Goal: Task Accomplishment & Management: Manage account settings

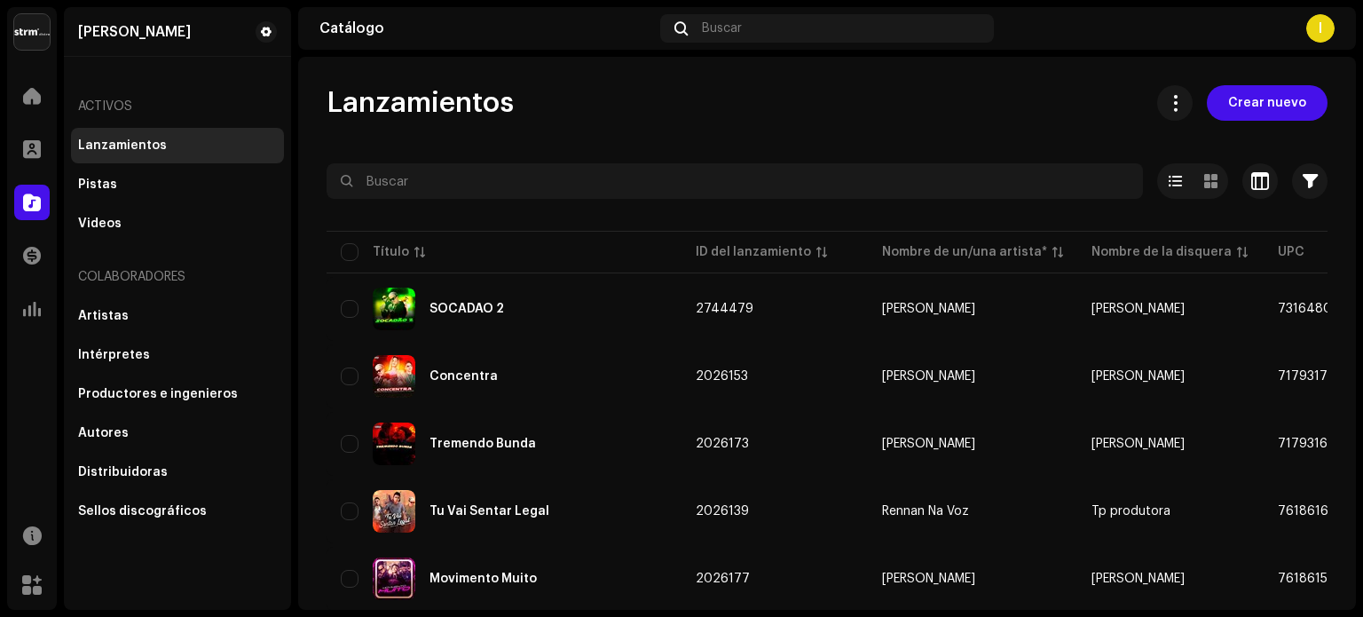
click at [130, 107] on div "Activos" at bounding box center [177, 106] width 213 height 43
click at [114, 140] on div "Lanzamientos" at bounding box center [122, 145] width 89 height 14
click at [129, 174] on div "Pistas" at bounding box center [177, 185] width 213 height 36
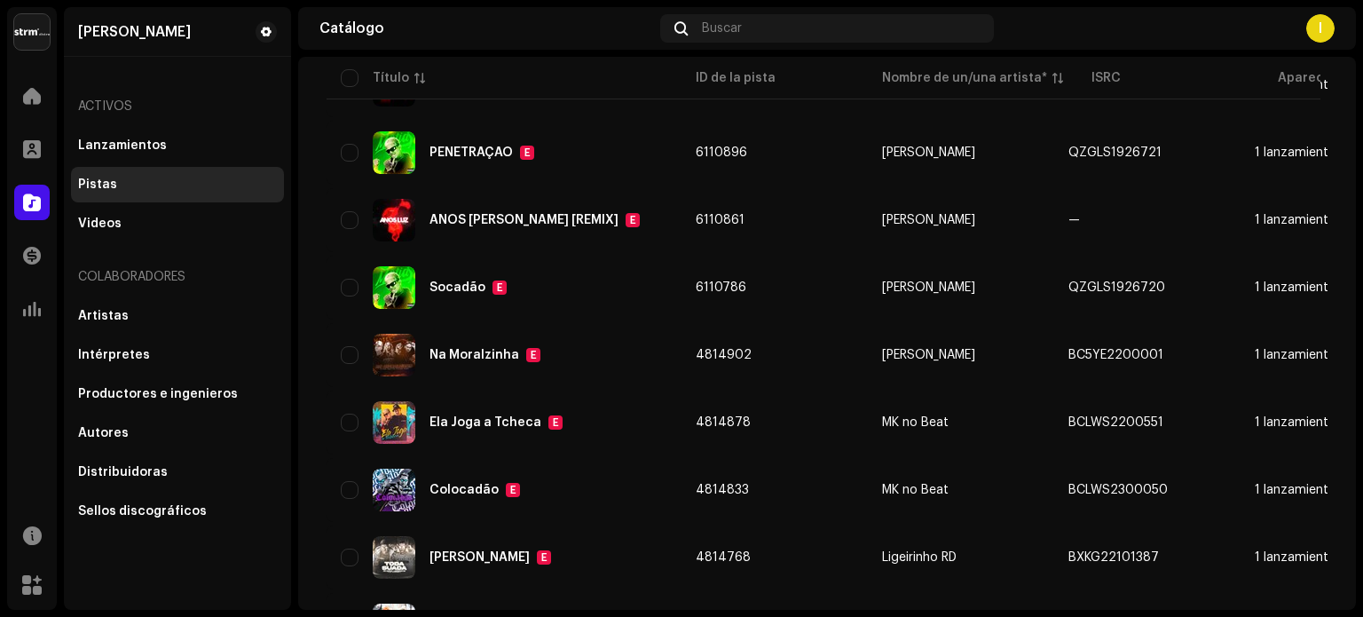
scroll to position [355, 0]
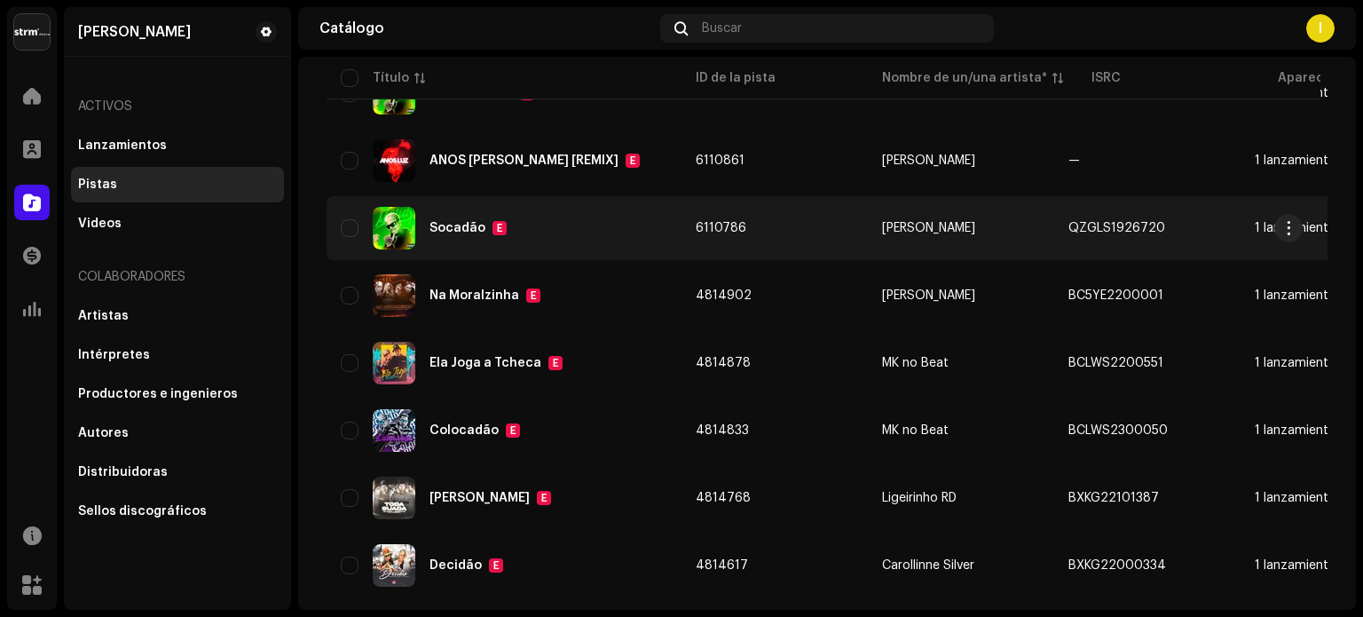
click at [514, 223] on div "Socadão E" at bounding box center [504, 228] width 327 height 43
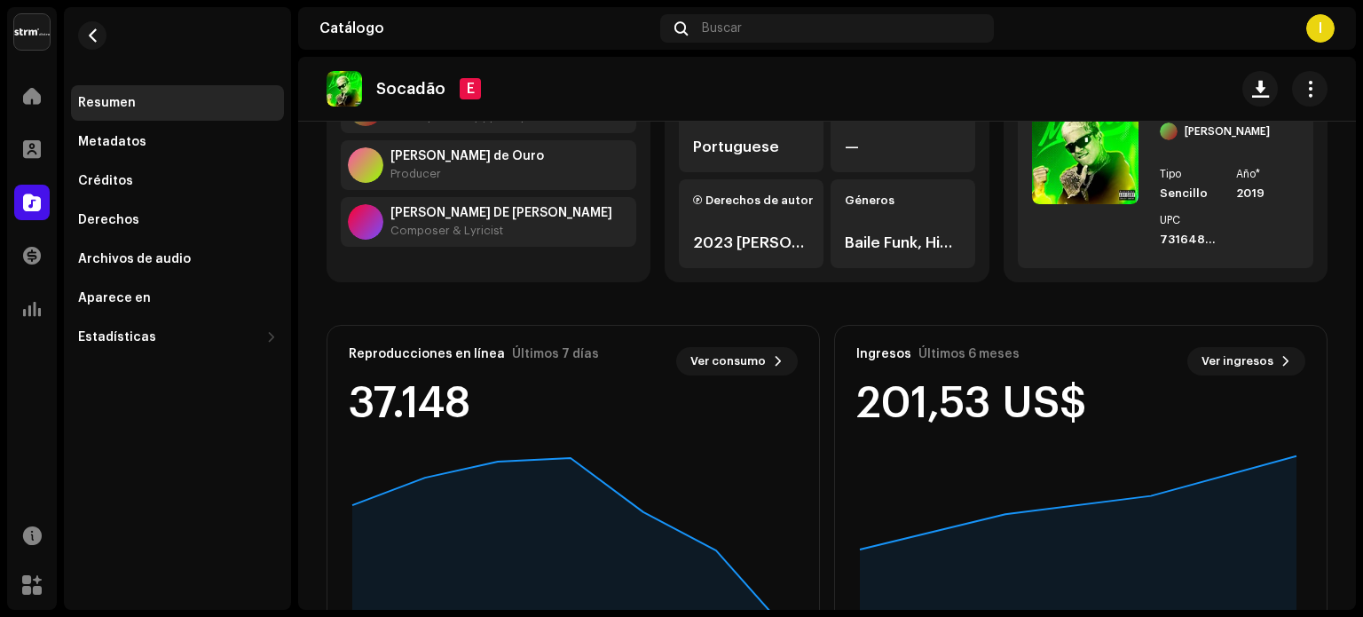
scroll to position [296, 0]
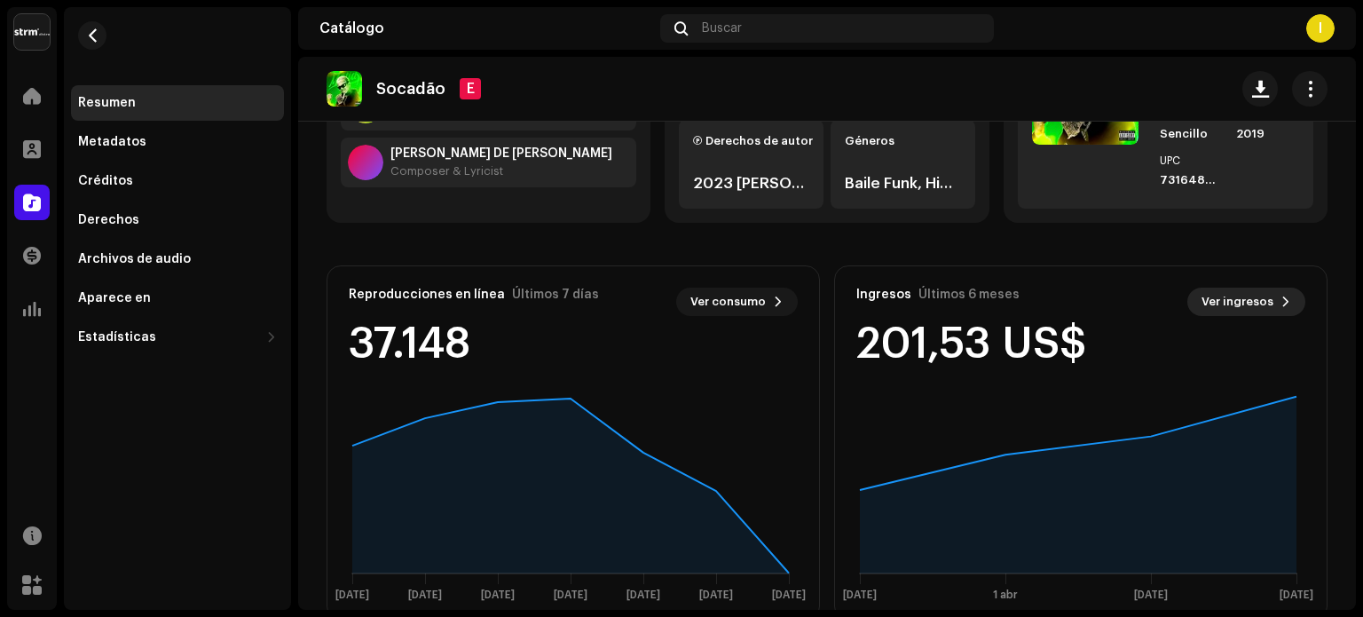
click at [1208, 294] on span "Ver ingresos" at bounding box center [1238, 302] width 72 height 36
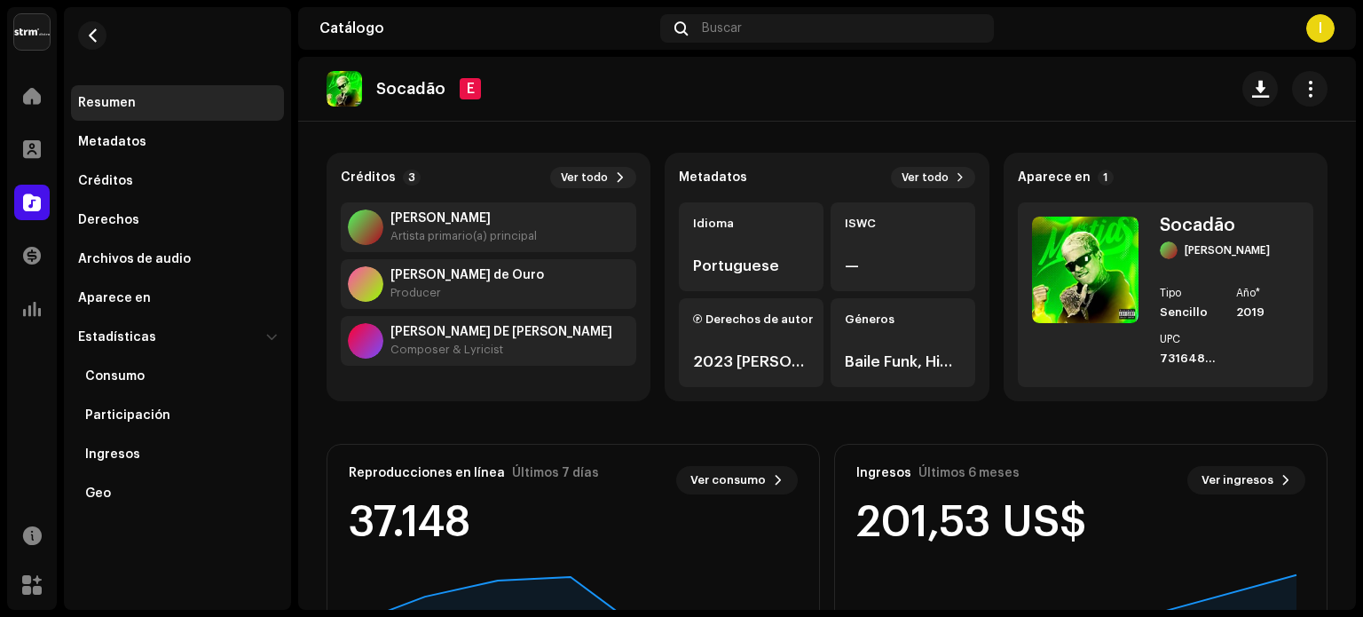
scroll to position [236, 0]
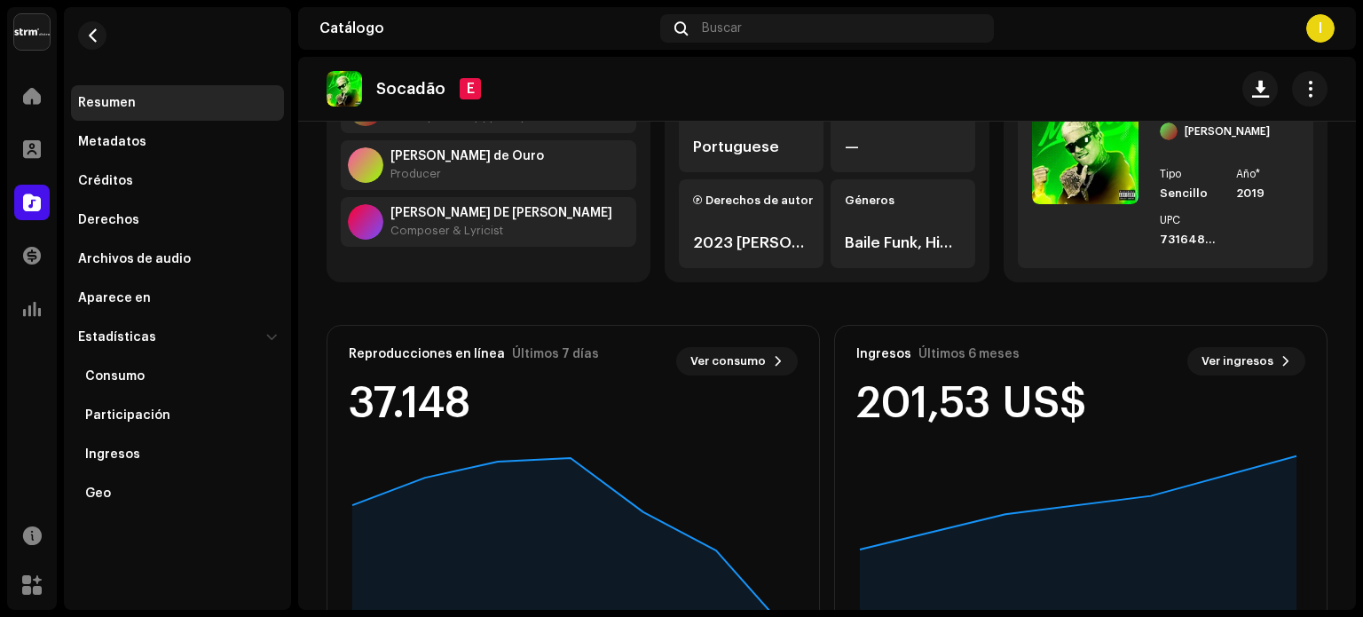
click at [723, 341] on div "Reproducciones en línea Últimos 7 [PERSON_NAME] Ver consumo 37.148" at bounding box center [574, 386] width 492 height 121
click at [728, 354] on span "Ver consumo" at bounding box center [728, 362] width 75 height 36
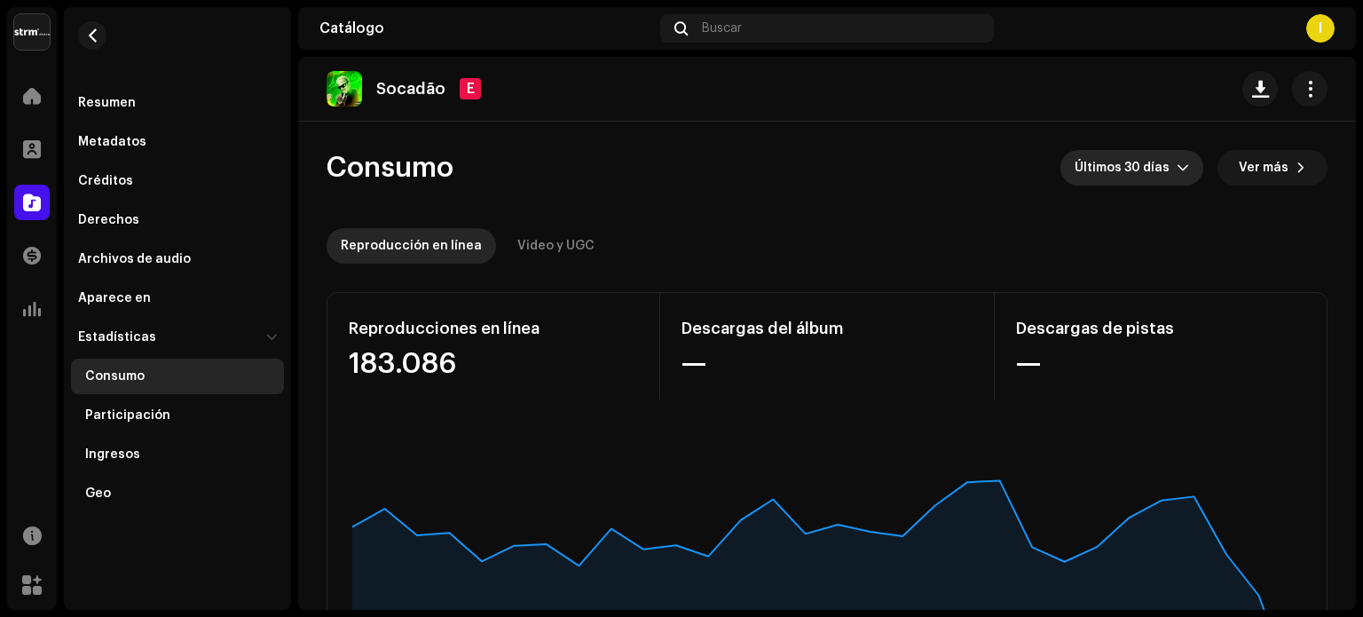
drag, startPoint x: 1129, startPoint y: 144, endPoint x: 1150, endPoint y: 155, distance: 24.2
click at [1140, 147] on re-o-consumption-dashboard-header "Consumo Últimos 30 días Ver más Reproducción en línea Video y UGC" at bounding box center [827, 200] width 1001 height 156
click at [1177, 170] on icon "dropdown trigger" at bounding box center [1183, 168] width 12 height 12
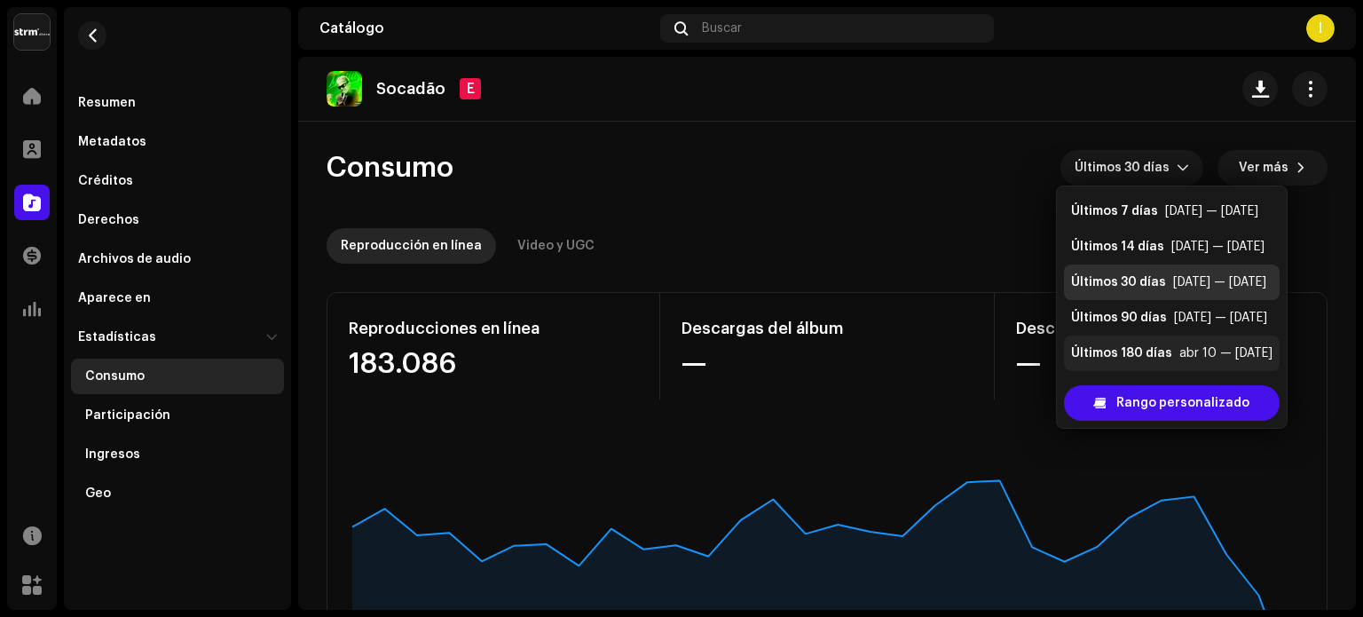
click at [1173, 351] on div "Últimos 180 [PERSON_NAME] abr 10 — [DATE]" at bounding box center [1171, 353] width 201 height 18
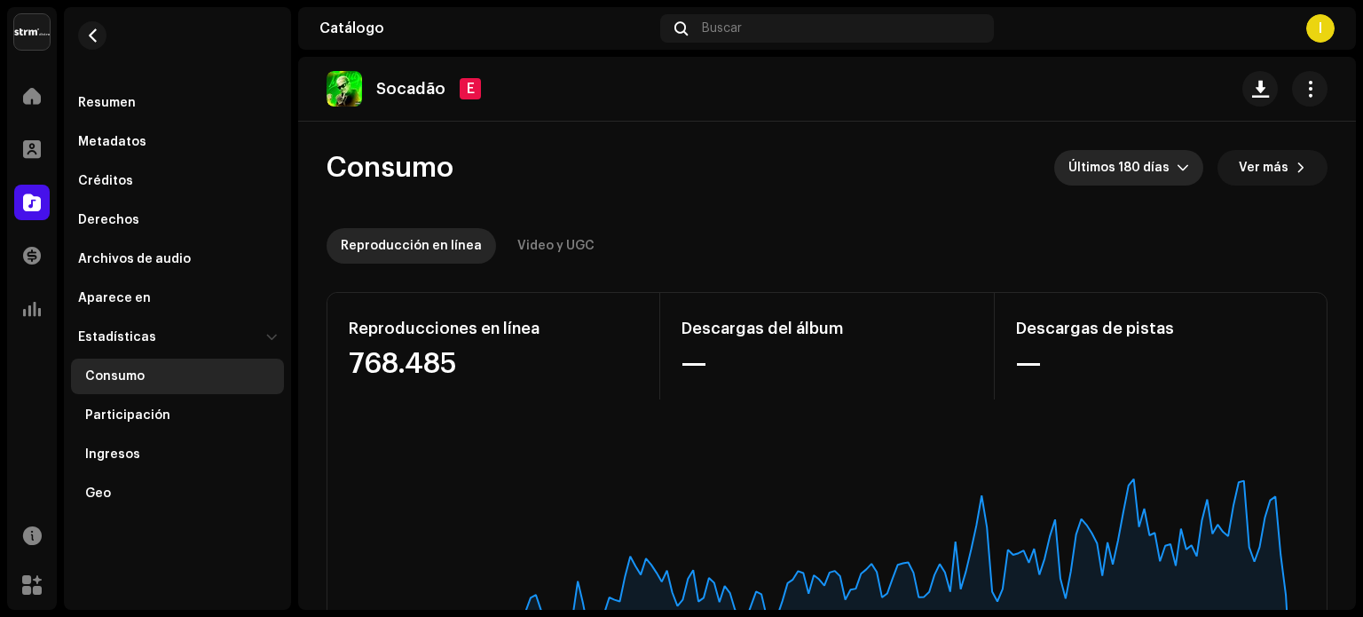
click at [1140, 177] on span "Últimos 180 días" at bounding box center [1123, 168] width 108 height 36
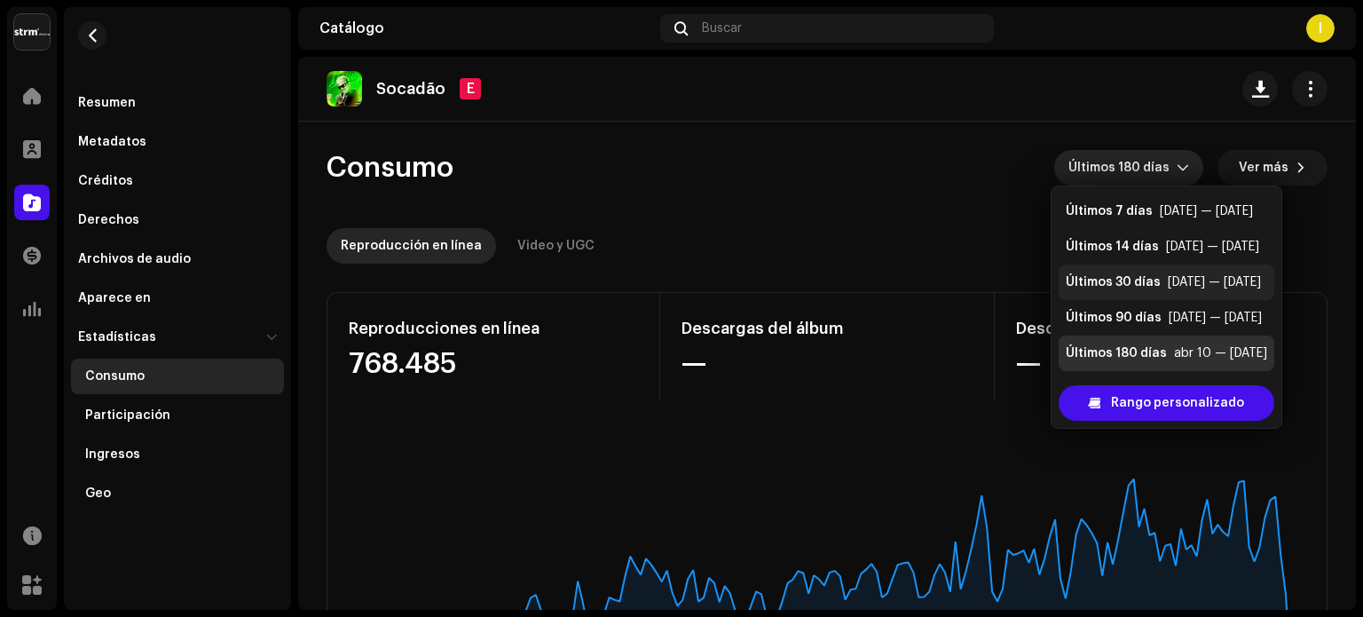
scroll to position [36, 0]
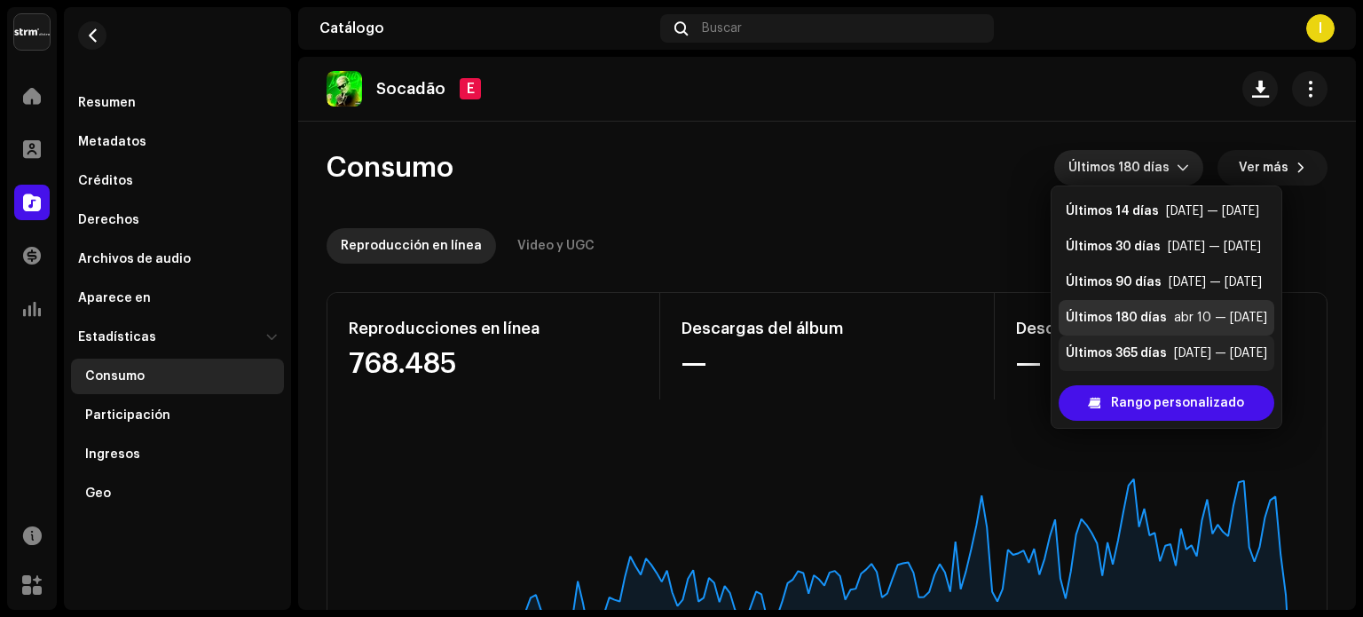
click at [1182, 364] on li "Últimos 365 [PERSON_NAME] [DATE] — [DATE]" at bounding box center [1167, 354] width 216 height 36
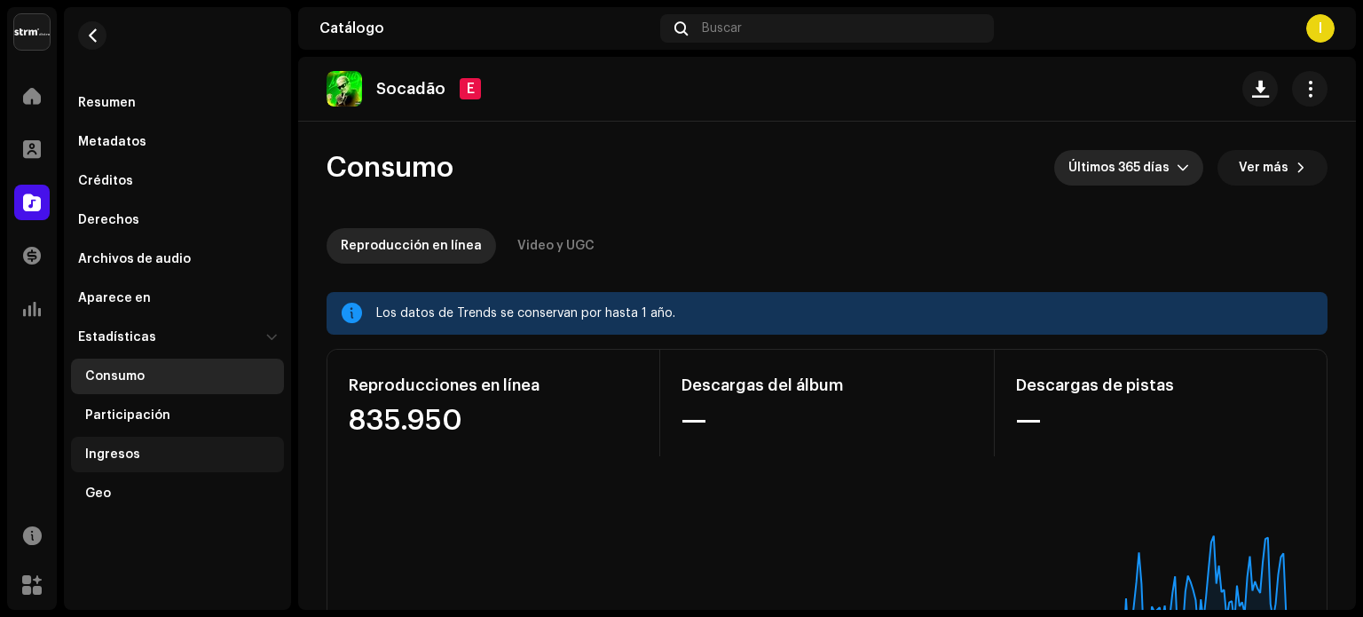
click at [148, 452] on div "Ingresos" at bounding box center [181, 454] width 192 height 14
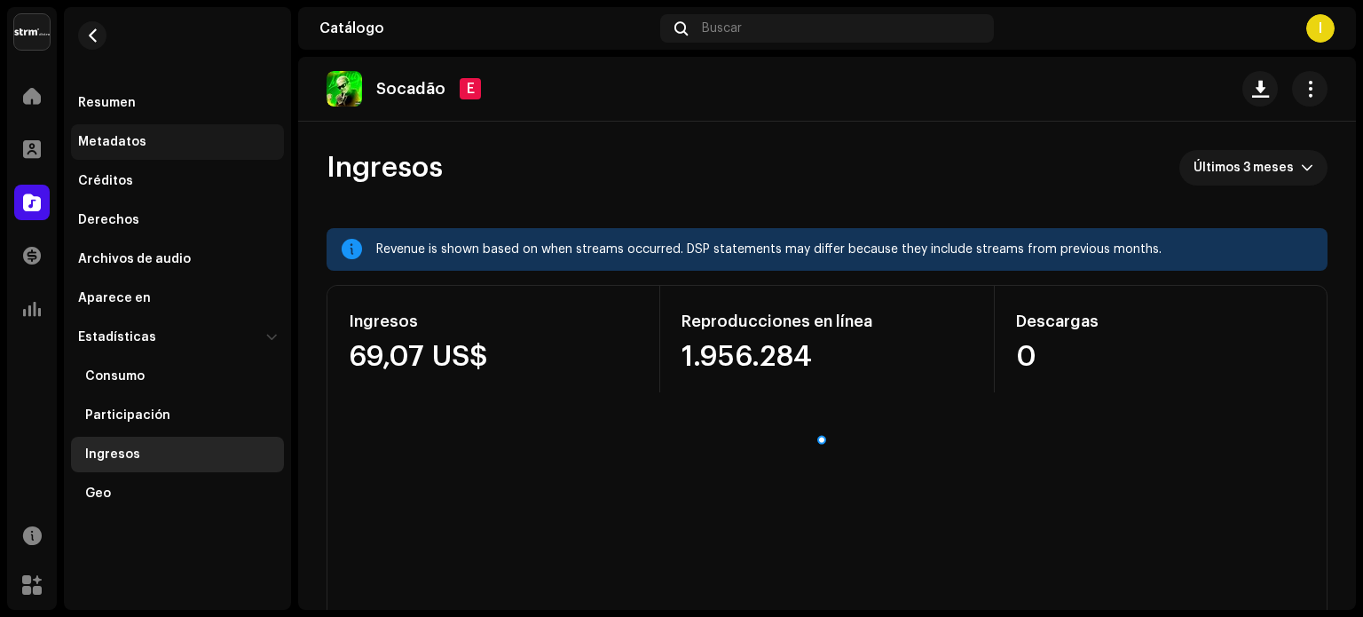
click at [164, 128] on div "Metadatos" at bounding box center [177, 142] width 213 height 36
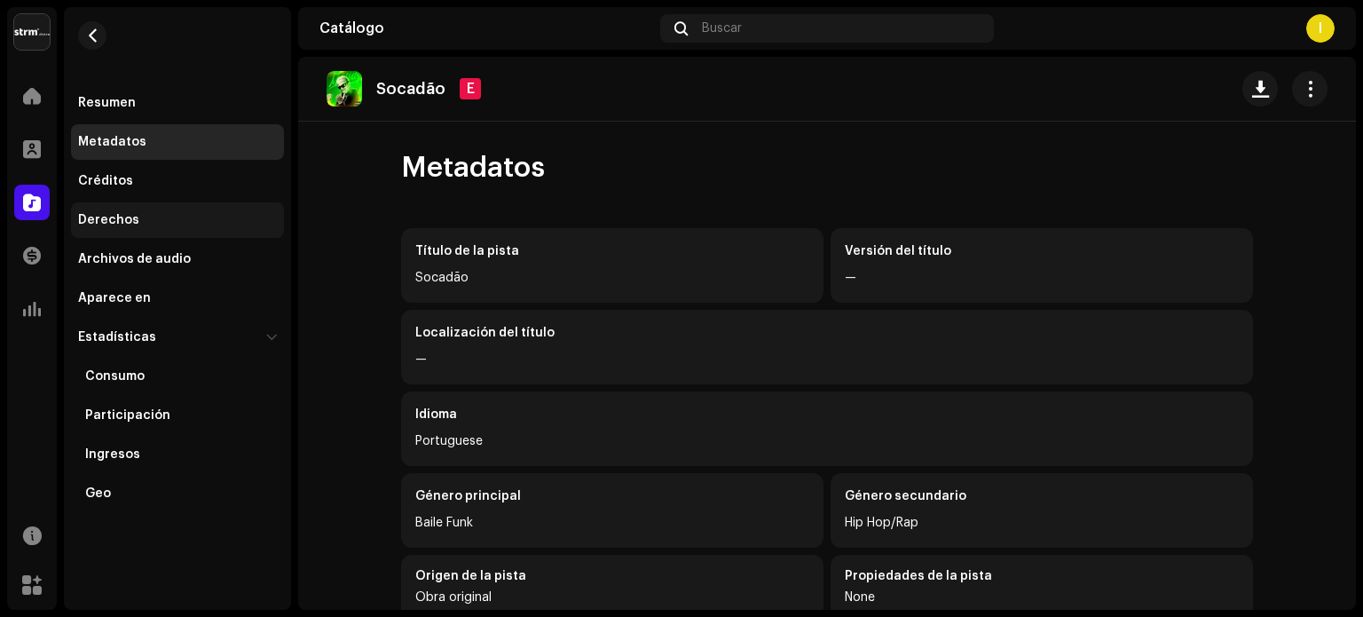
click at [181, 226] on div "Derechos" at bounding box center [177, 220] width 199 height 14
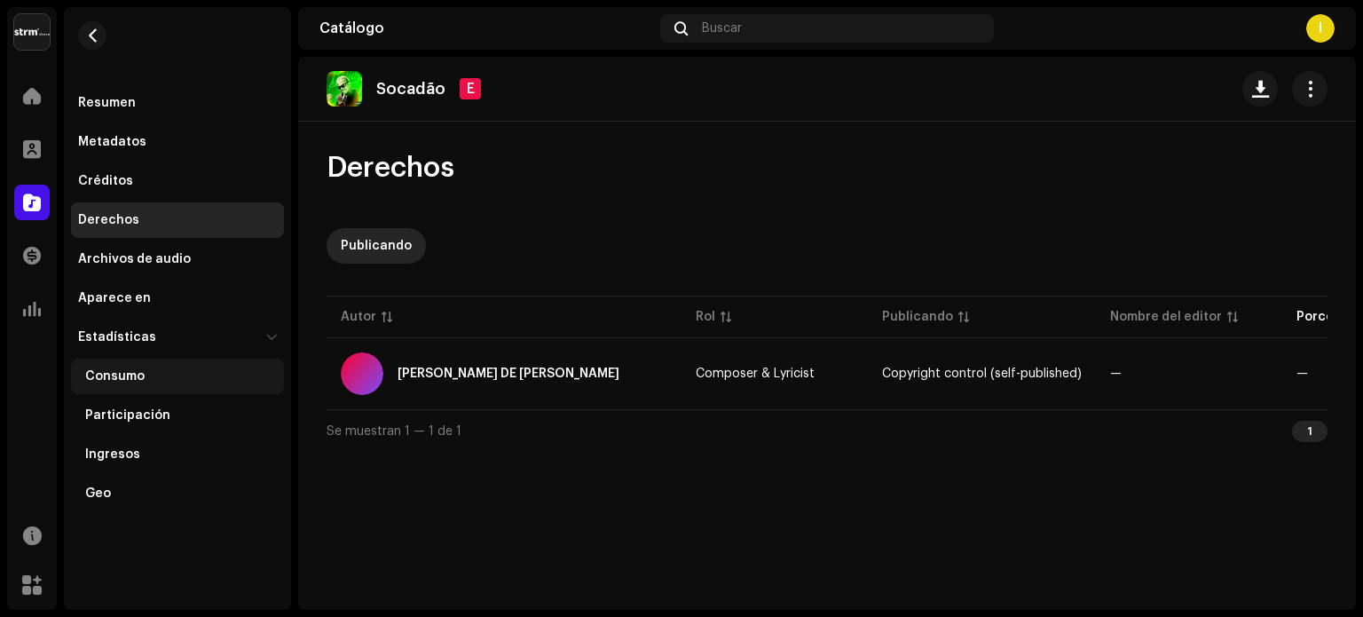
click at [178, 386] on div "Consumo" at bounding box center [177, 377] width 213 height 36
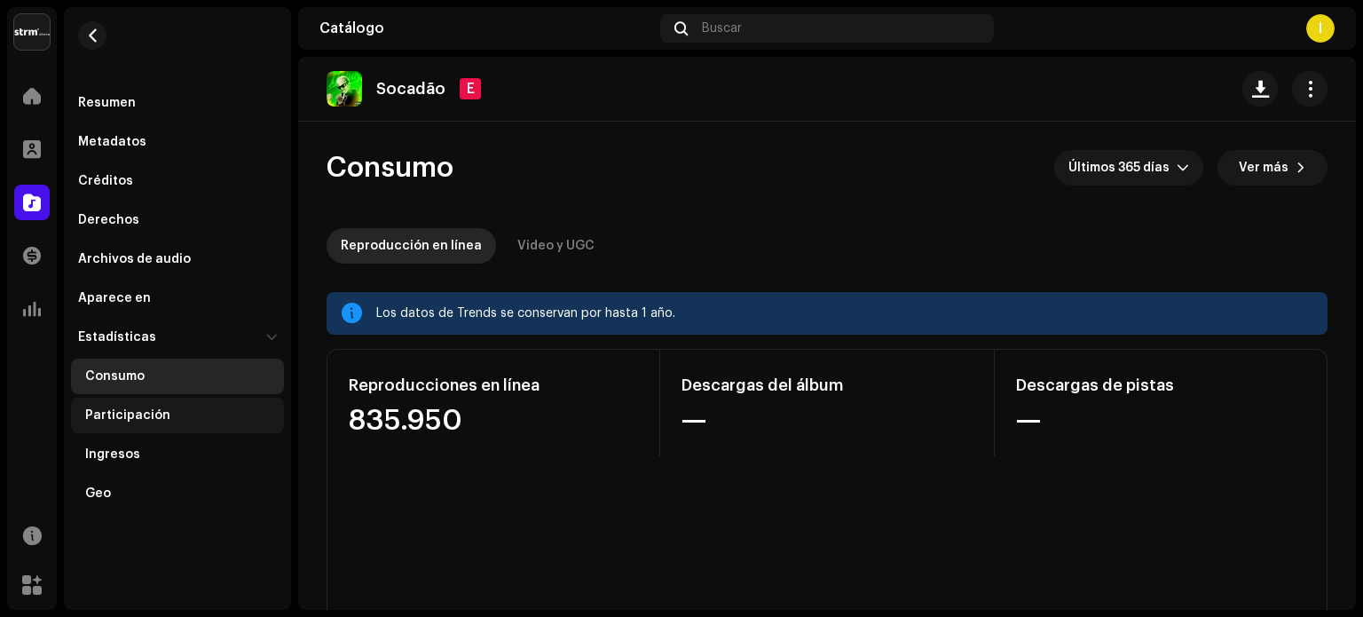
click at [191, 422] on div "Participación" at bounding box center [181, 415] width 192 height 14
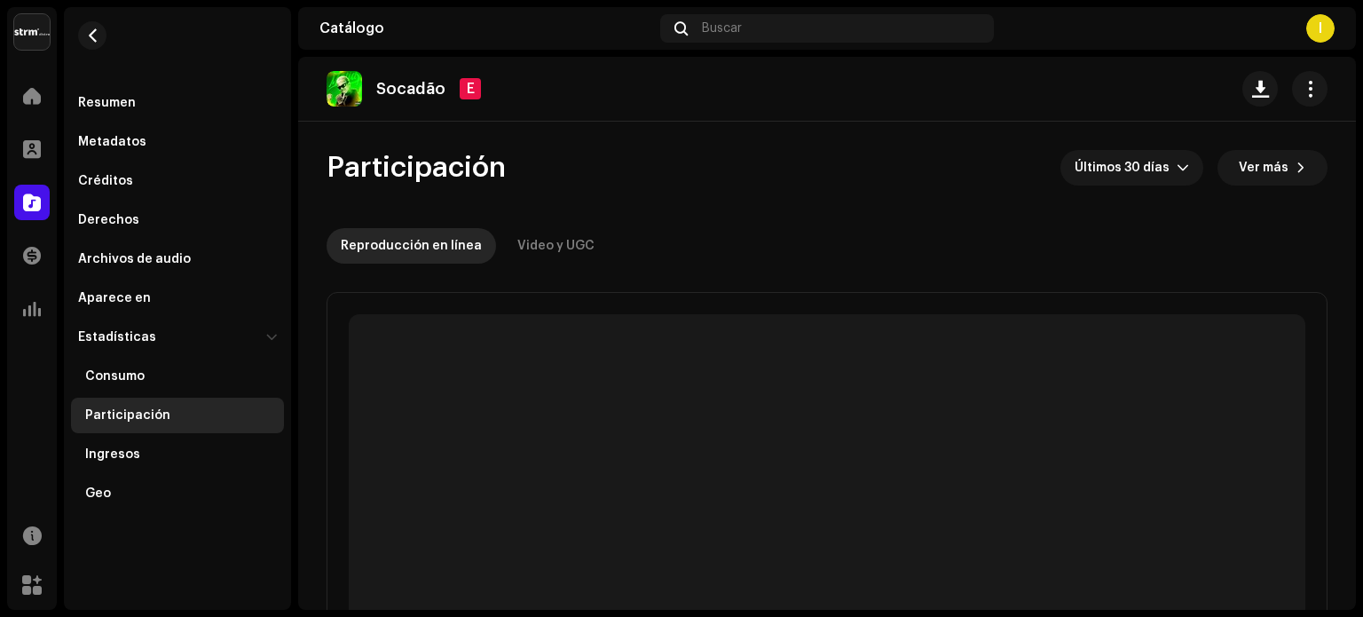
click at [253, 415] on div "Participación" at bounding box center [181, 415] width 192 height 14
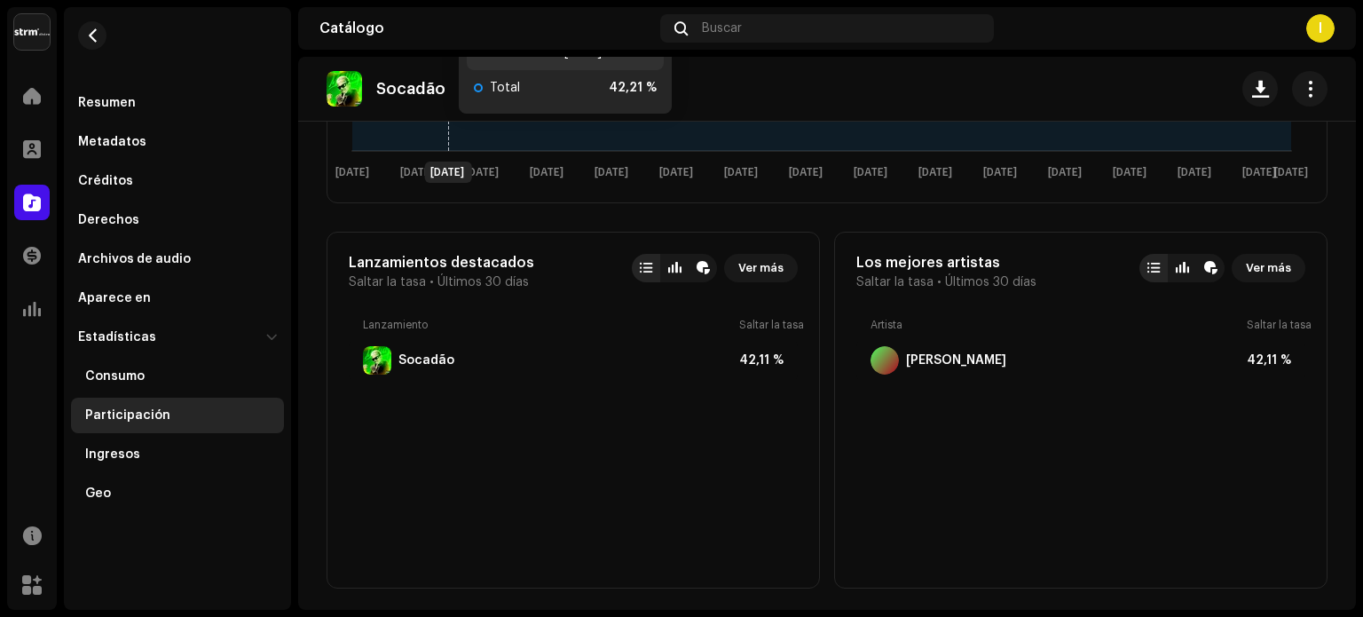
scroll to position [118, 0]
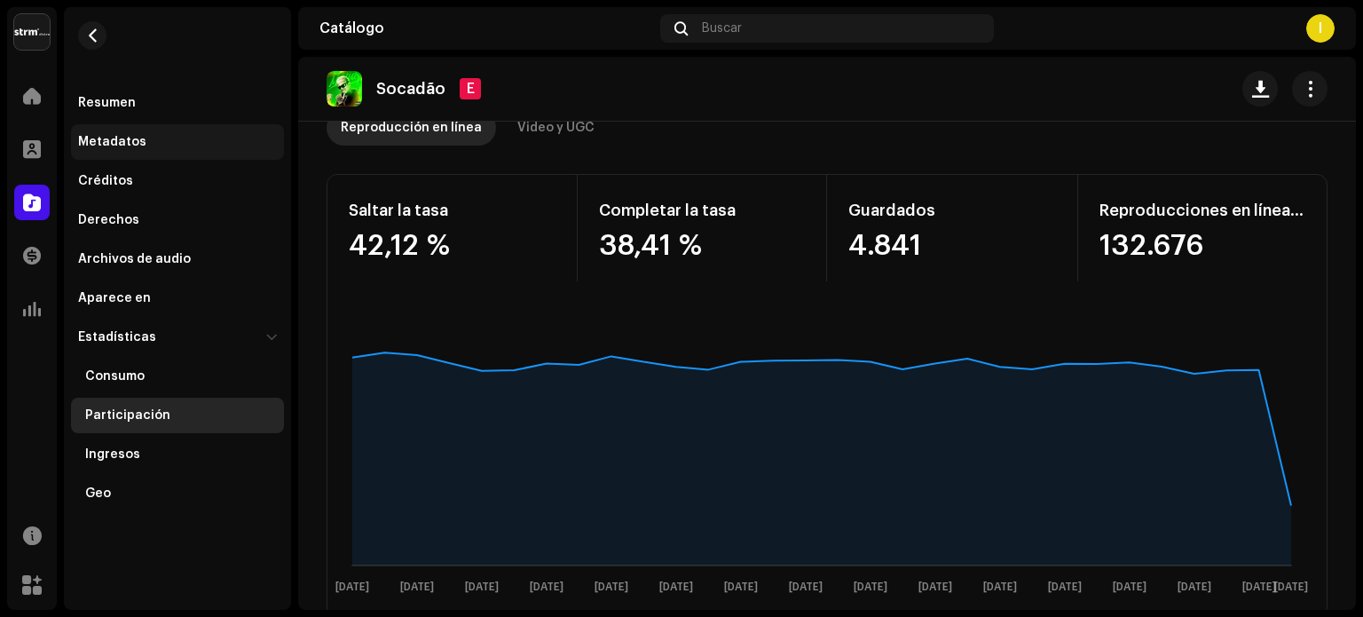
click at [147, 137] on div "Metadatos" at bounding box center [177, 142] width 199 height 14
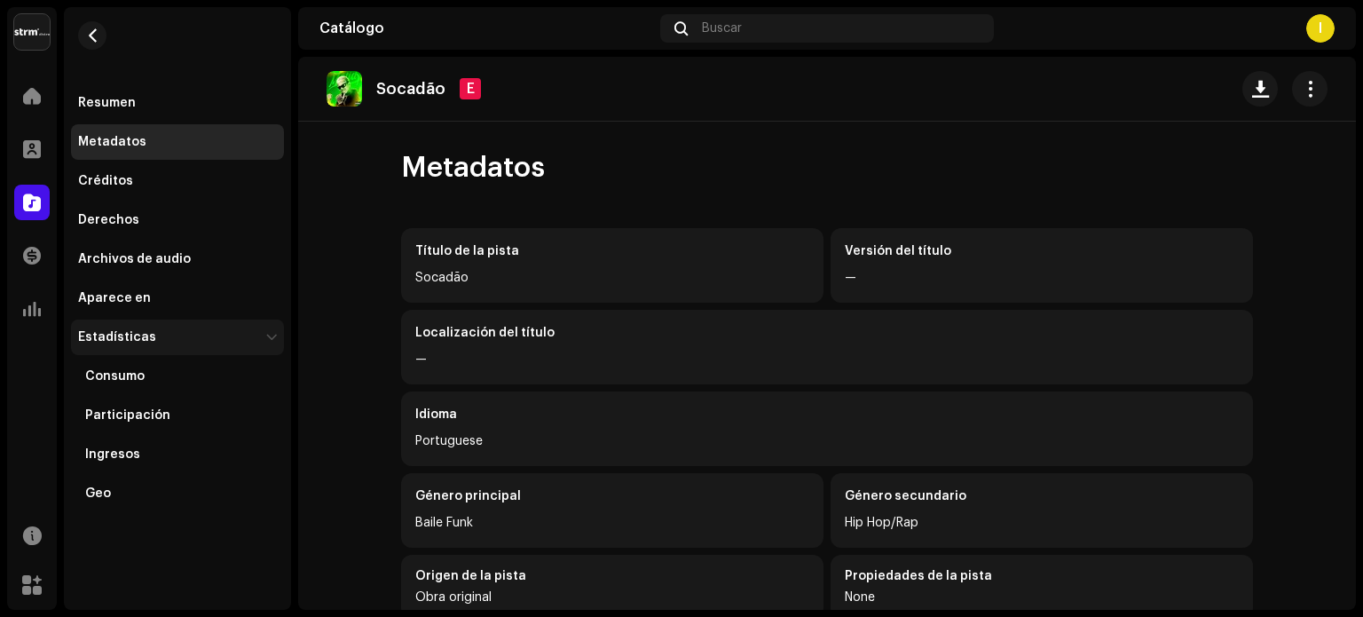
click at [266, 340] on div at bounding box center [272, 337] width 14 height 11
click at [270, 339] on div at bounding box center [271, 337] width 11 height 14
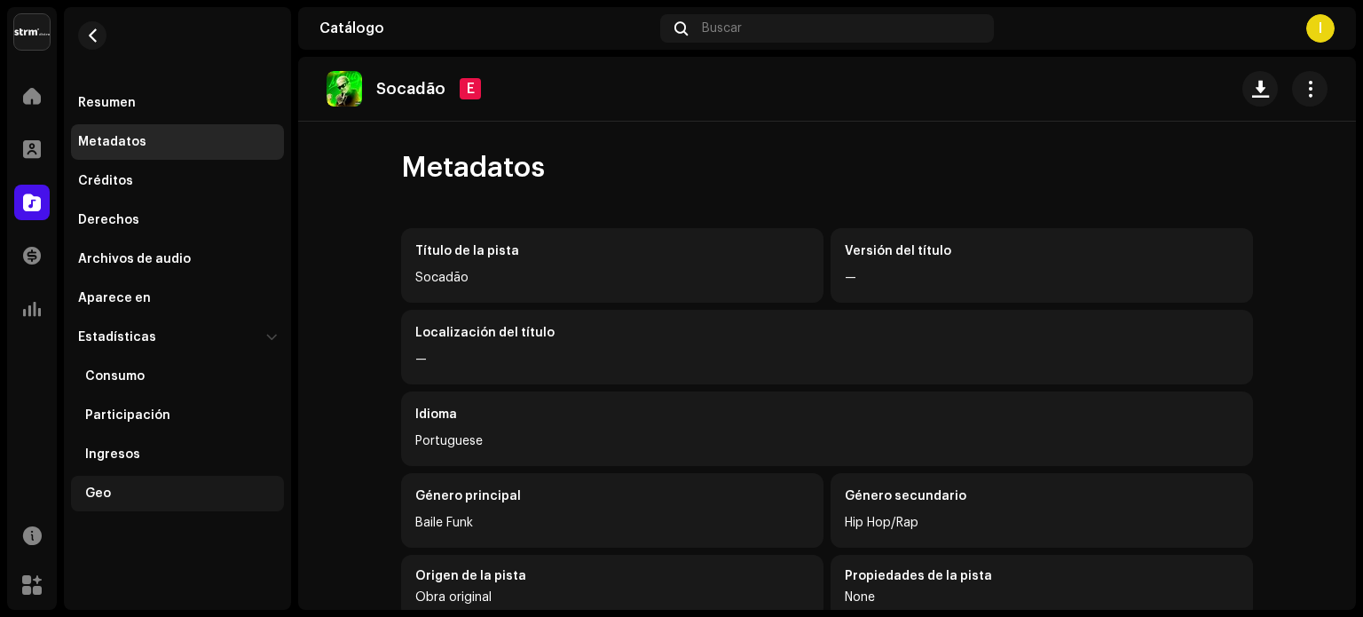
click at [195, 483] on div "Geo" at bounding box center [177, 494] width 213 height 36
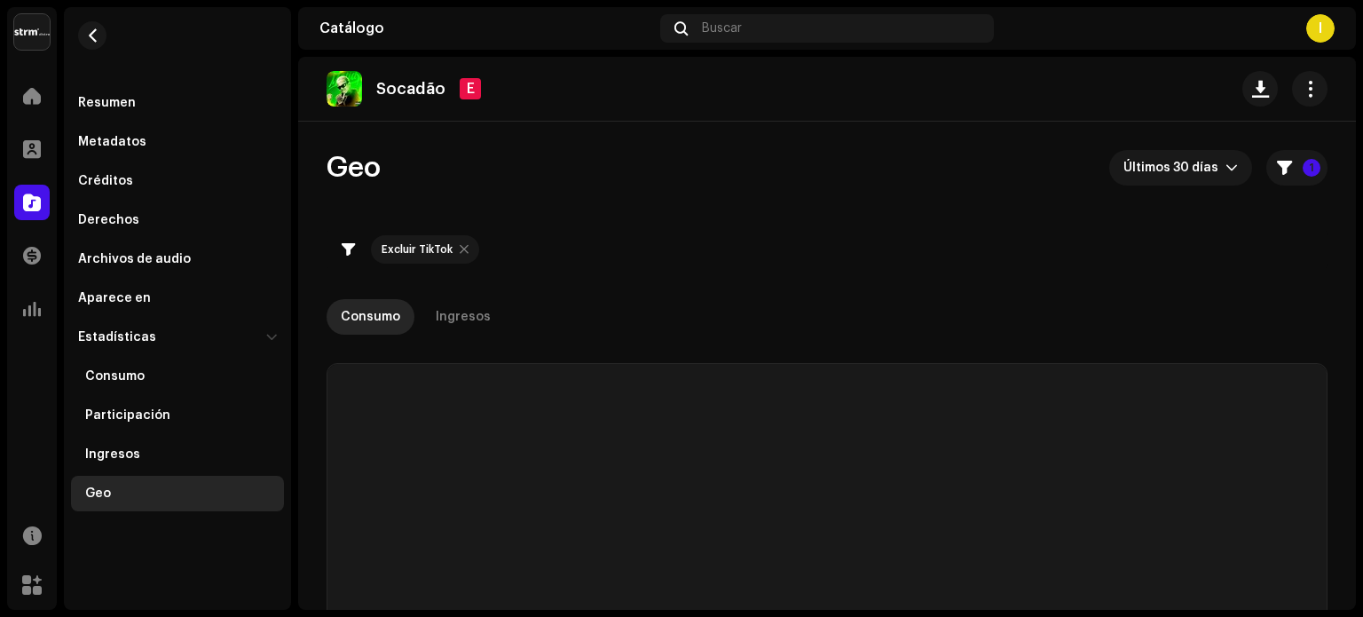
checkbox input "true"
click at [38, 249] on span at bounding box center [32, 256] width 18 height 14
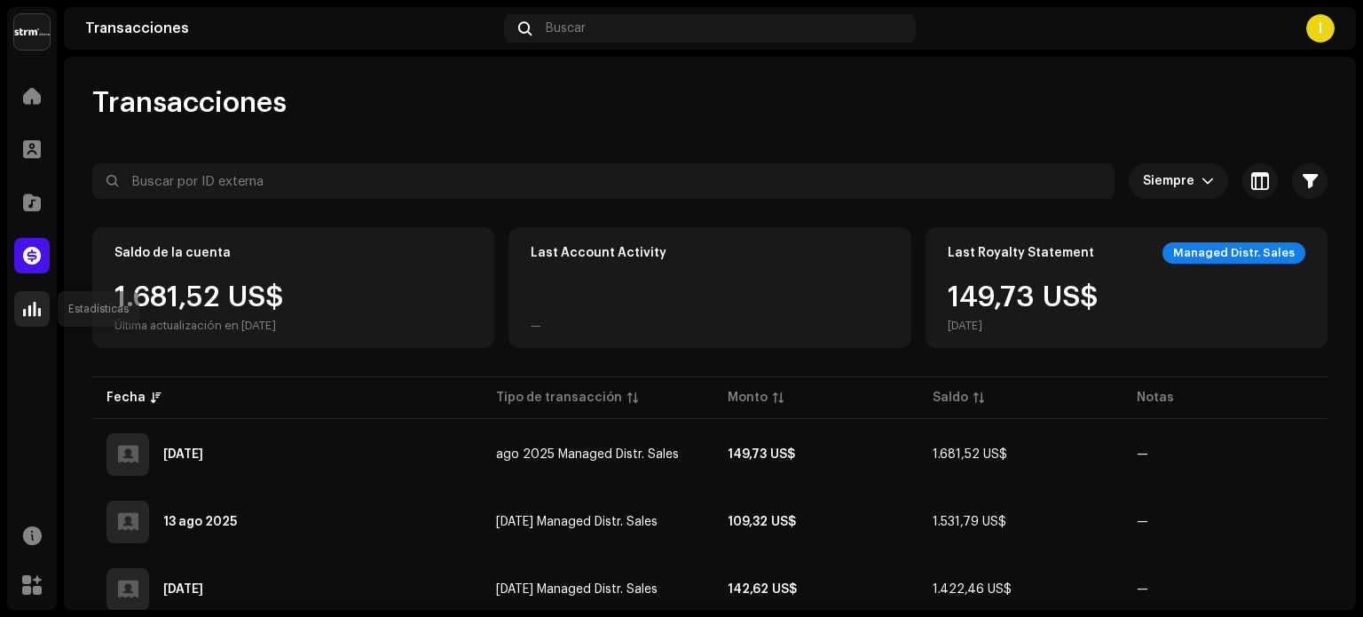
click at [44, 308] on div at bounding box center [32, 309] width 36 height 36
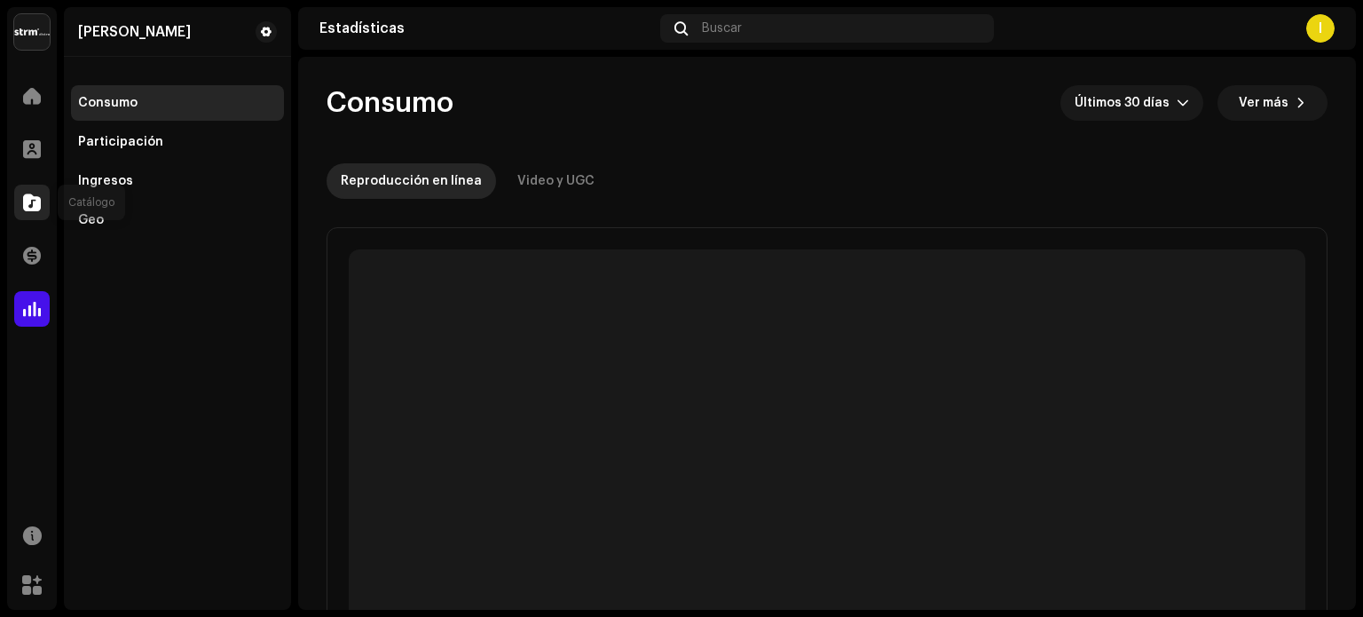
click at [36, 214] on div at bounding box center [32, 203] width 36 height 36
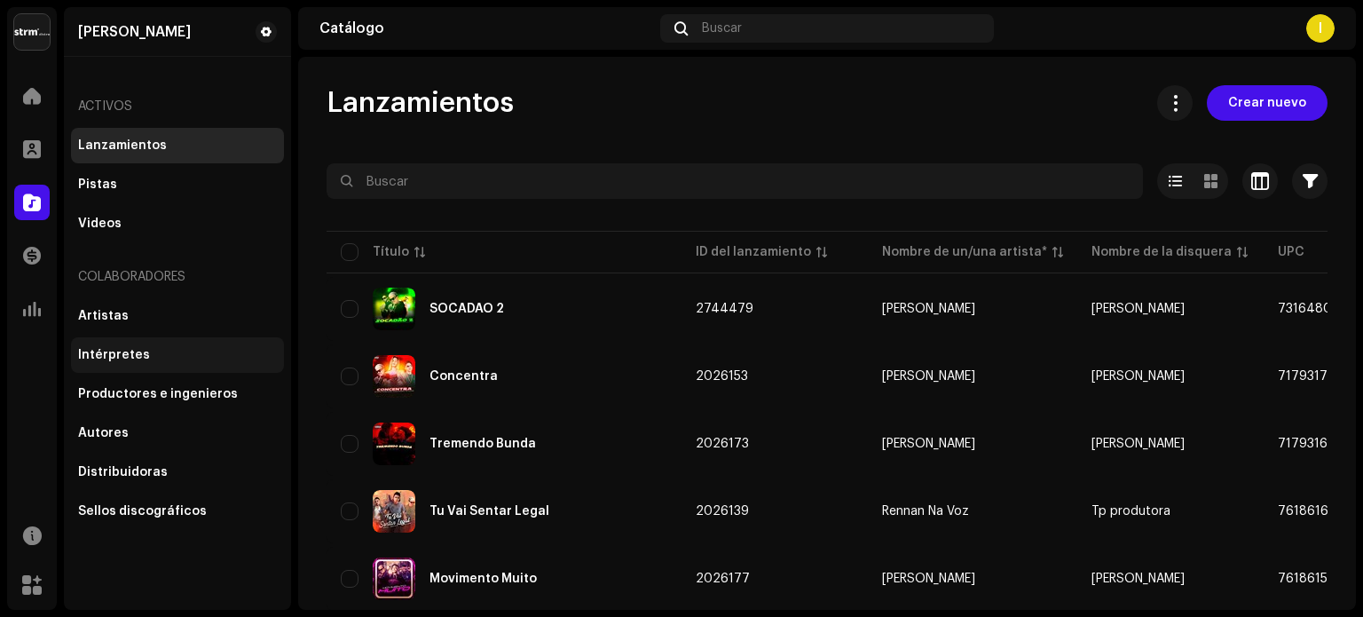
click at [155, 356] on div "Intérpretes" at bounding box center [177, 355] width 199 height 14
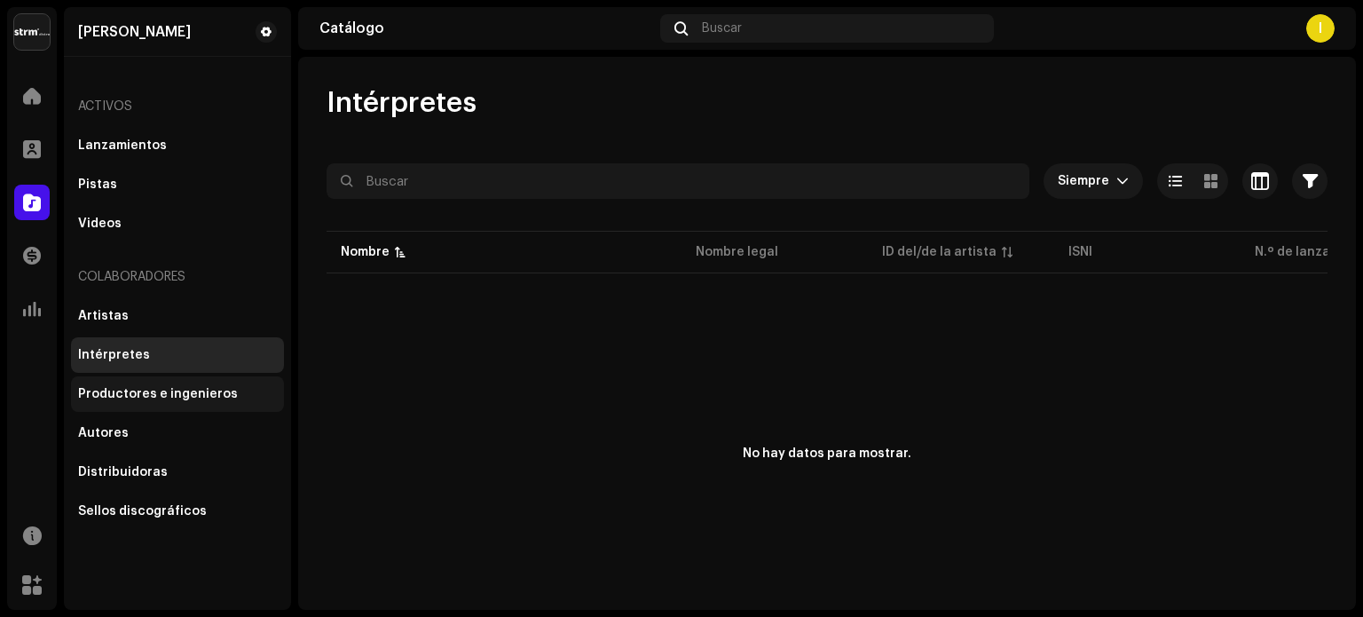
click at [166, 393] on div "Productores e ingenieros" at bounding box center [158, 394] width 160 height 14
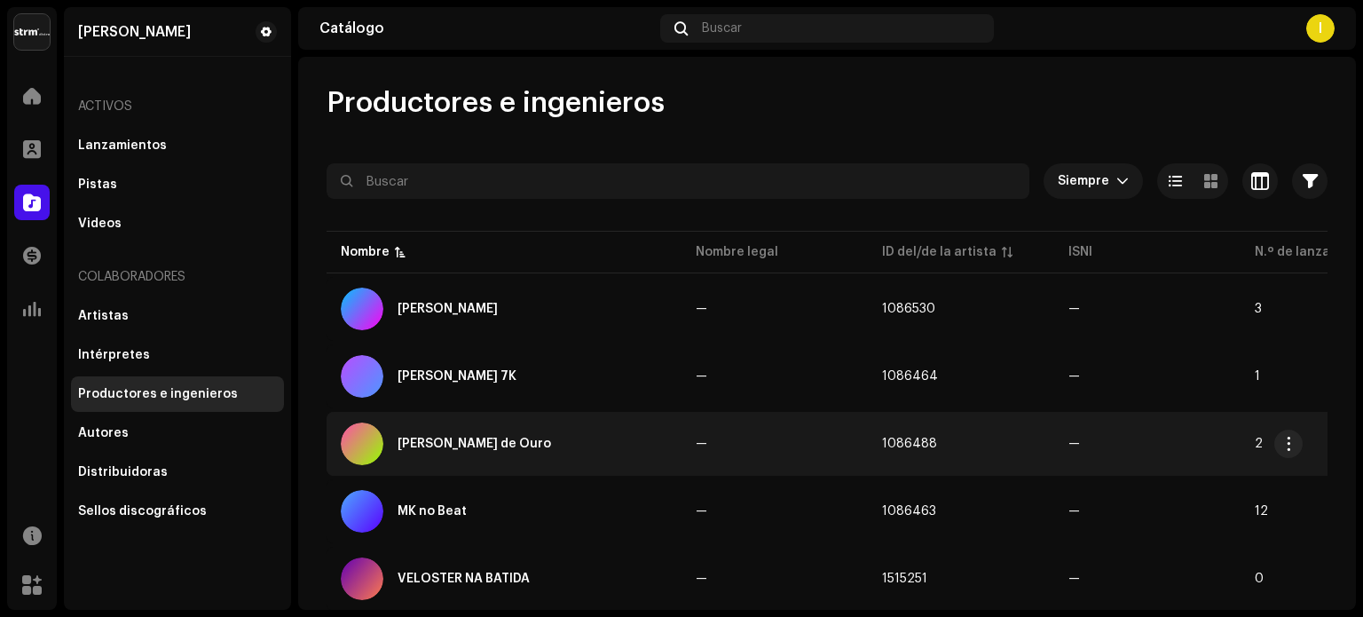
click at [991, 450] on td "1086488" at bounding box center [961, 444] width 186 height 64
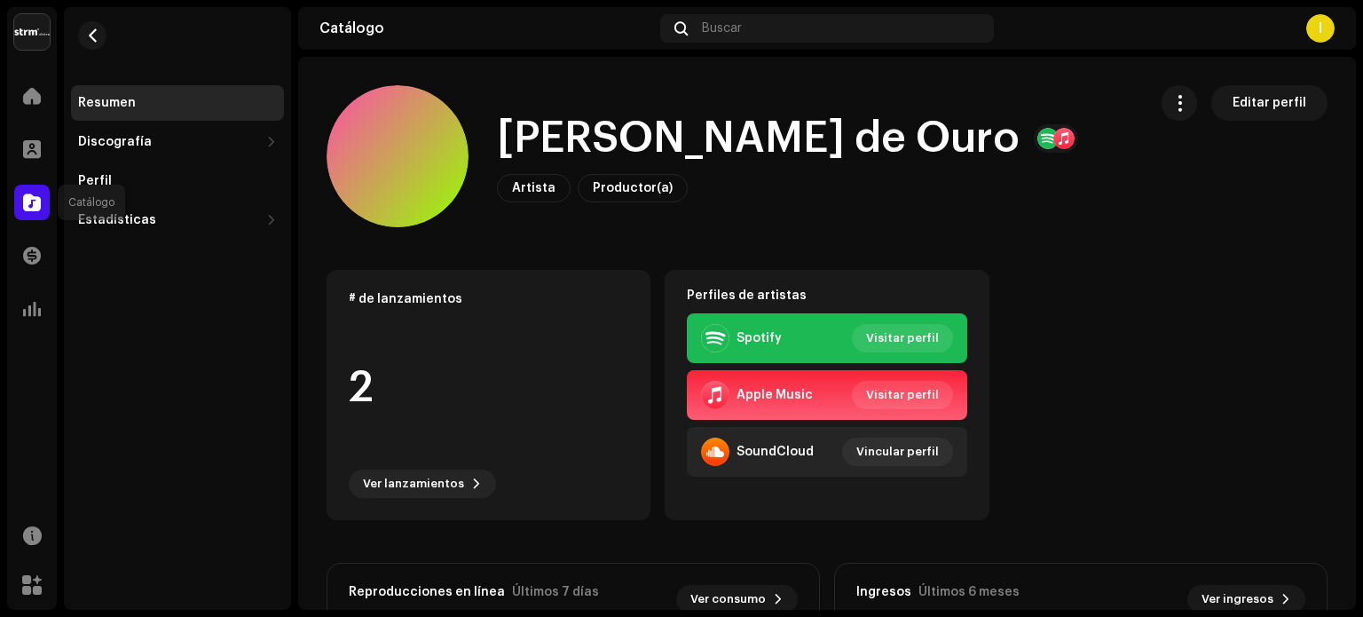
click at [22, 213] on div at bounding box center [32, 203] width 36 height 36
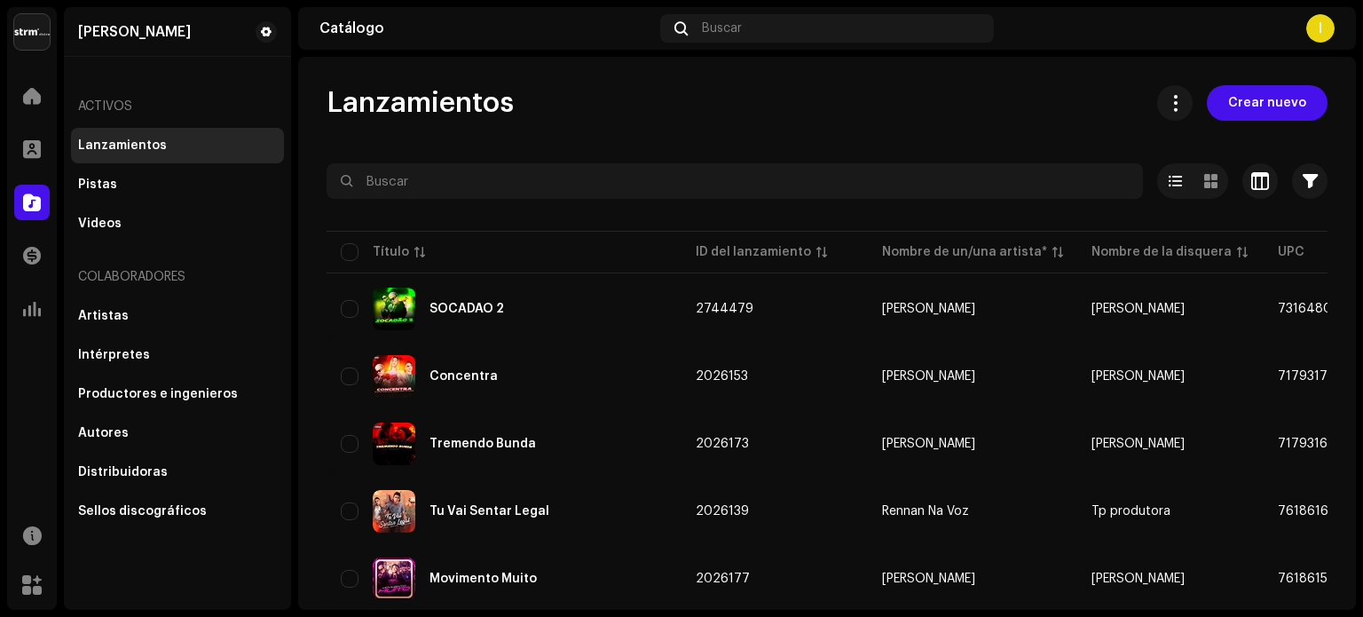
click at [26, 208] on span at bounding box center [32, 202] width 18 height 14
click at [149, 179] on div "Pistas" at bounding box center [177, 185] width 199 height 14
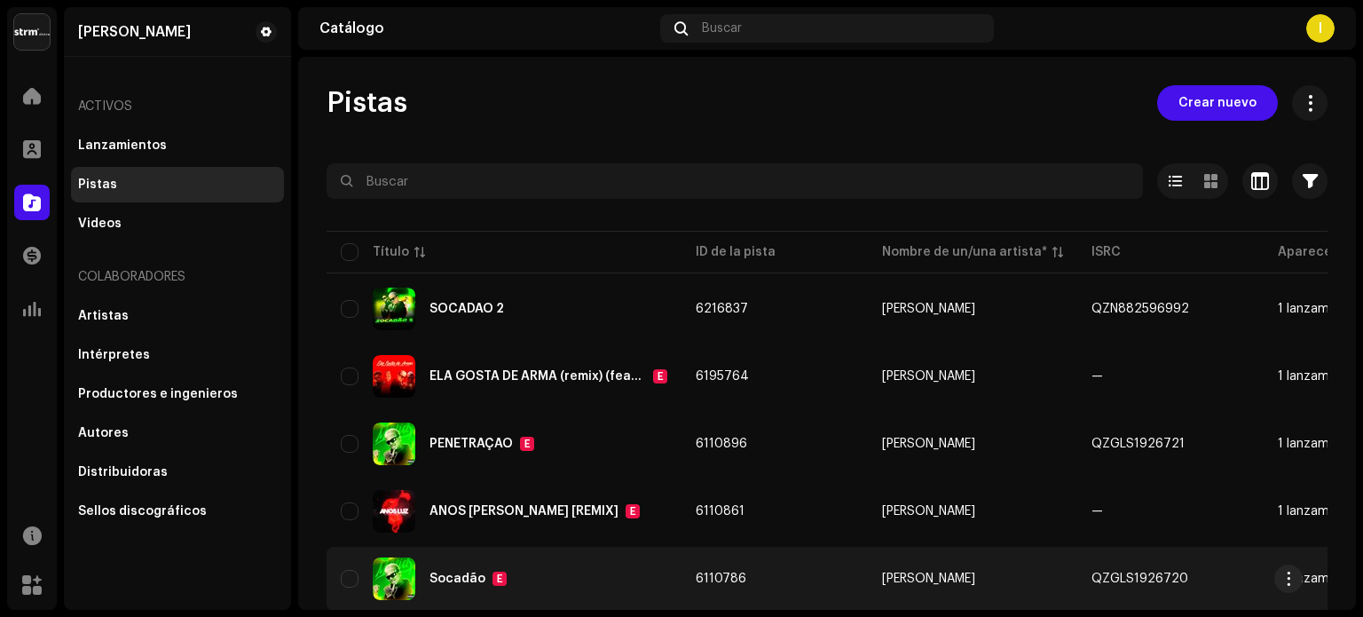
click at [481, 578] on div "Socadão" at bounding box center [458, 579] width 56 height 12
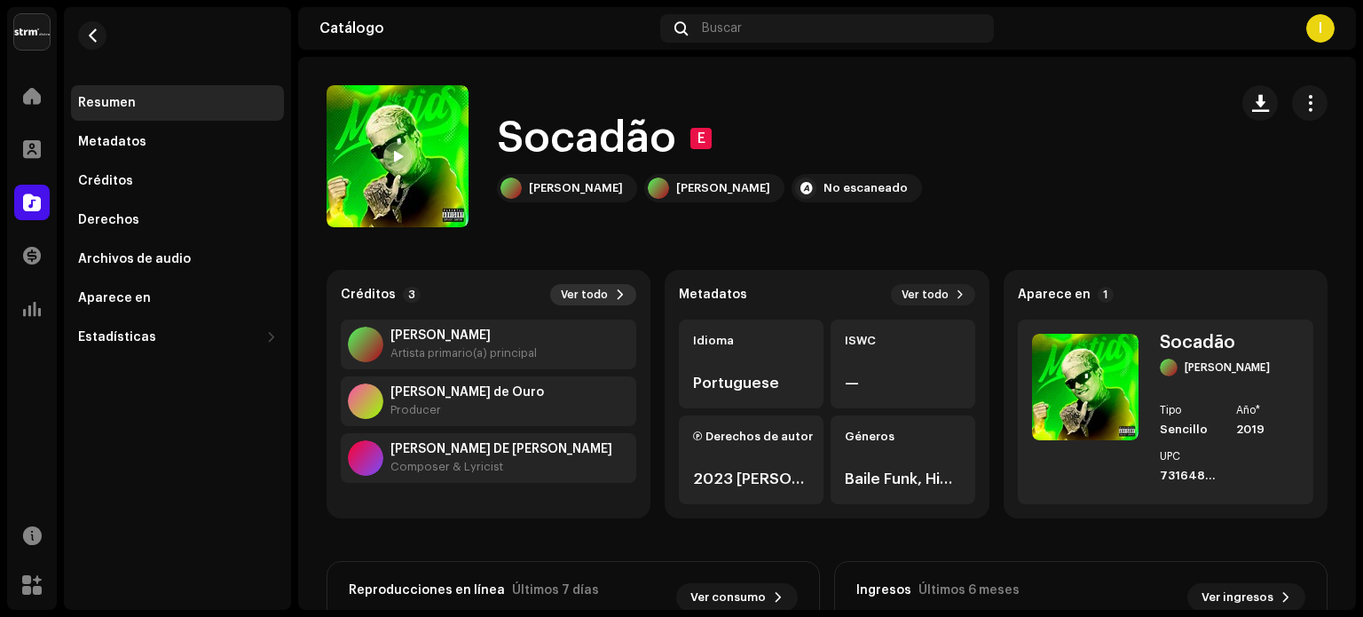
click at [615, 290] on span at bounding box center [620, 295] width 11 height 14
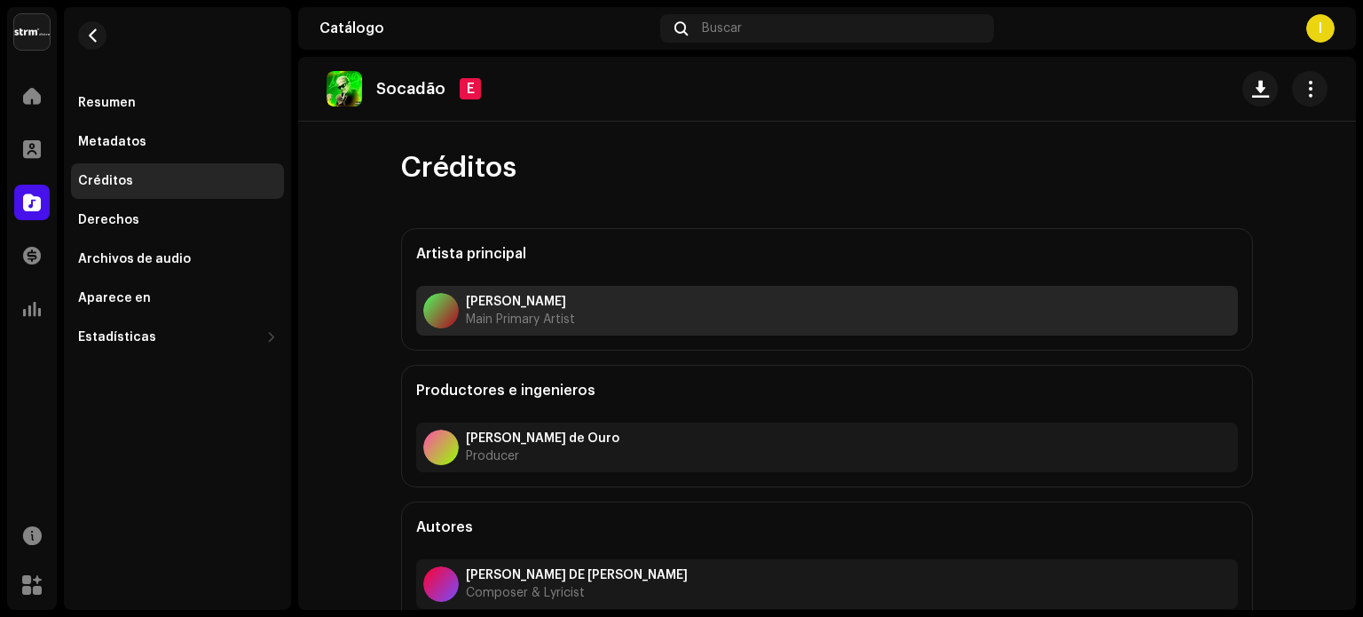
scroll to position [12, 0]
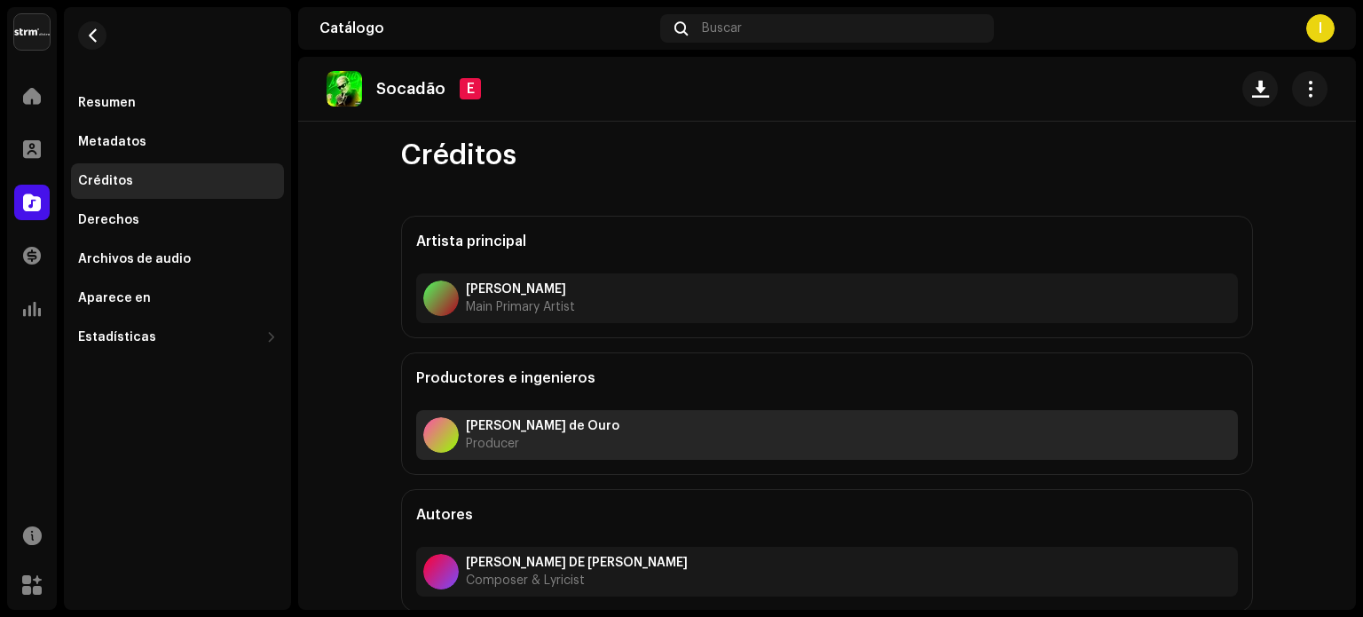
click at [600, 422] on div "[PERSON_NAME] de Ouro Producer" at bounding box center [827, 435] width 822 height 50
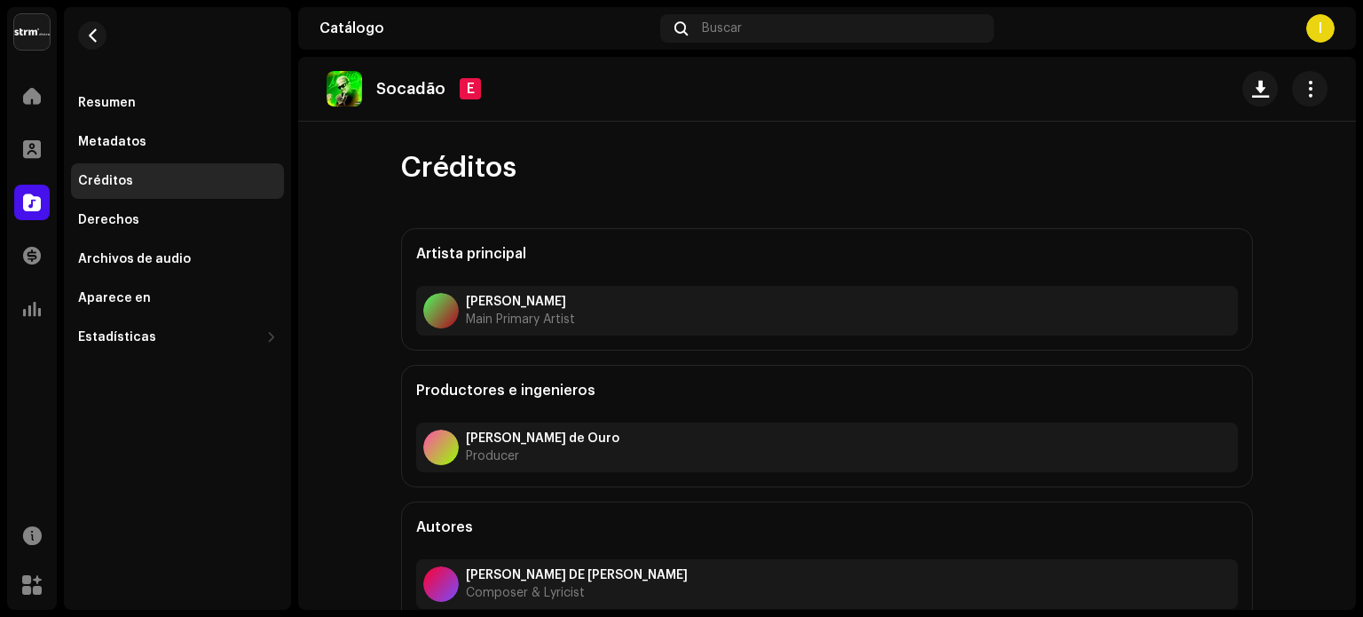
scroll to position [12, 0]
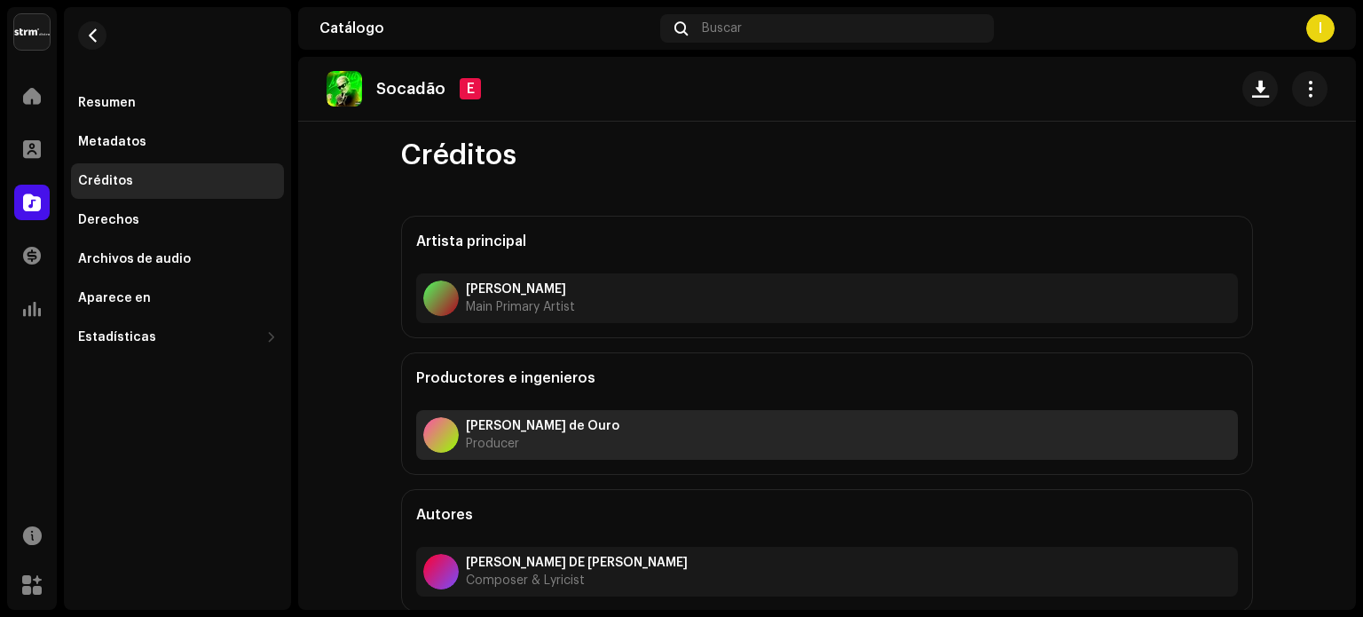
click at [574, 423] on div "[PERSON_NAME] de Ouro Producer" at bounding box center [827, 435] width 822 height 50
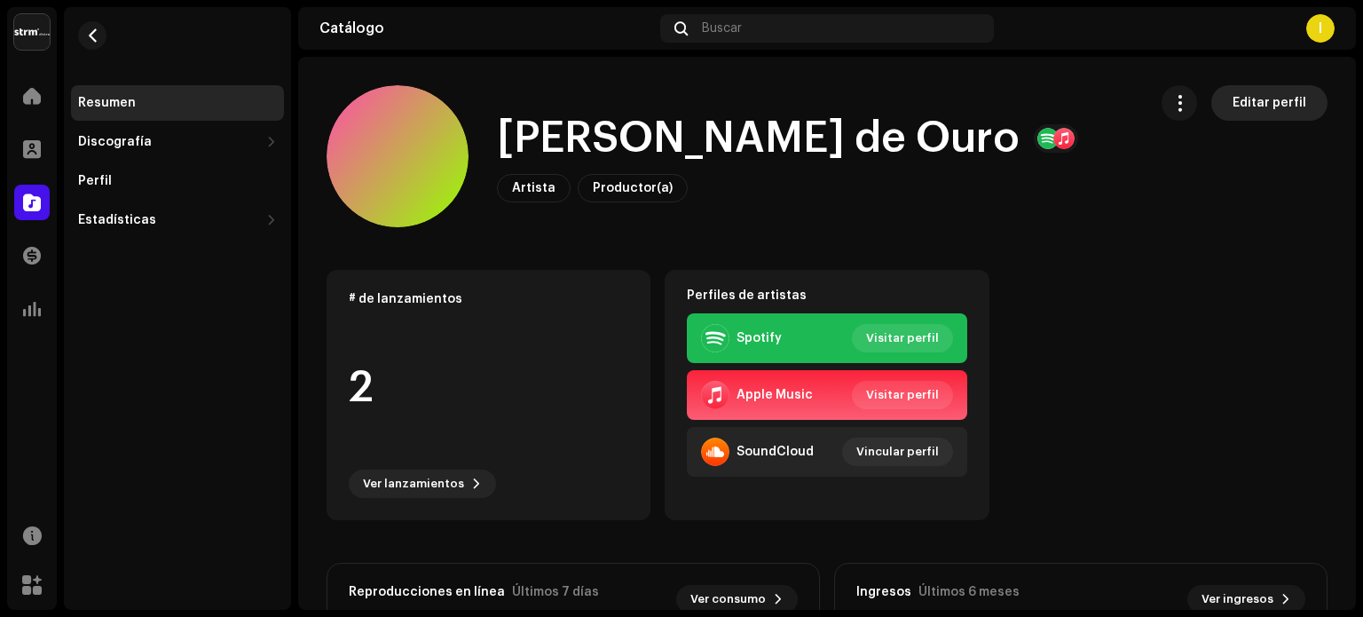
click at [1271, 96] on span "Editar perfil" at bounding box center [1270, 103] width 74 height 36
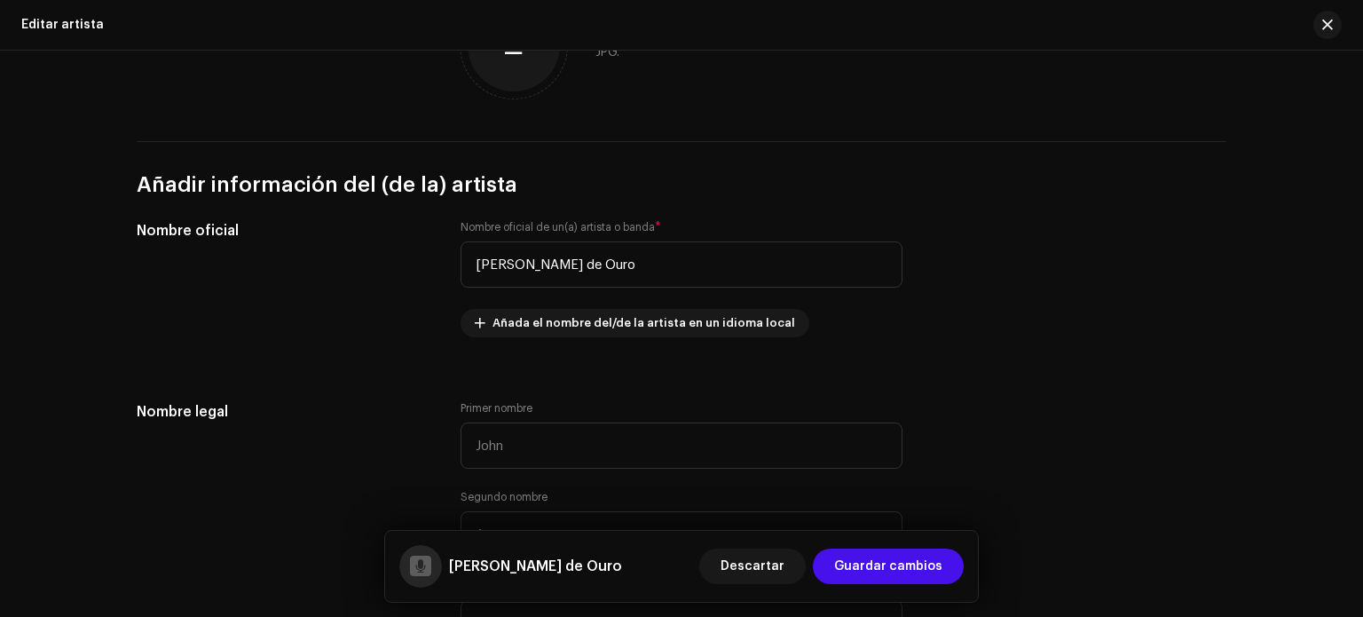
scroll to position [213, 0]
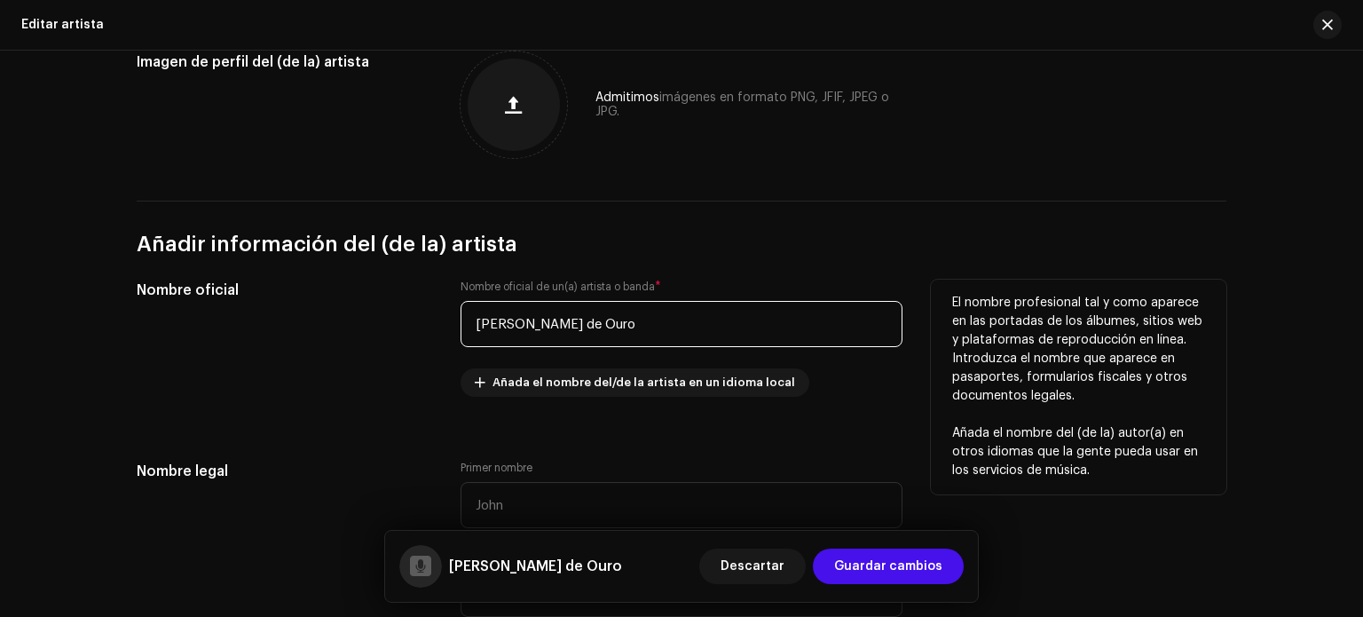
click at [643, 328] on input "[PERSON_NAME] de Ouro" at bounding box center [682, 324] width 442 height 46
click at [637, 385] on span "Añada el nombre del/de la artista en un idioma local" at bounding box center [644, 383] width 303 height 36
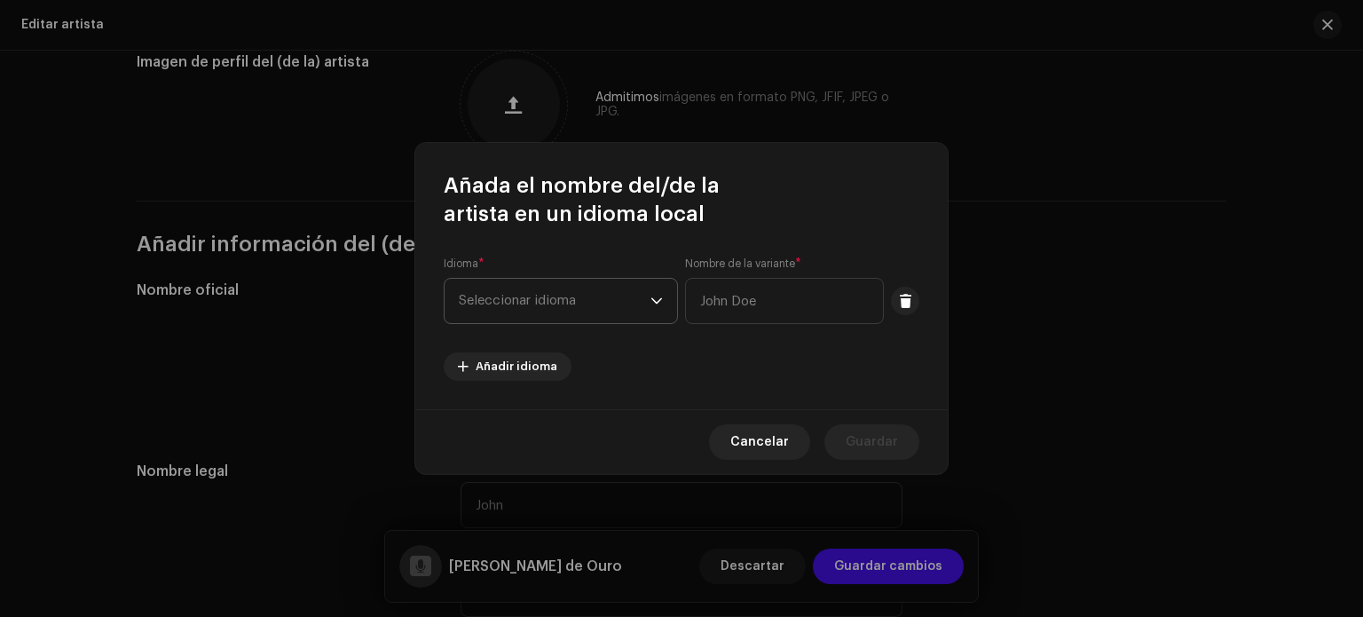
click at [592, 309] on span "Seleccionar idioma" at bounding box center [555, 301] width 192 height 44
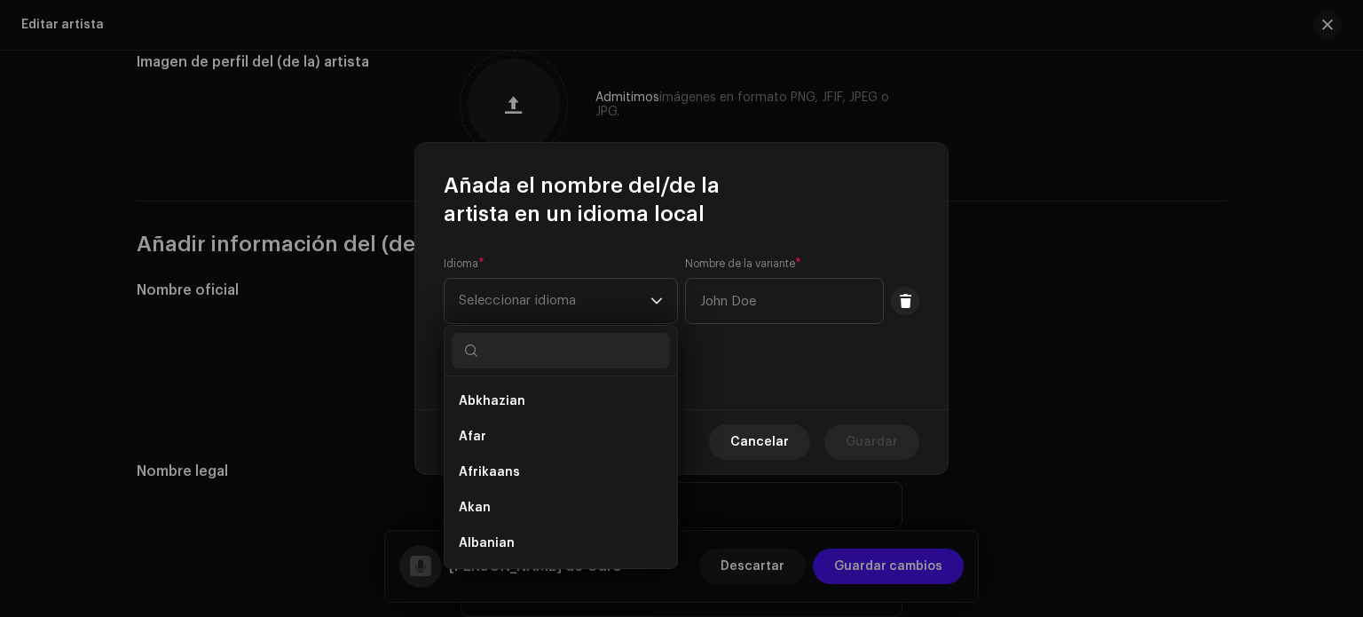
click at [747, 376] on div "Idioma * Seleccionar idioma Nombre de la variante * Añadir idioma" at bounding box center [682, 319] width 476 height 124
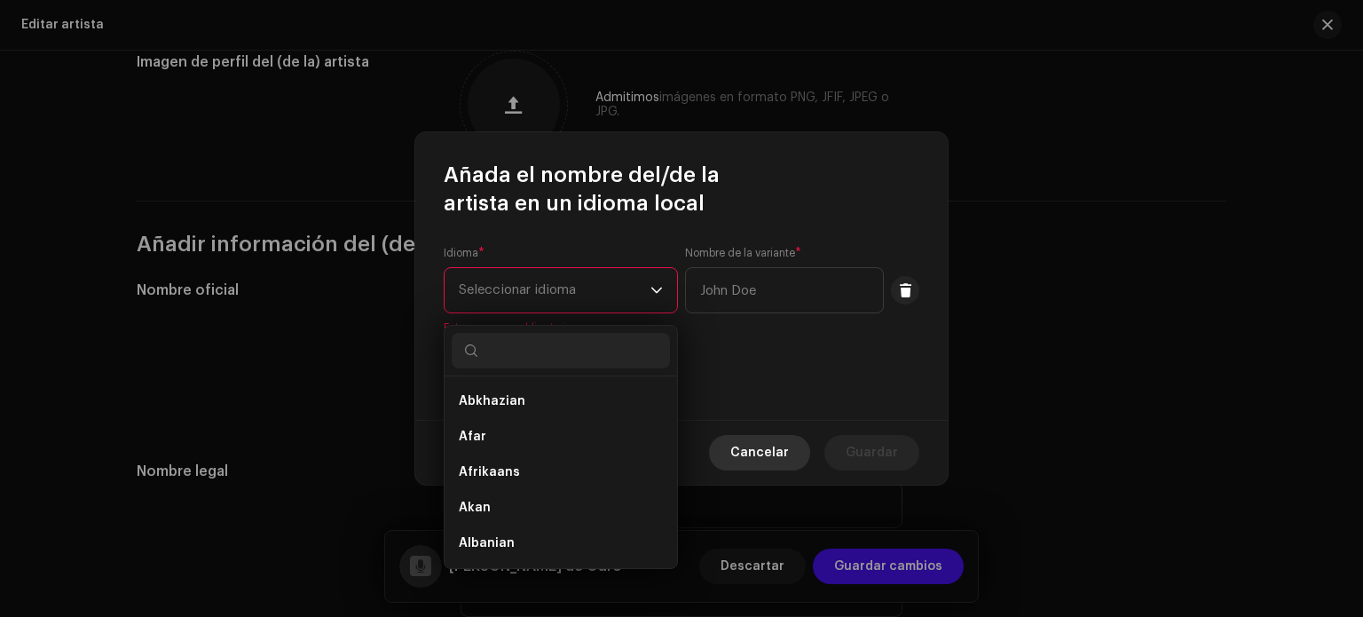
click at [767, 445] on span "Cancelar" at bounding box center [760, 453] width 59 height 36
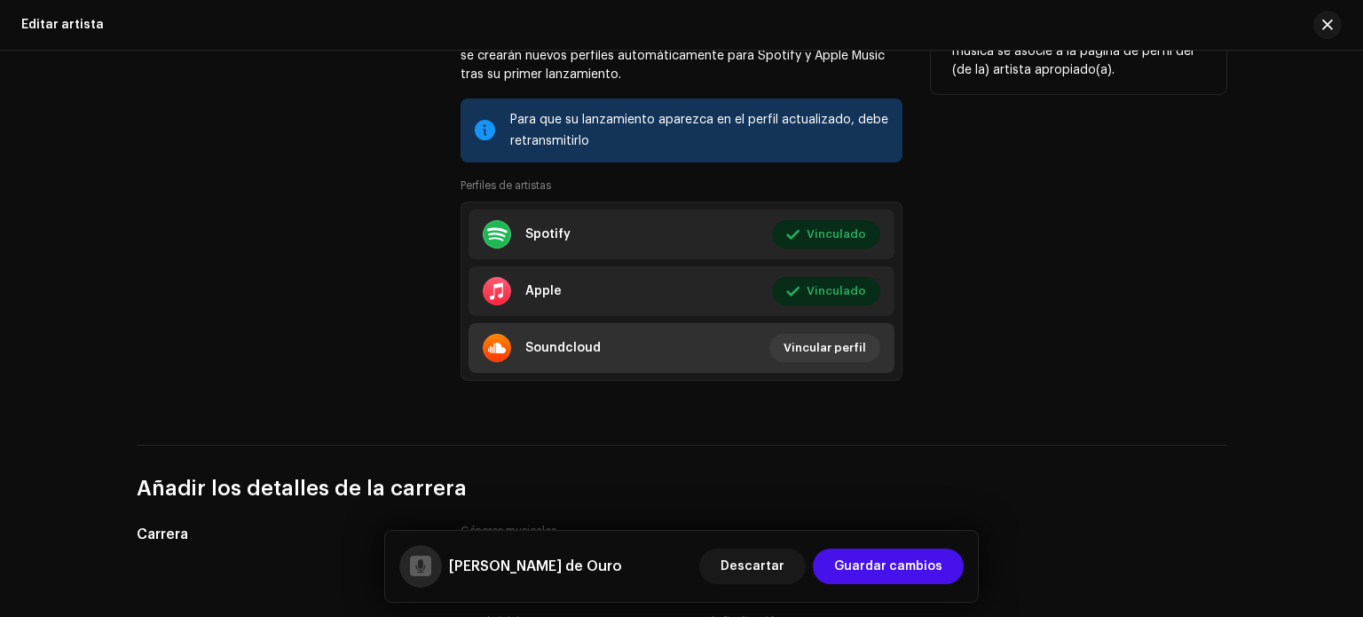
scroll to position [1124, 0]
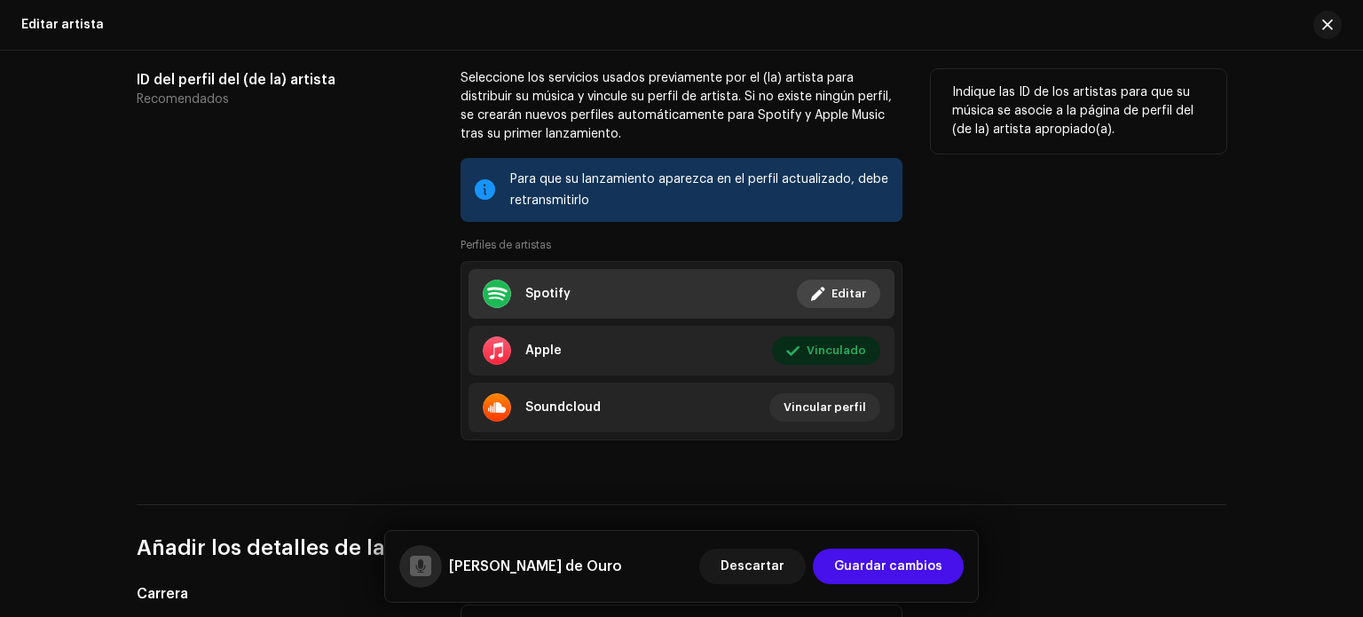
click at [822, 291] on span at bounding box center [817, 294] width 13 height 14
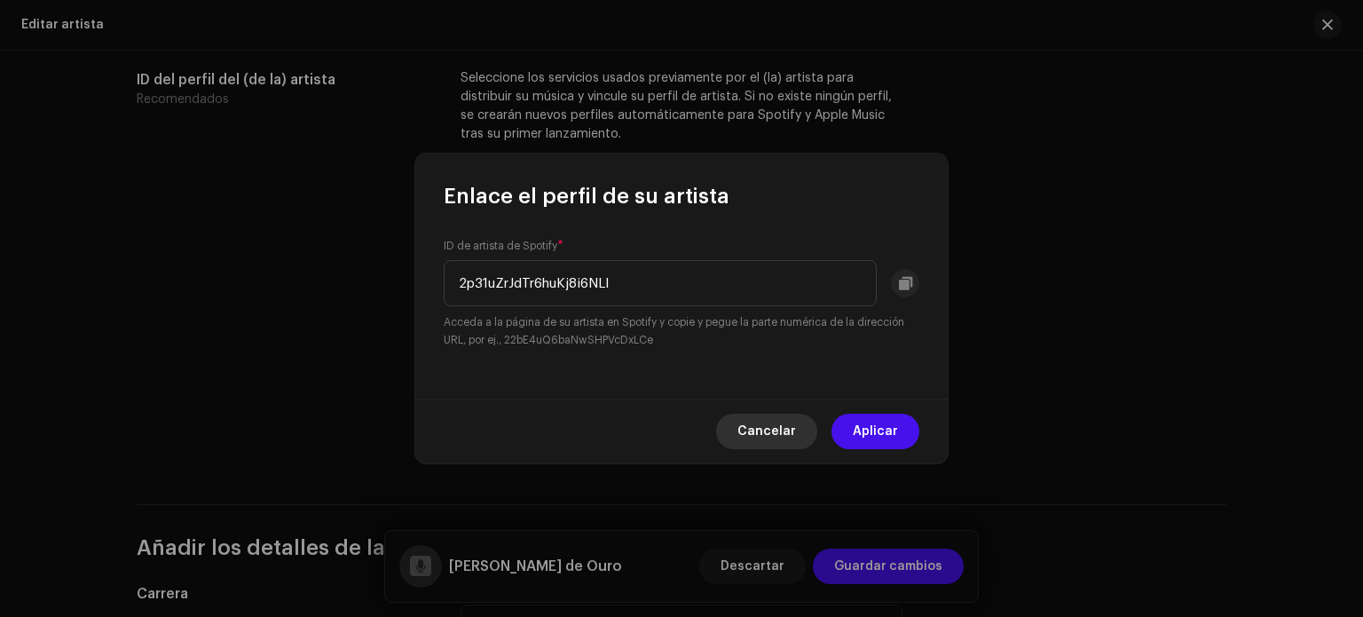
click at [767, 422] on span "Cancelar" at bounding box center [767, 432] width 59 height 36
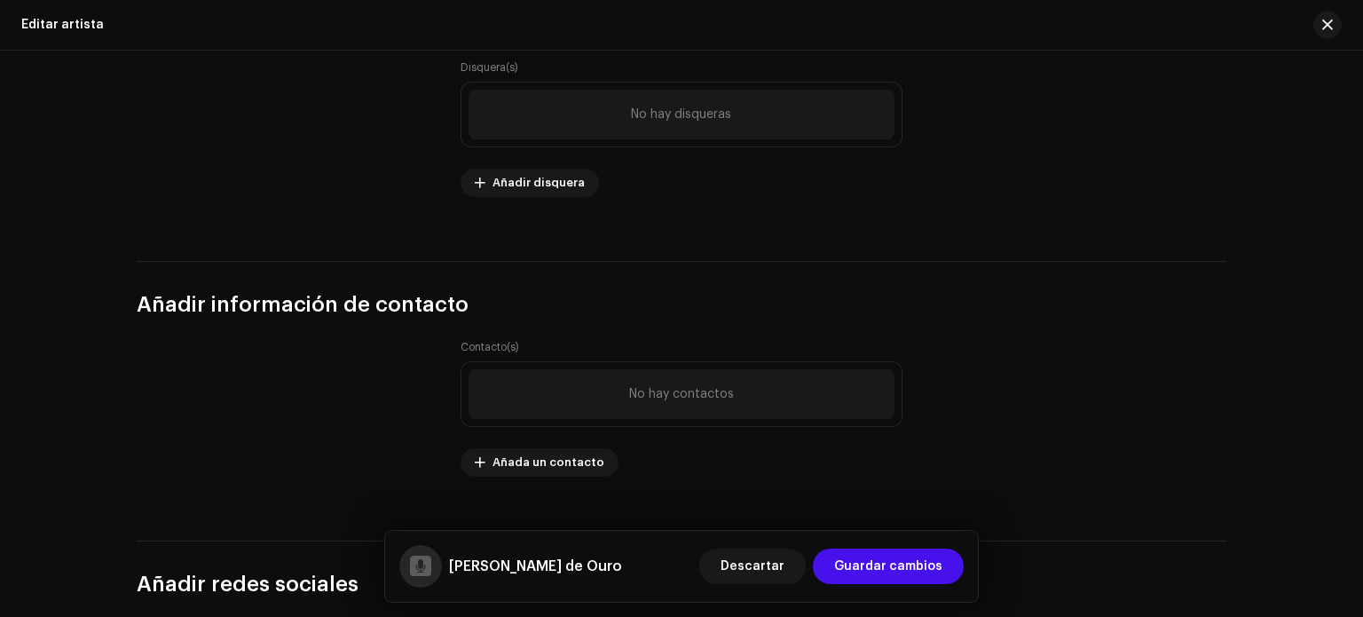
scroll to position [2403, 0]
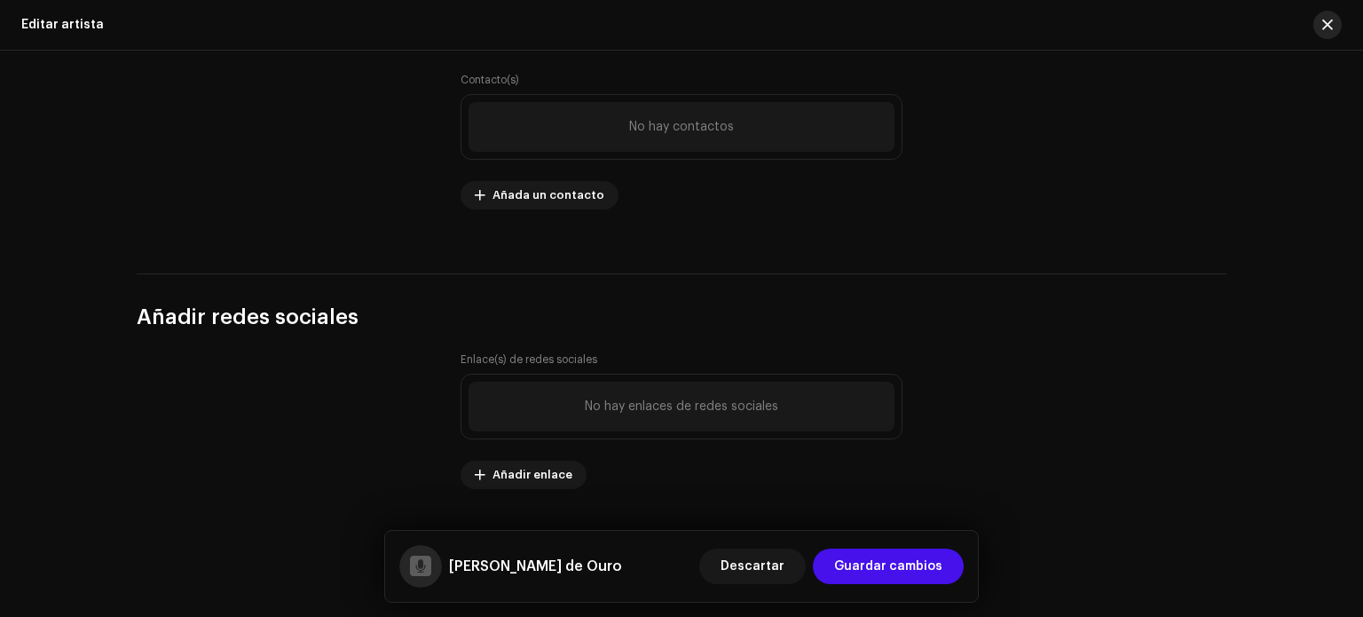
click at [1324, 17] on button "button" at bounding box center [1328, 25] width 28 height 28
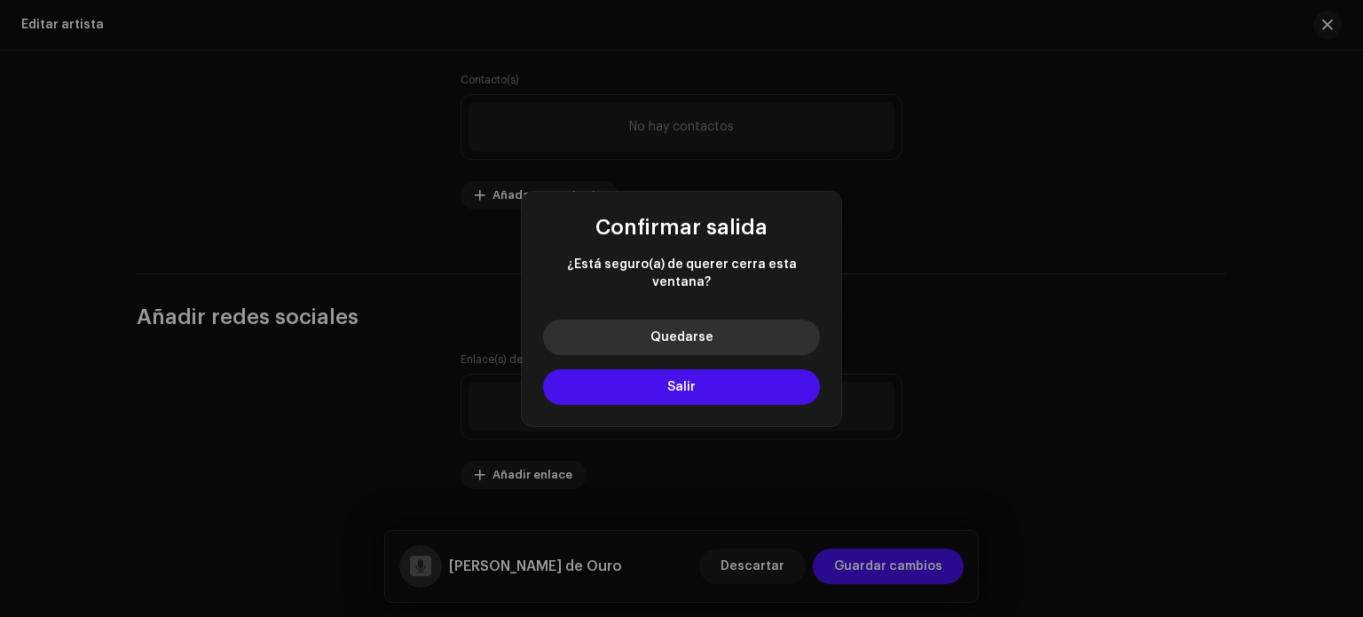
click at [723, 332] on button "Quedarse" at bounding box center [681, 338] width 277 height 36
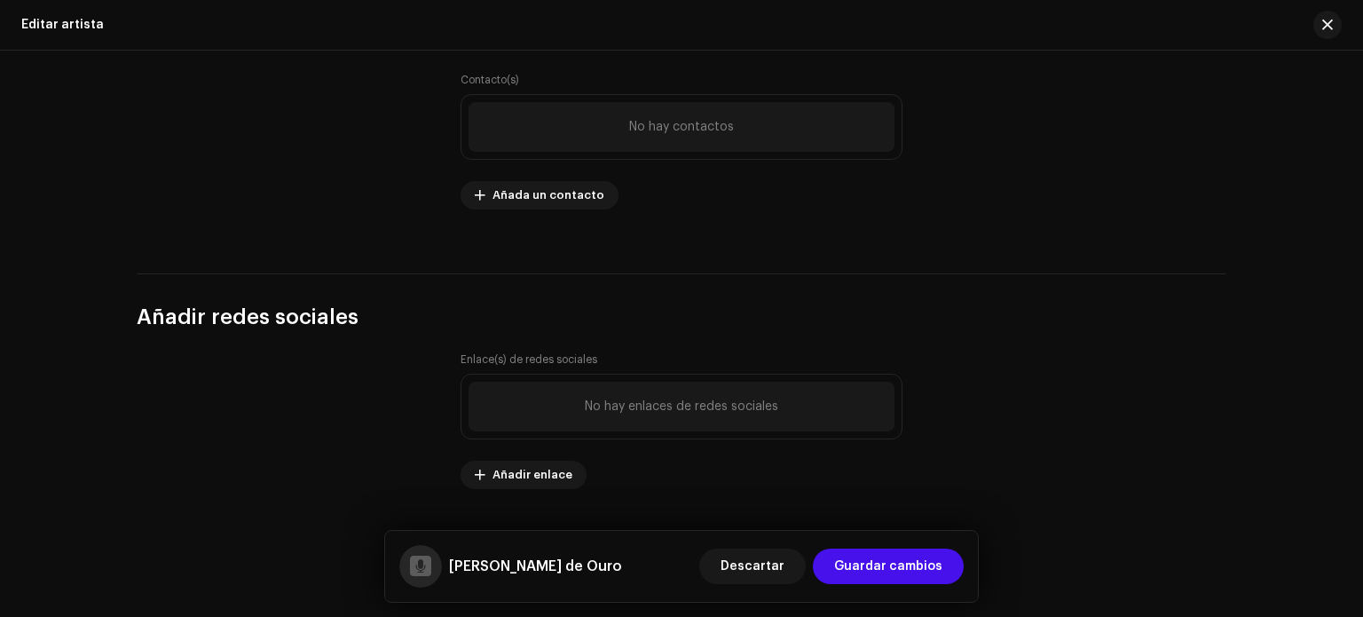
click at [1316, 15] on div at bounding box center [1321, 25] width 43 height 28
click at [1324, 18] on span "button" at bounding box center [1328, 25] width 11 height 14
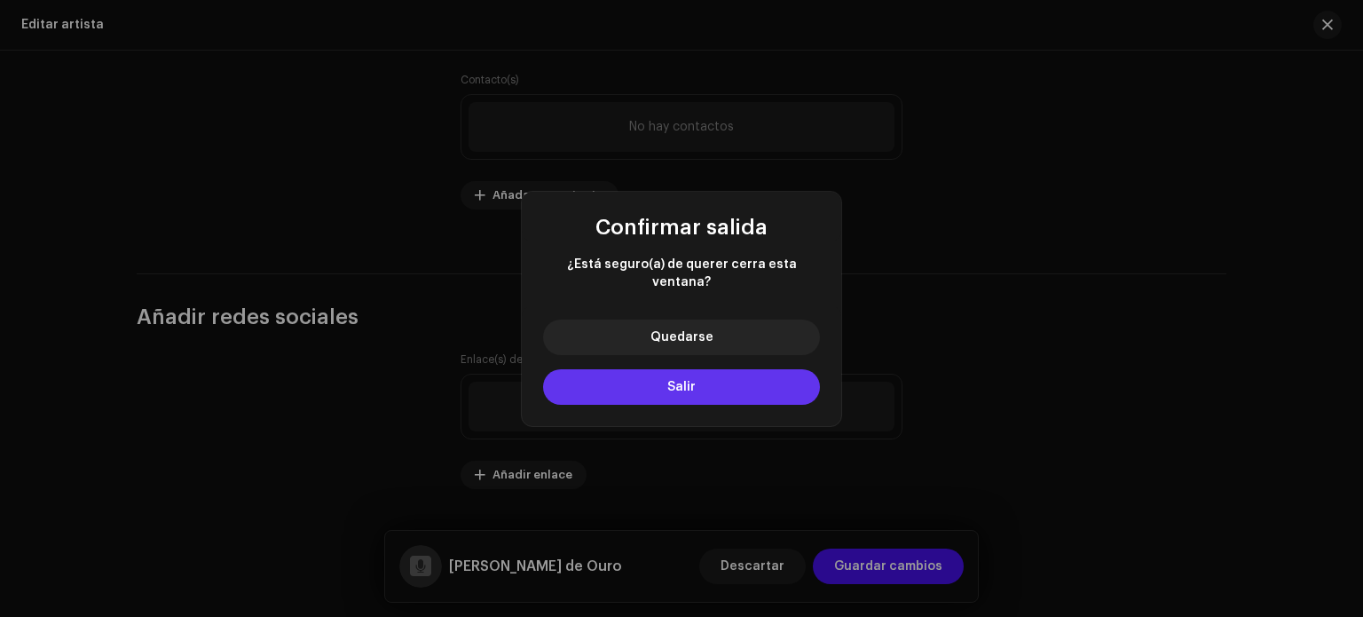
click at [711, 374] on button "Salir" at bounding box center [681, 387] width 277 height 36
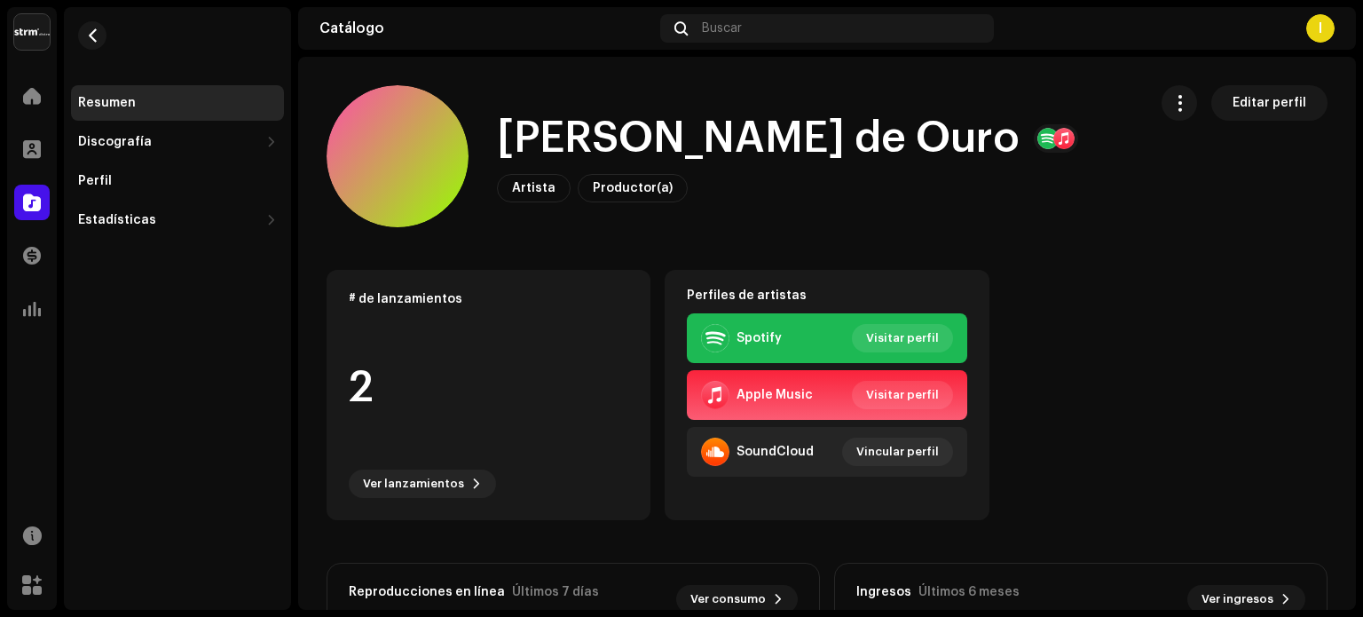
click at [109, 95] on div "Resumen" at bounding box center [177, 103] width 213 height 36
click at [43, 208] on div at bounding box center [32, 203] width 36 height 36
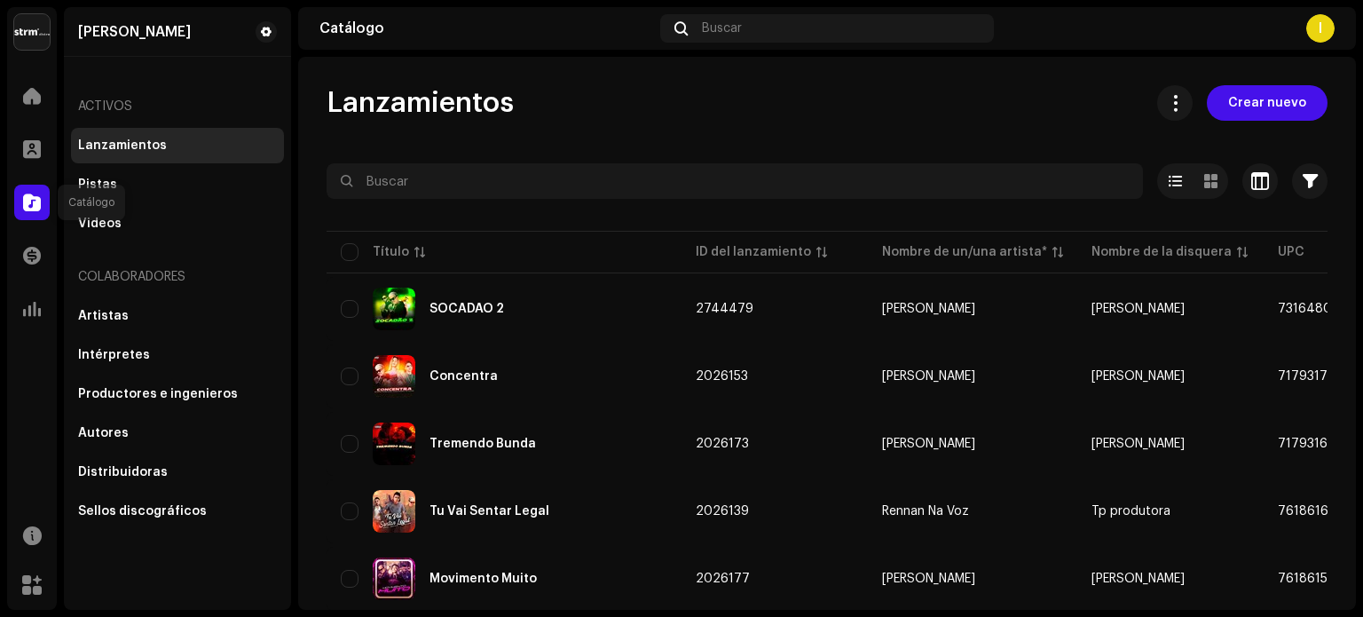
click at [19, 194] on div at bounding box center [32, 203] width 36 height 36
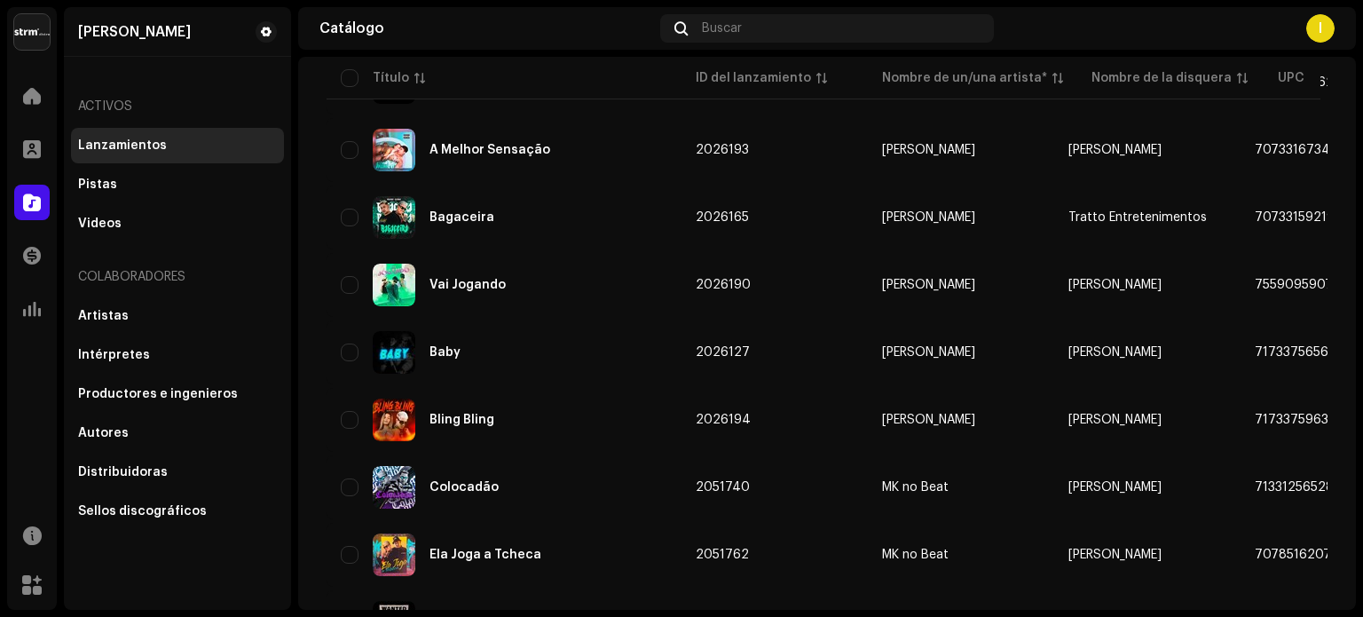
scroll to position [1339, 0]
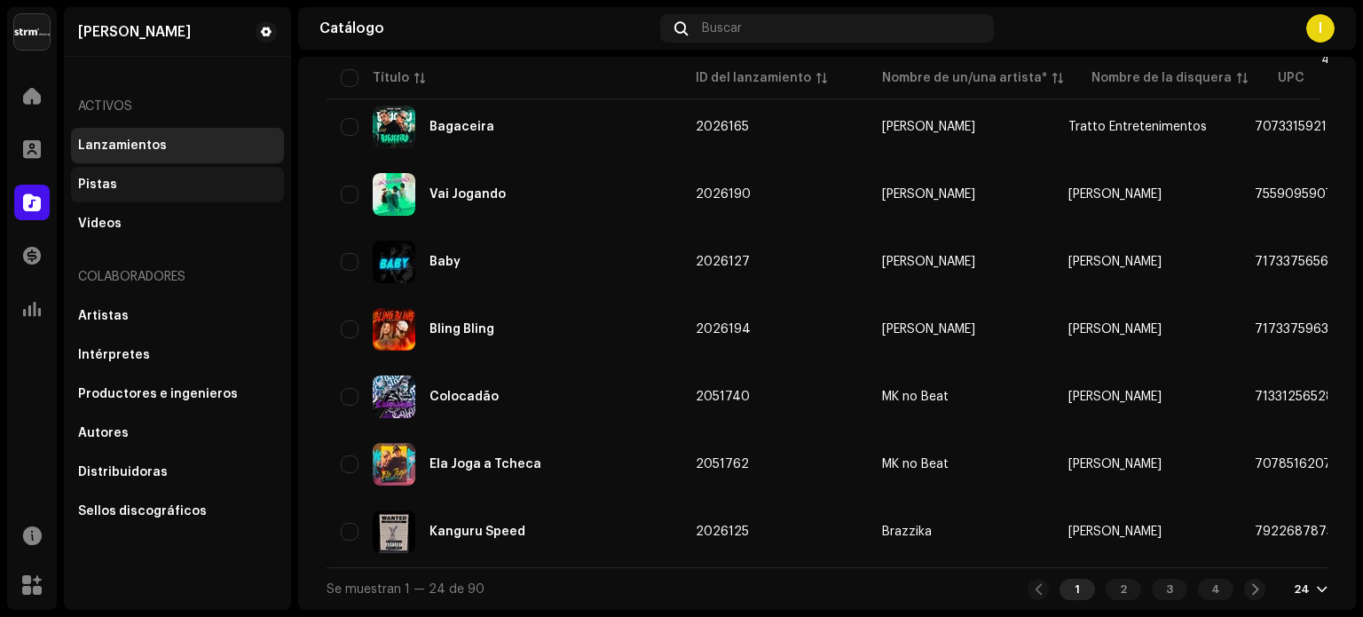
click at [153, 180] on div "Pistas" at bounding box center [177, 185] width 199 height 14
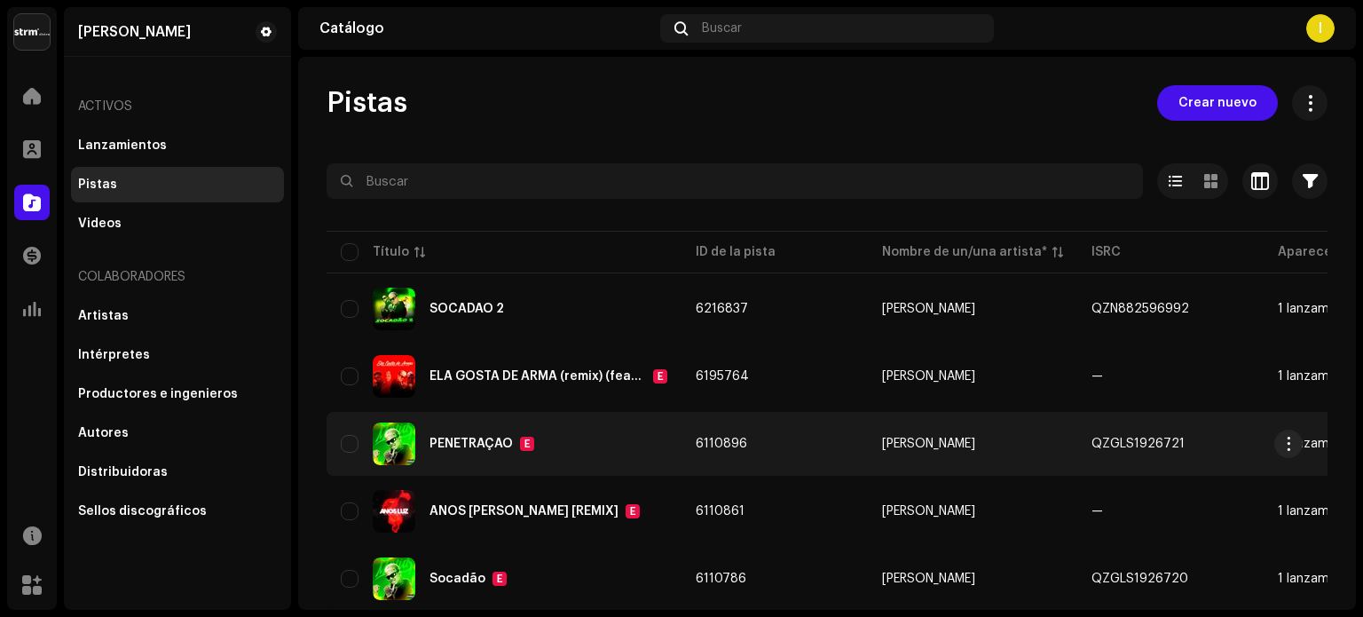
scroll to position [59, 0]
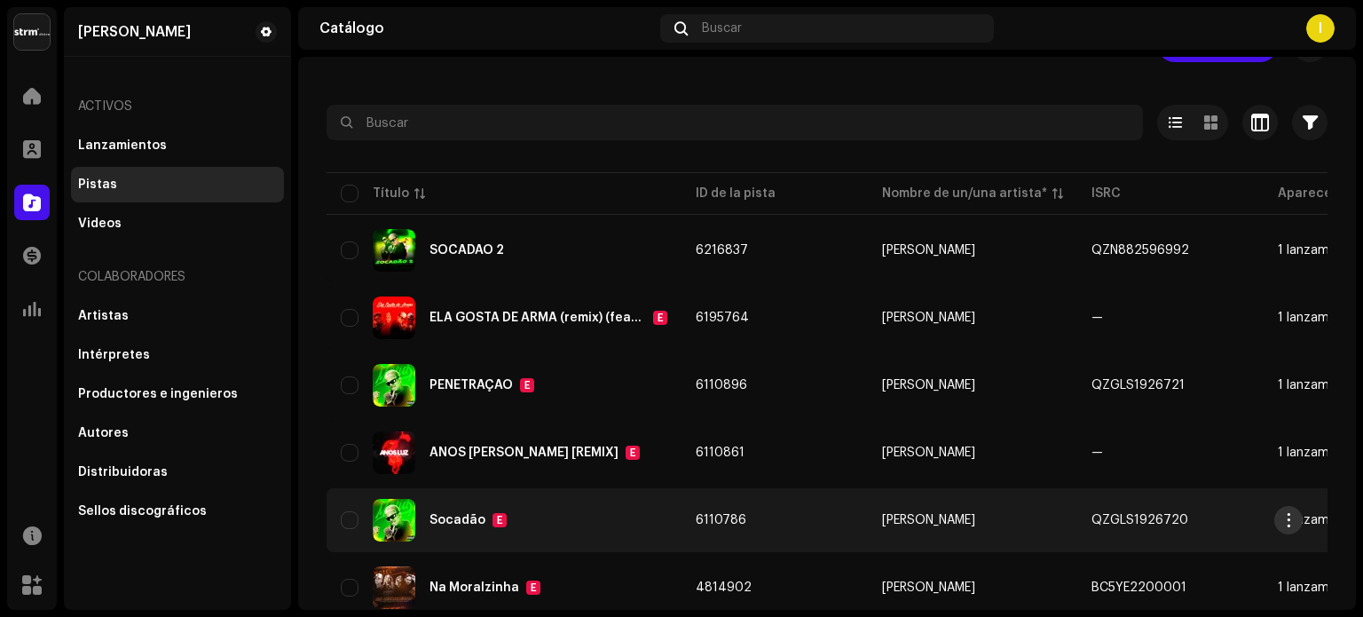
click at [1297, 518] on button "button" at bounding box center [1289, 520] width 28 height 28
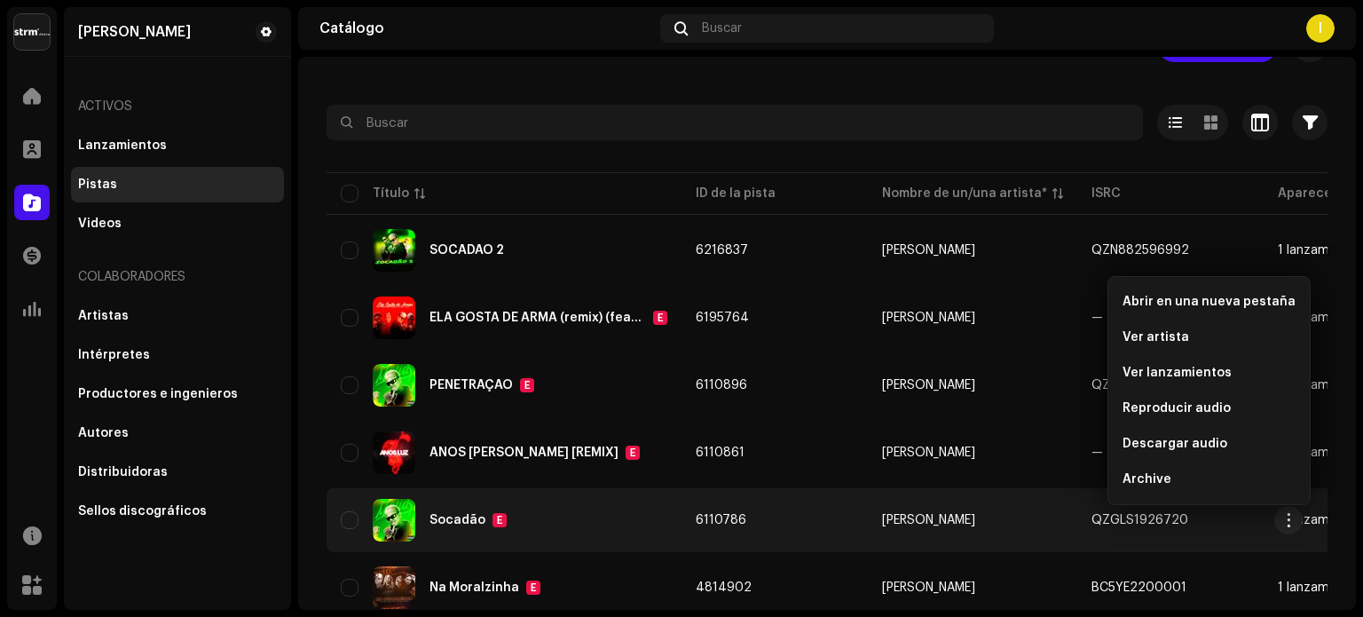
click at [1006, 507] on td "[PERSON_NAME]" at bounding box center [972, 520] width 209 height 64
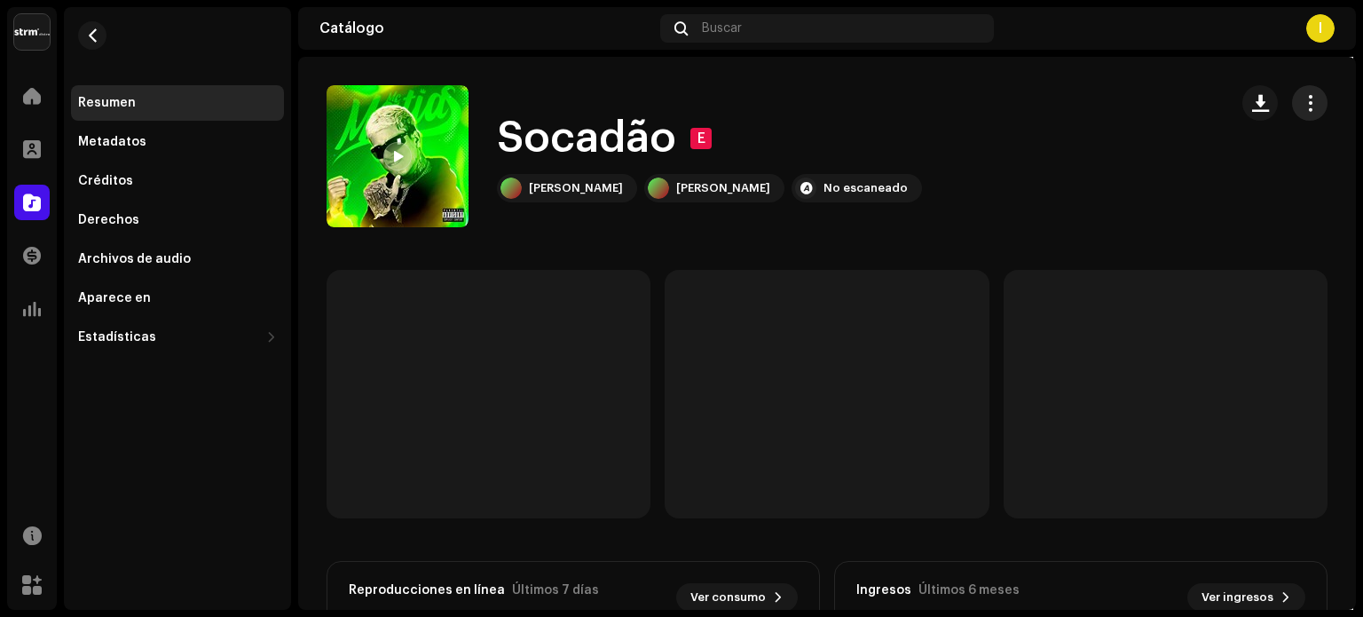
click at [1312, 106] on button "button" at bounding box center [1310, 103] width 36 height 36
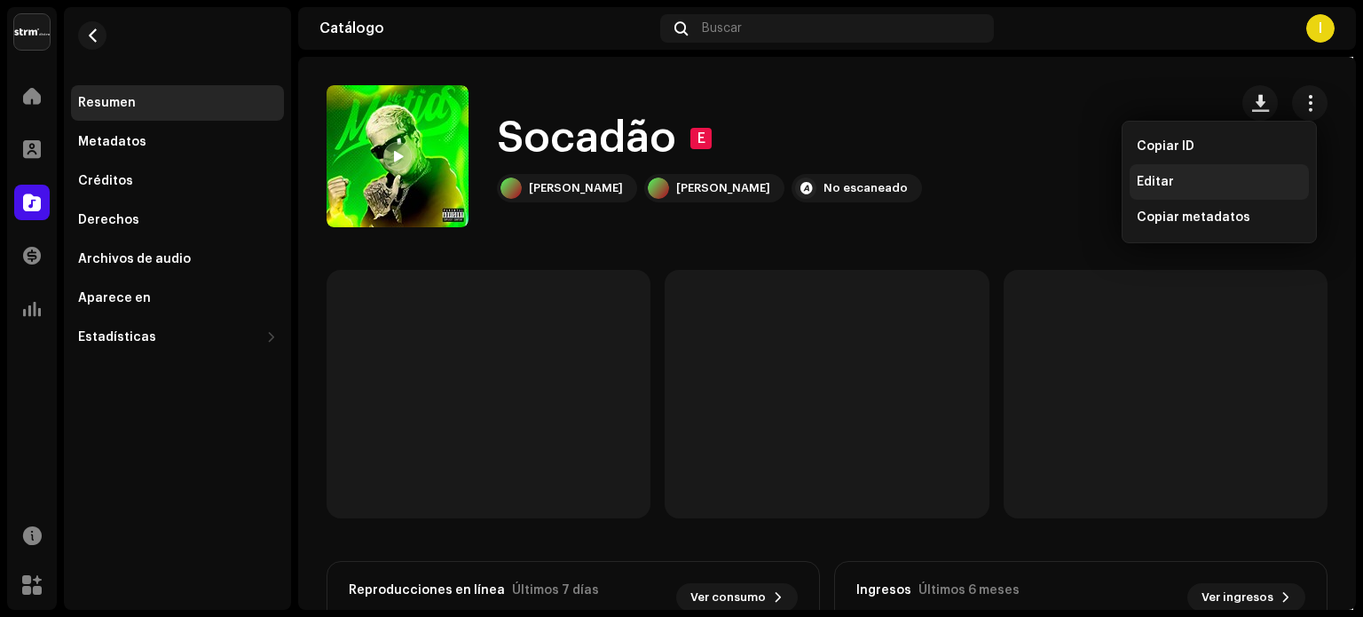
click at [1197, 177] on div "Editar" at bounding box center [1219, 182] width 165 height 14
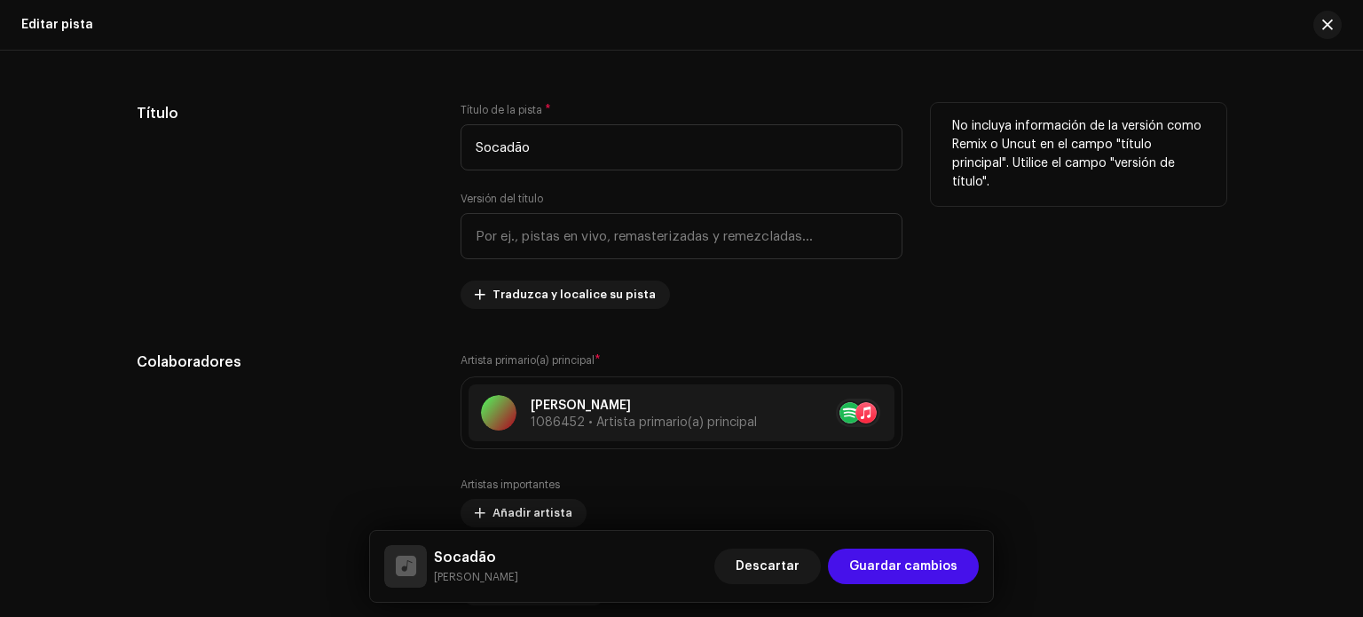
scroll to position [828, 0]
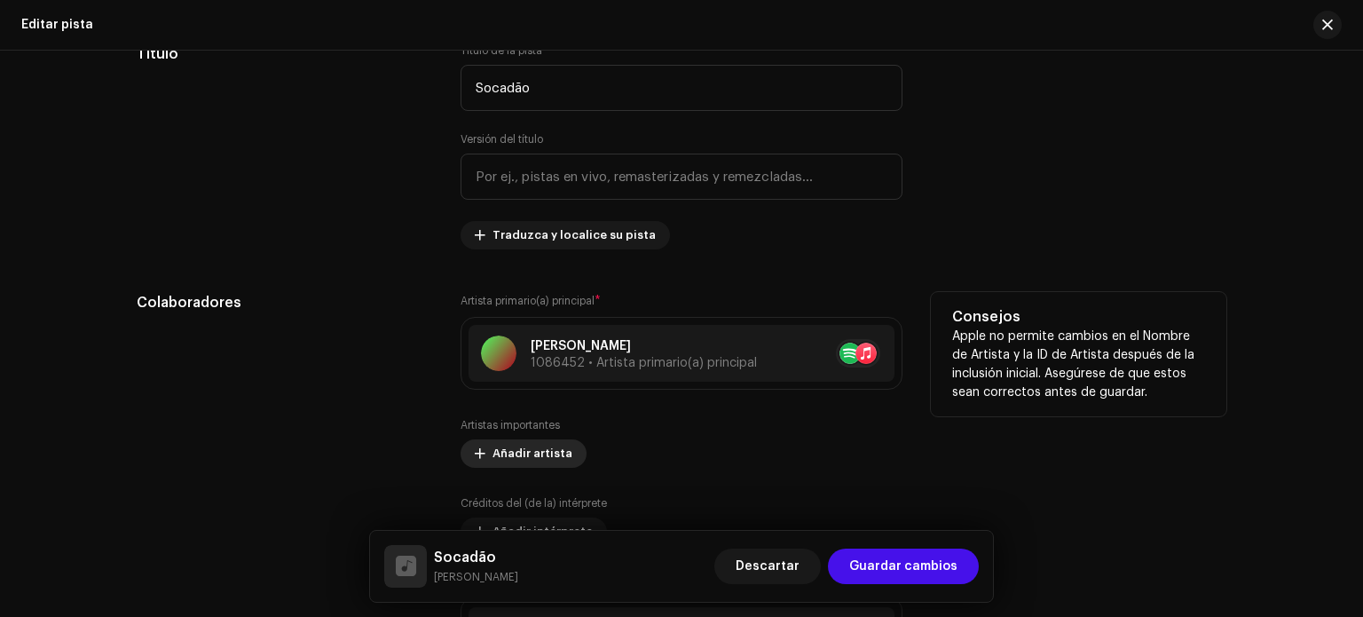
click at [542, 454] on span "Añadir artista" at bounding box center [533, 454] width 80 height 36
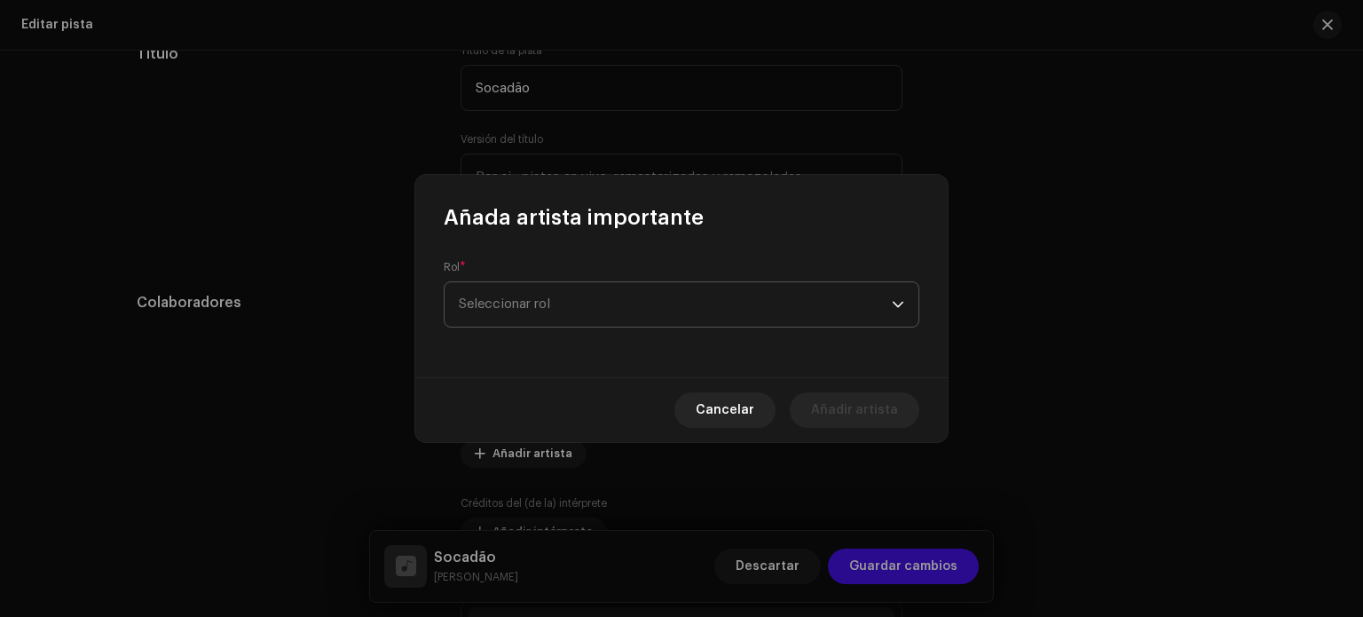
click at [600, 306] on span "Seleccionar rol" at bounding box center [675, 304] width 433 height 44
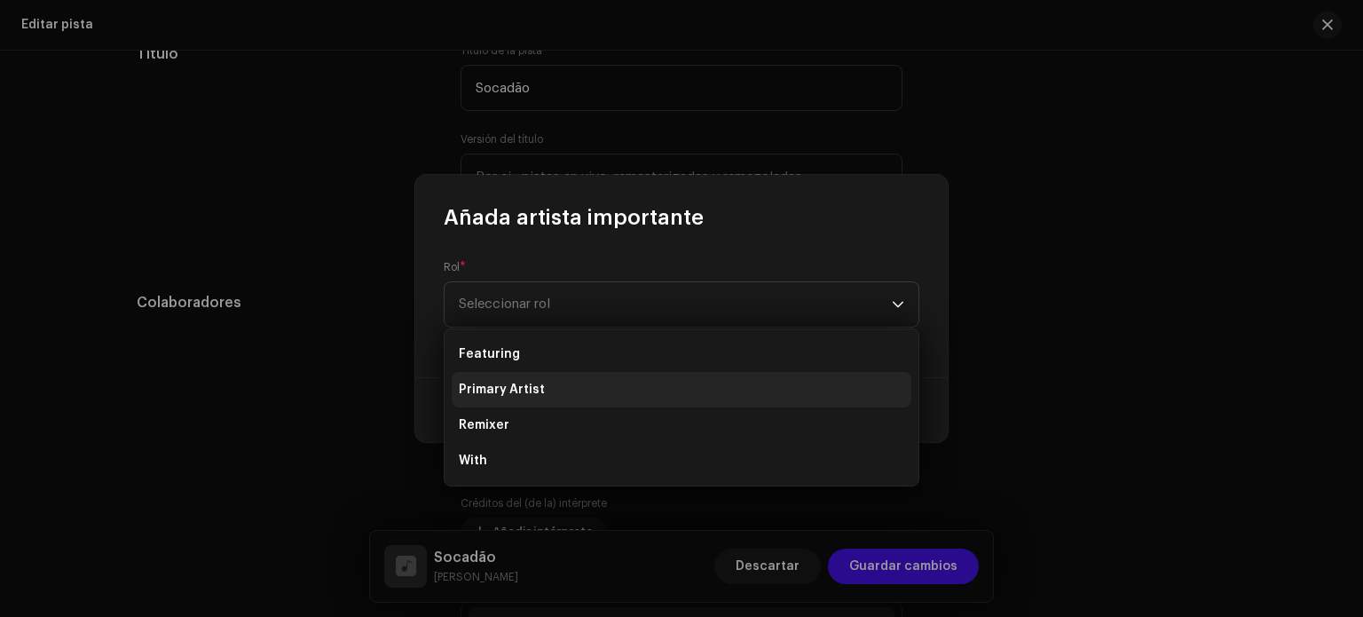
click at [571, 393] on li "Primary Artist" at bounding box center [682, 390] width 460 height 36
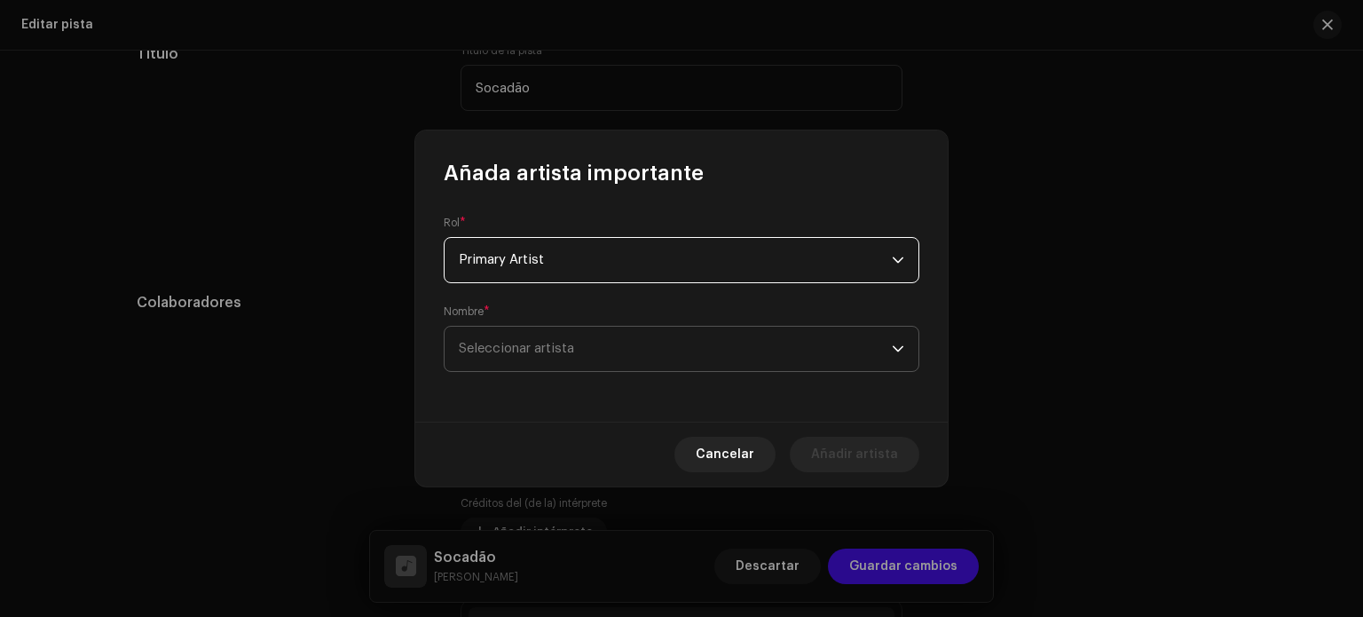
click at [565, 349] on span "Seleccionar artista" at bounding box center [516, 348] width 115 height 13
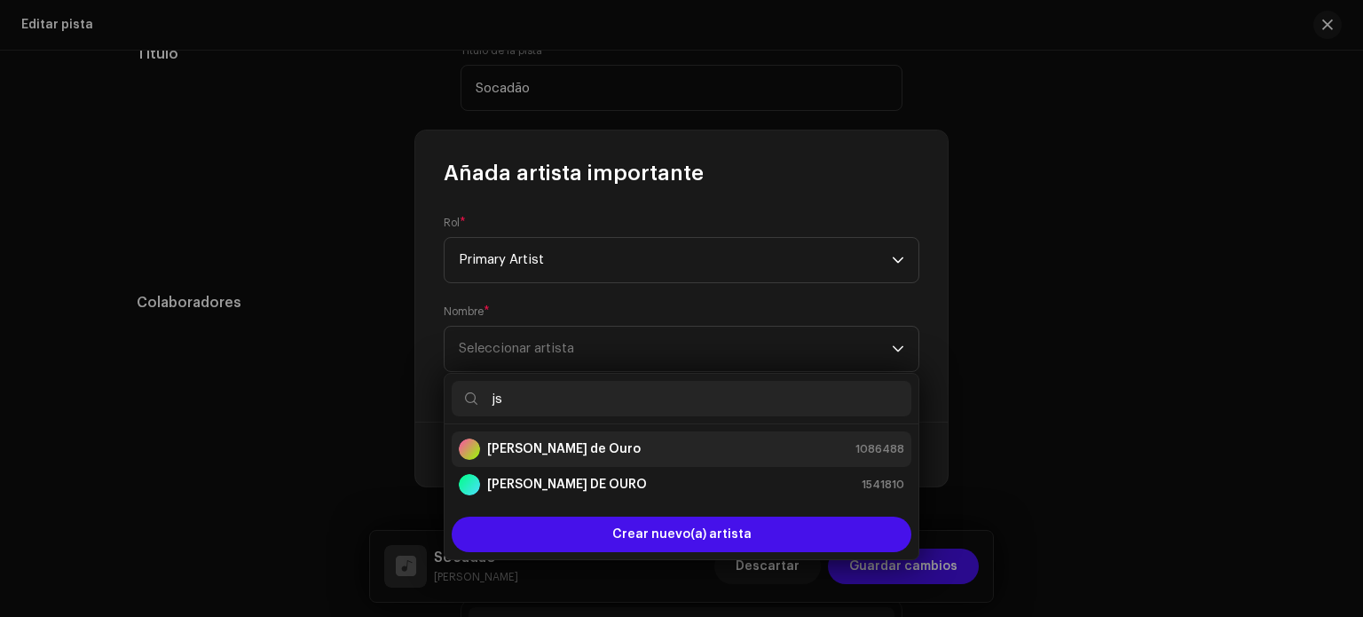
type input "js"
click at [581, 436] on li "[PERSON_NAME] de Ouro 1086488" at bounding box center [682, 449] width 460 height 36
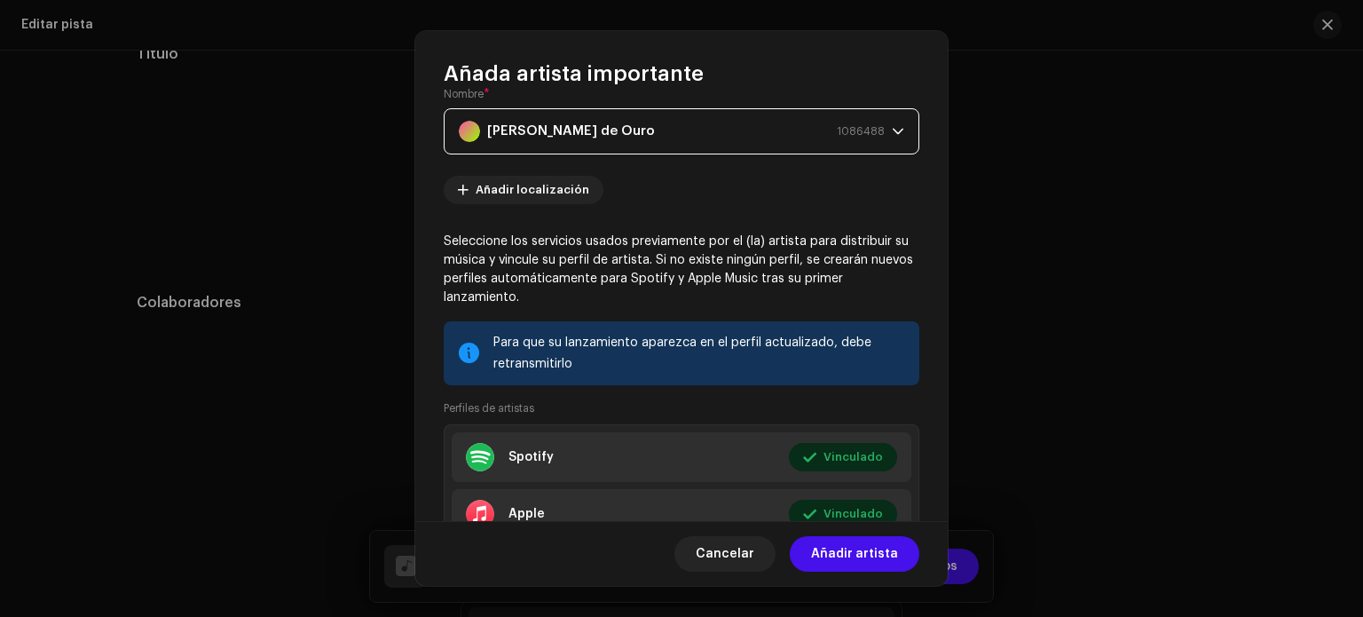
scroll to position [236, 0]
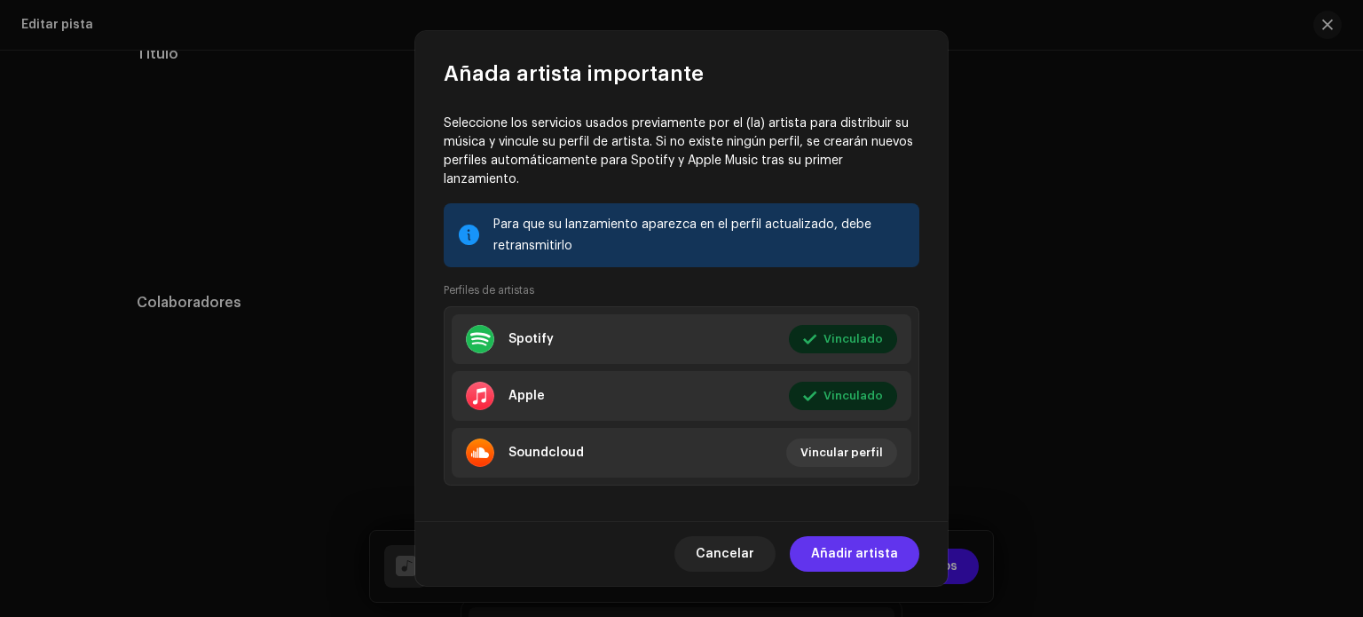
click at [855, 553] on span "Añadir artista" at bounding box center [854, 554] width 87 height 36
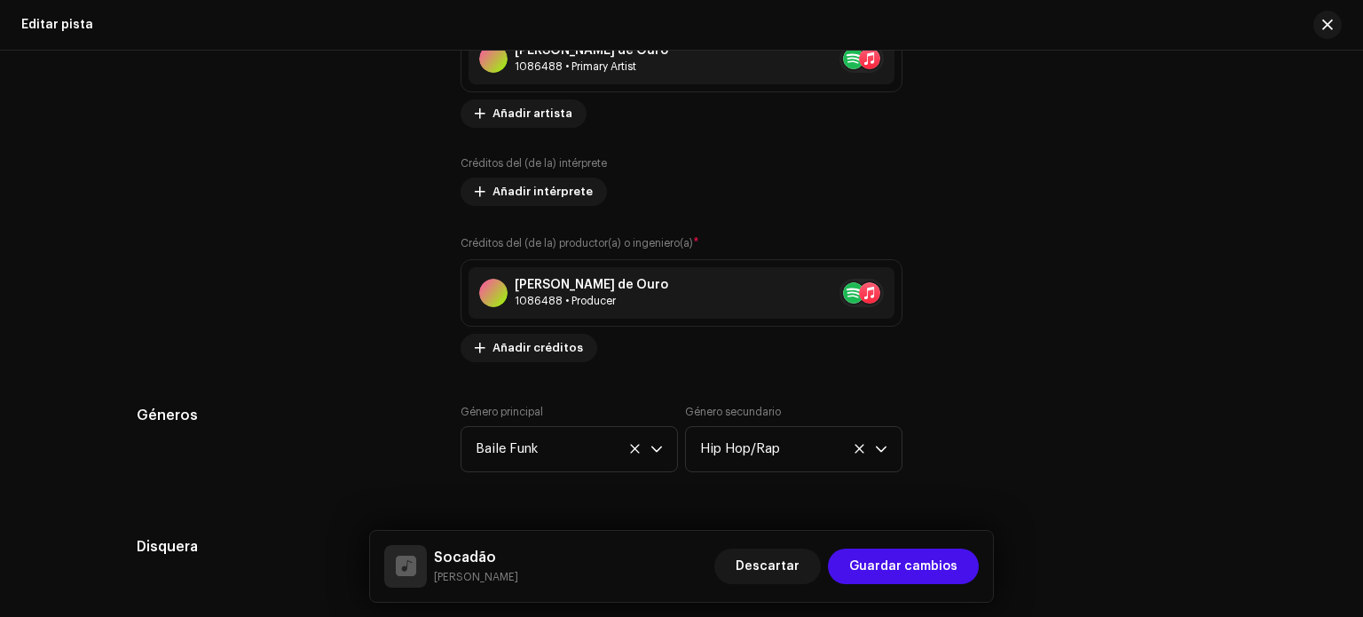
scroll to position [1183, 0]
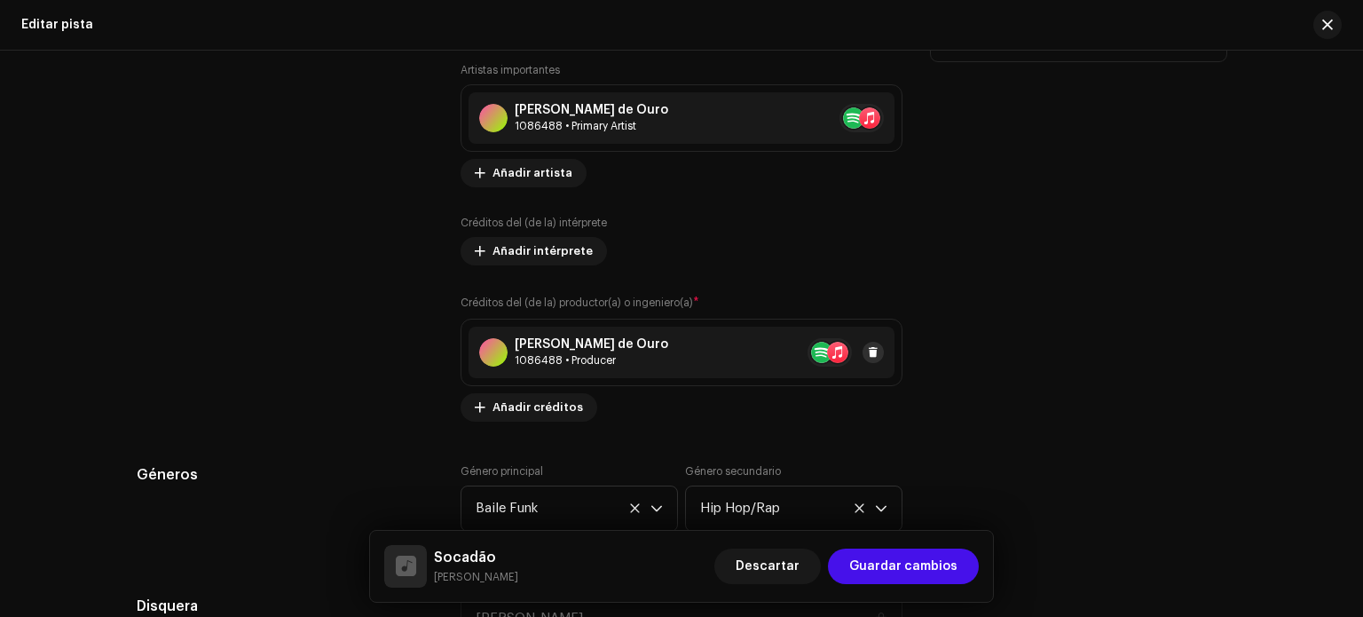
click at [873, 352] on span at bounding box center [873, 352] width 11 height 14
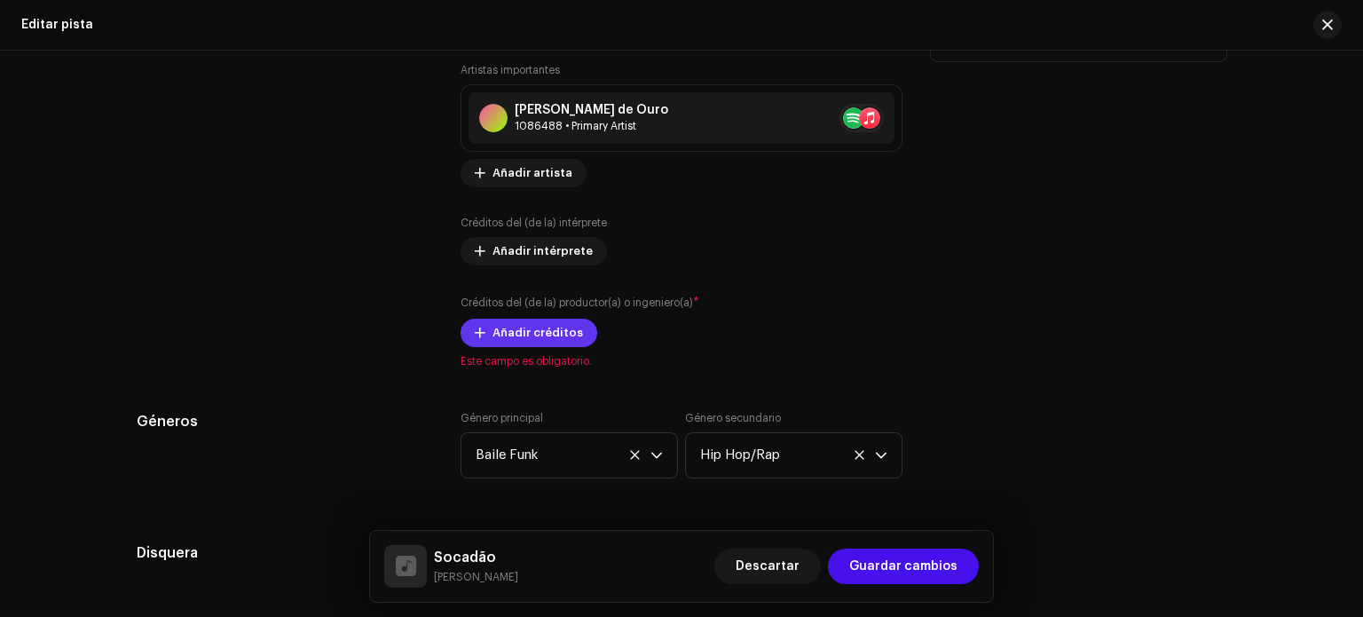
click at [568, 339] on span "Añadir créditos" at bounding box center [538, 333] width 91 height 36
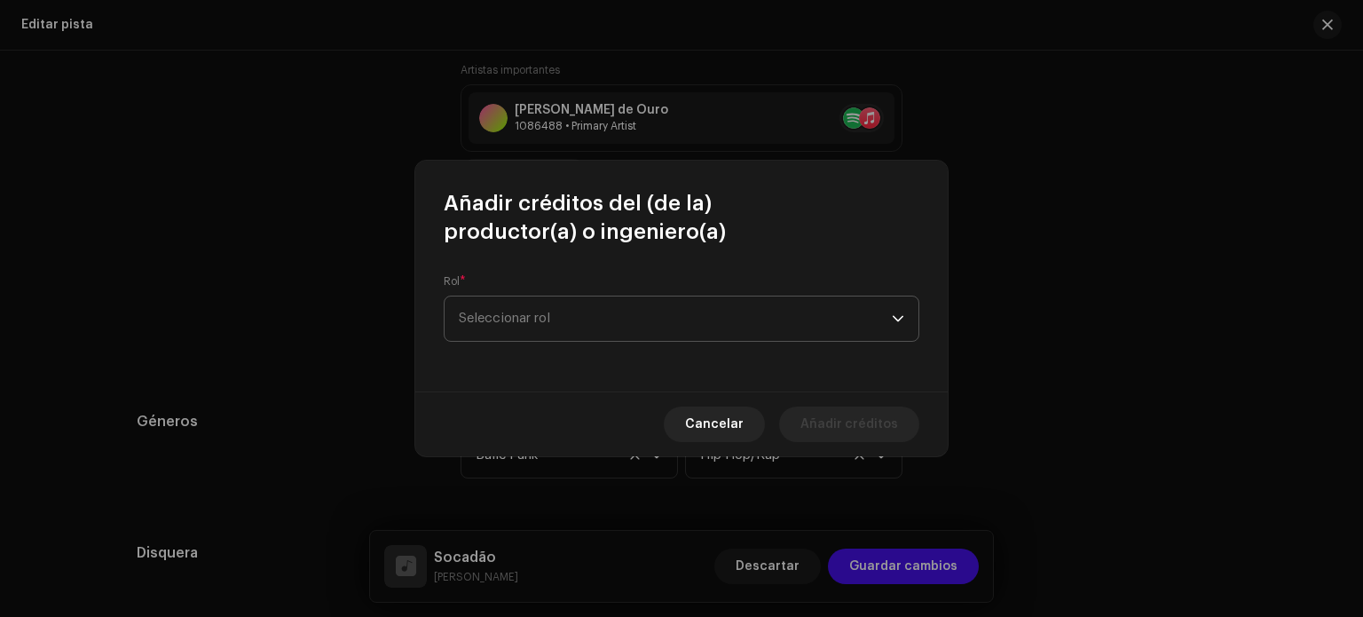
click at [566, 315] on span "Seleccionar rol" at bounding box center [675, 318] width 433 height 44
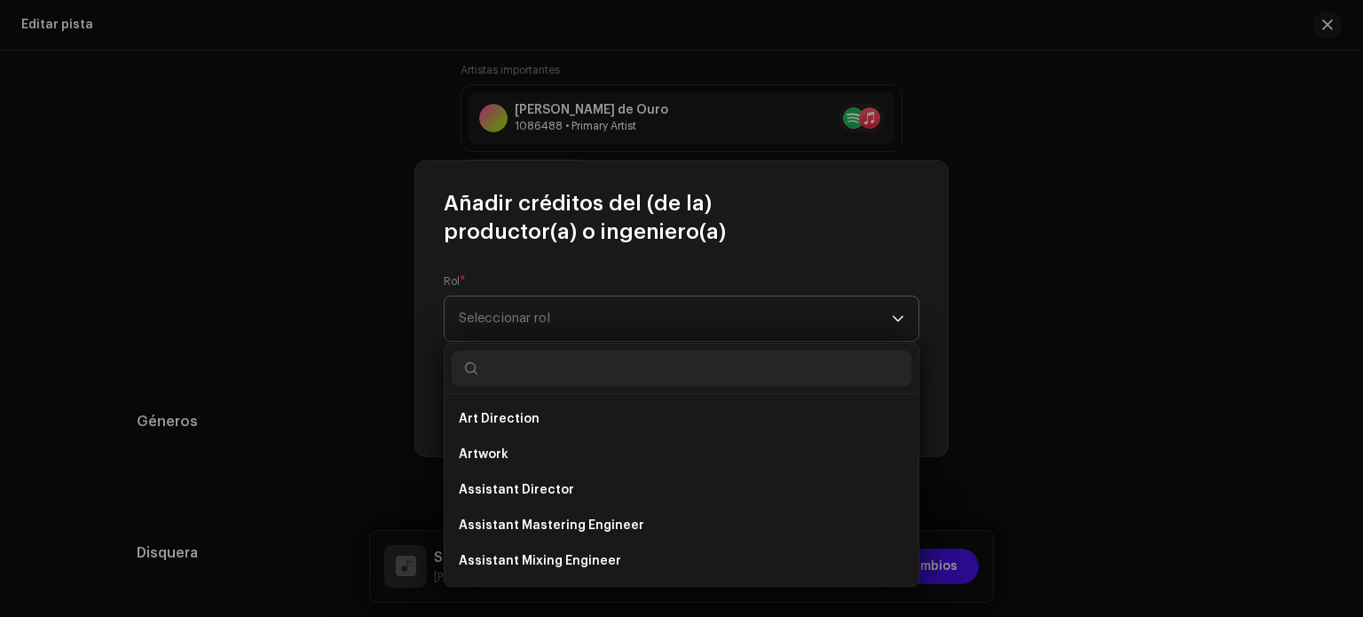
click at [566, 315] on span "Seleccionar rol" at bounding box center [675, 318] width 433 height 44
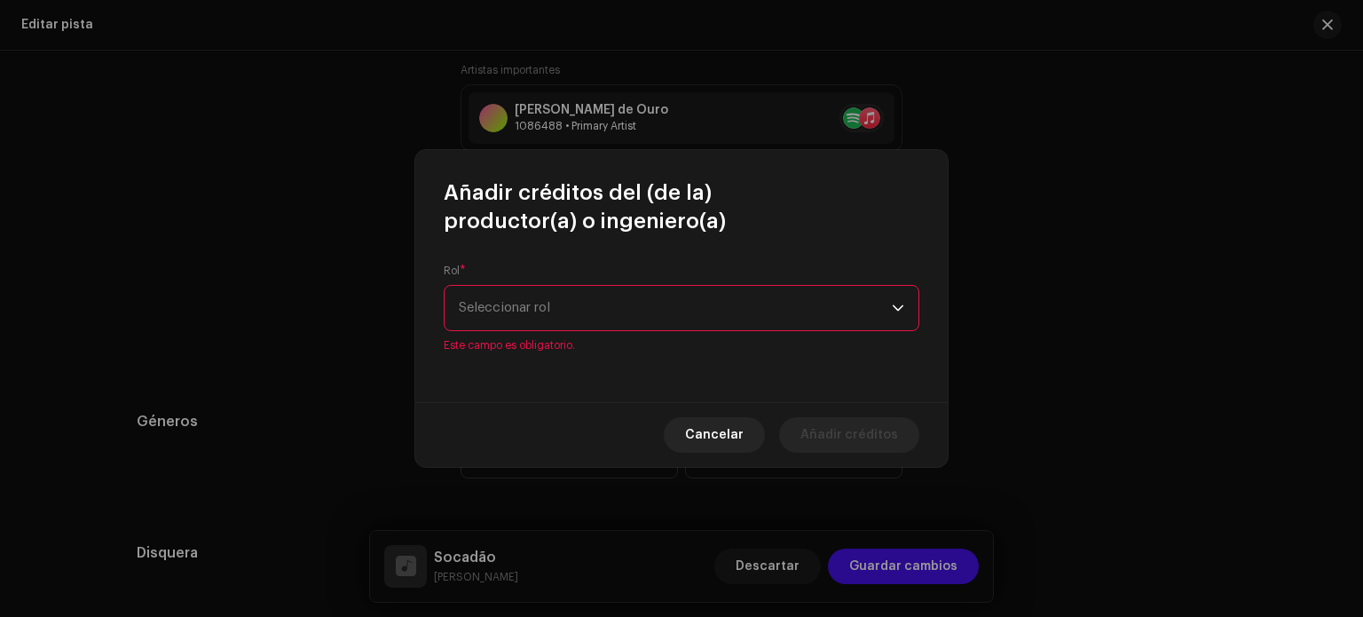
click at [566, 315] on span "Seleccionar rol" at bounding box center [675, 308] width 433 height 44
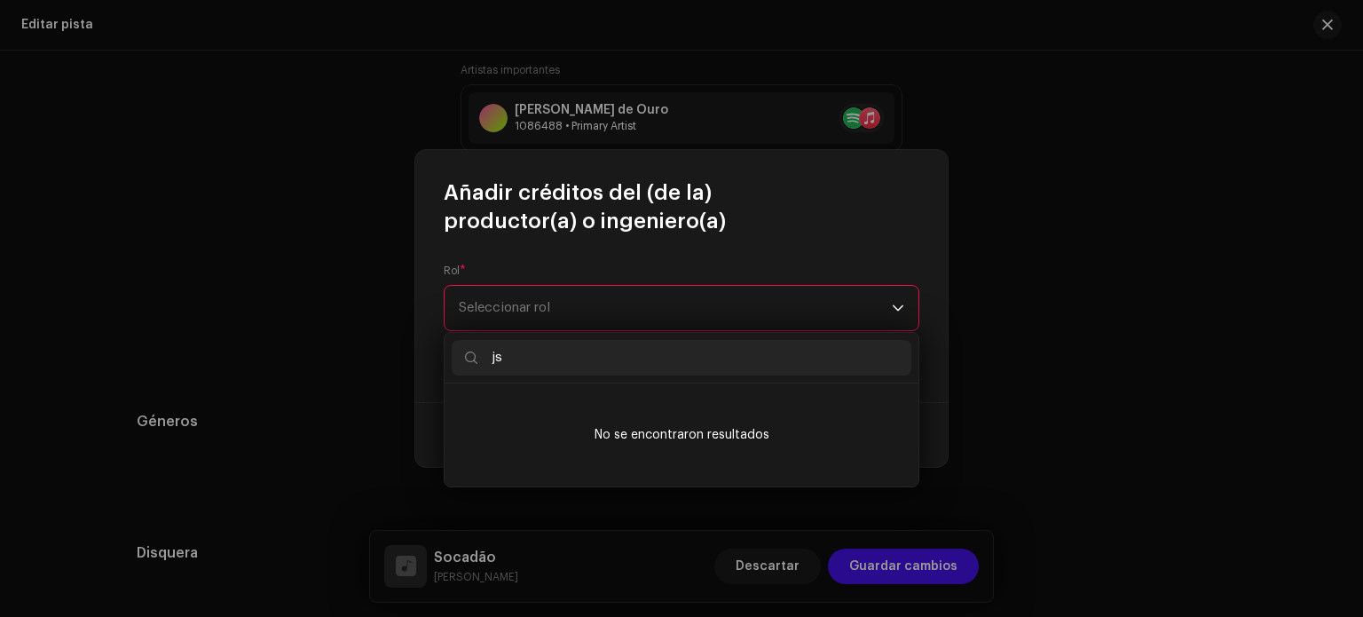
drag, startPoint x: 562, startPoint y: 361, endPoint x: 469, endPoint y: 343, distance: 95.1
click at [469, 345] on input "js" at bounding box center [682, 358] width 460 height 36
type input "JS"
click at [580, 262] on div "Rol * Seleccionar rol Este campo es obligatorio." at bounding box center [681, 318] width 533 height 167
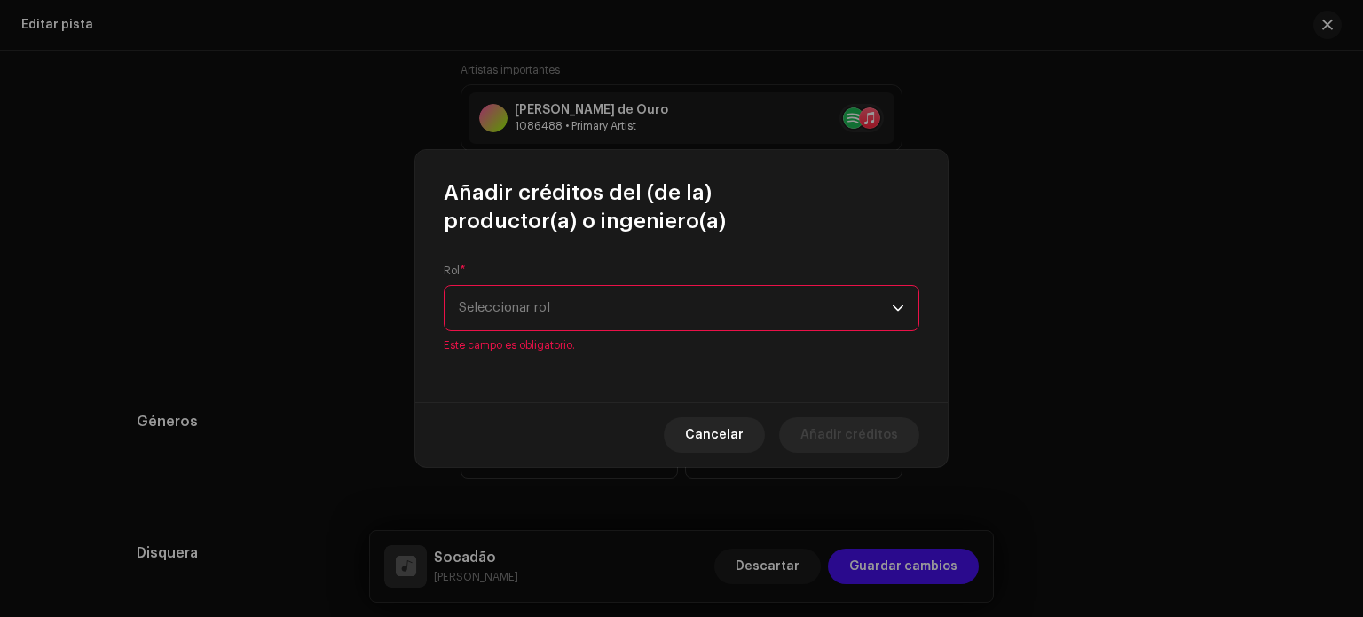
click at [580, 305] on span "Seleccionar rol" at bounding box center [675, 308] width 433 height 44
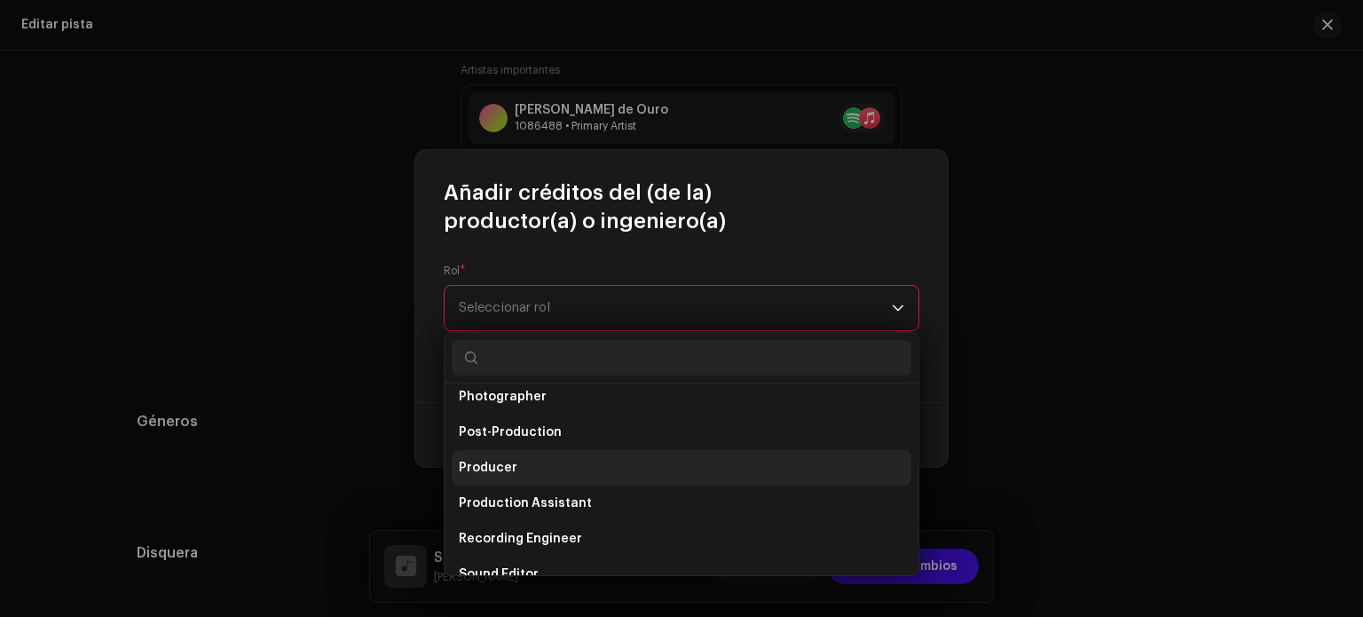
scroll to position [710, 0]
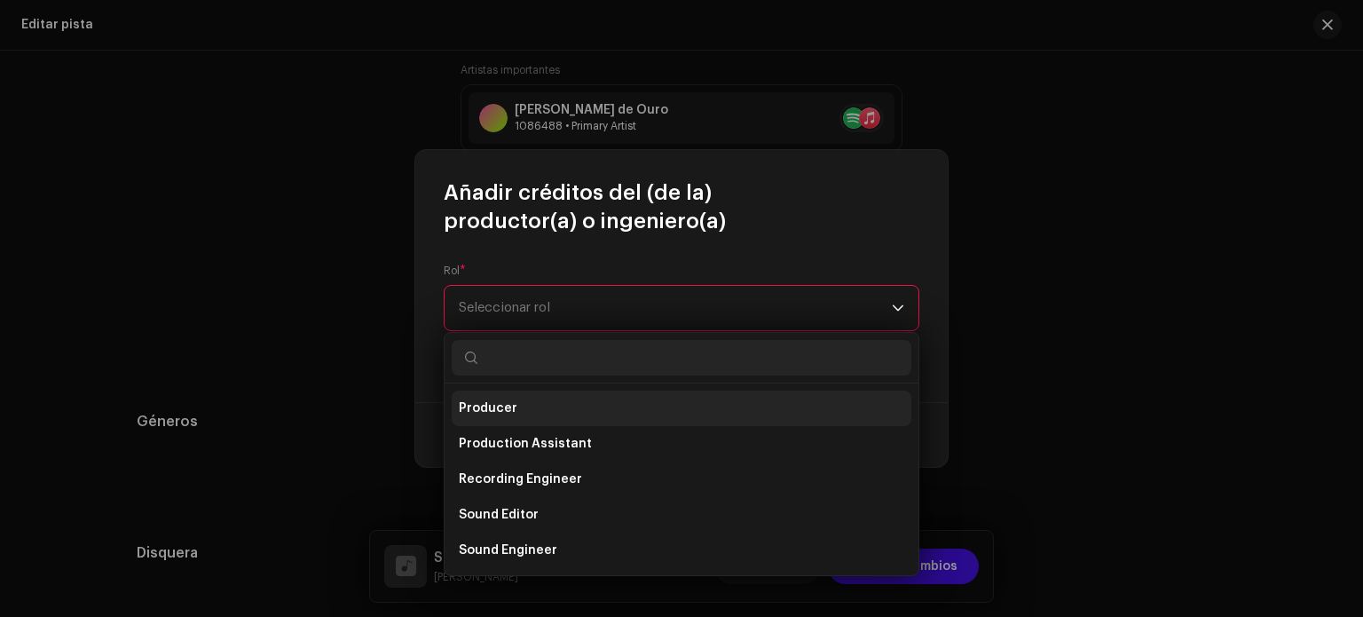
click at [549, 413] on li "Producer" at bounding box center [682, 409] width 460 height 36
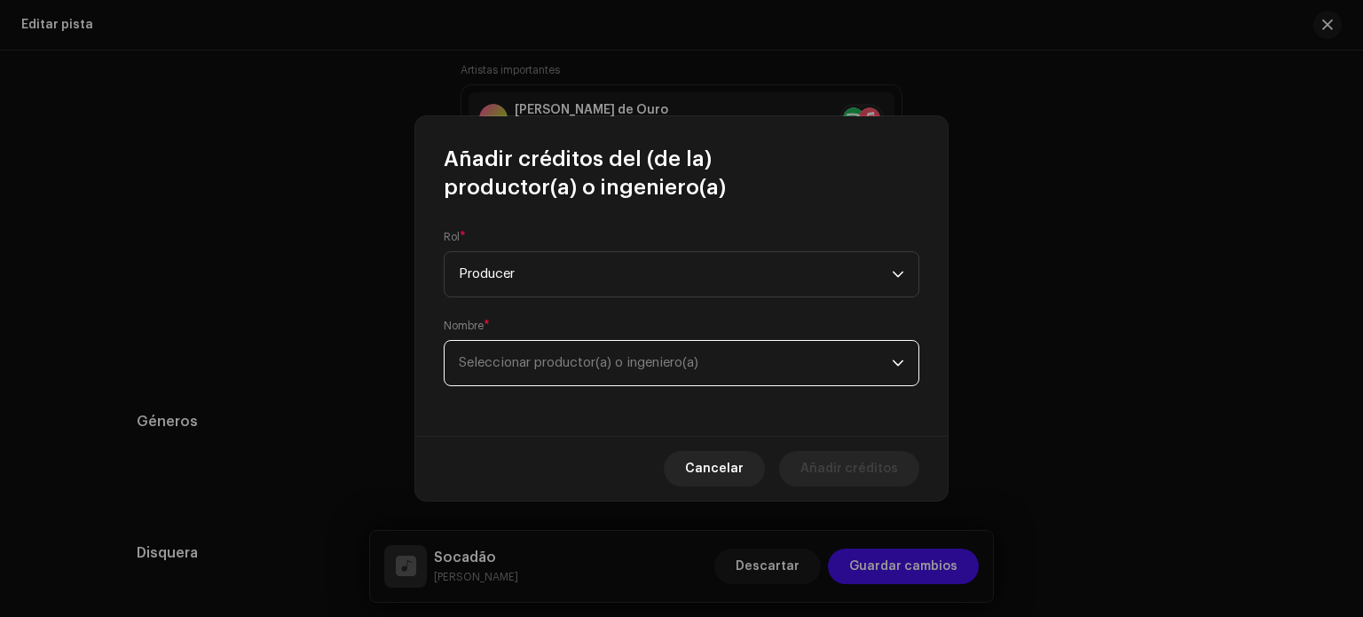
click at [549, 367] on span "Seleccionar productor(a) o ingeniero(a)" at bounding box center [579, 362] width 240 height 13
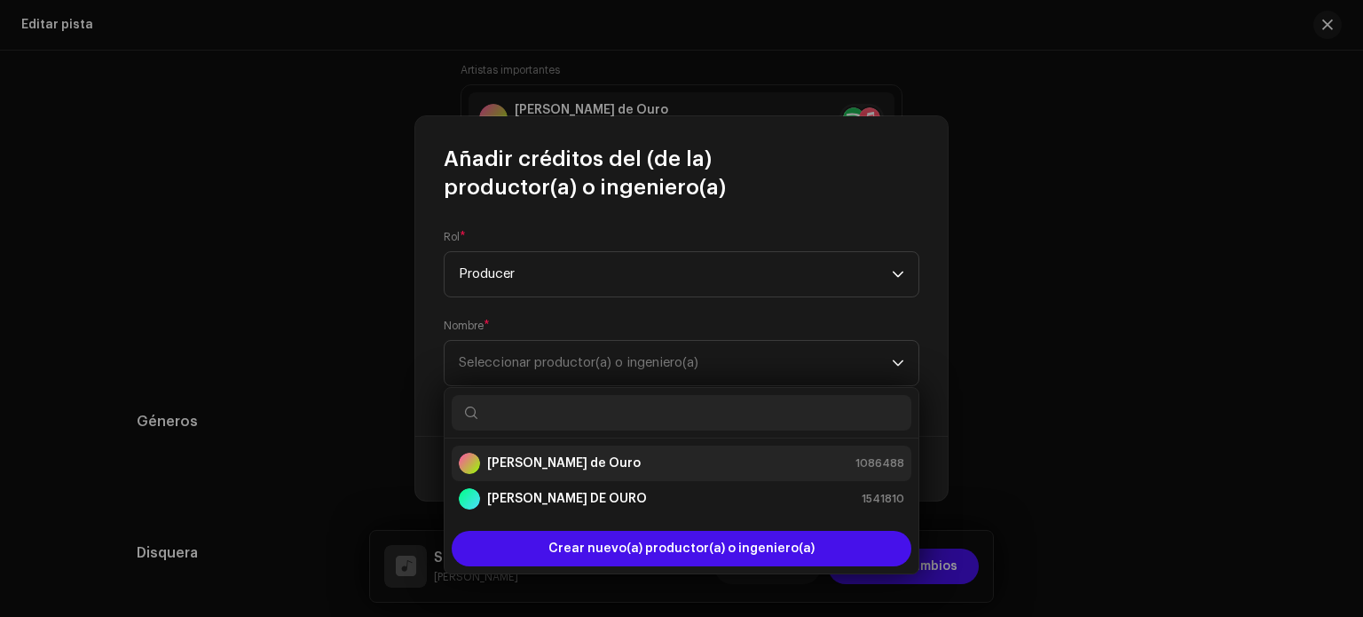
click at [568, 462] on strong "[PERSON_NAME] de Ouro" at bounding box center [564, 463] width 154 height 18
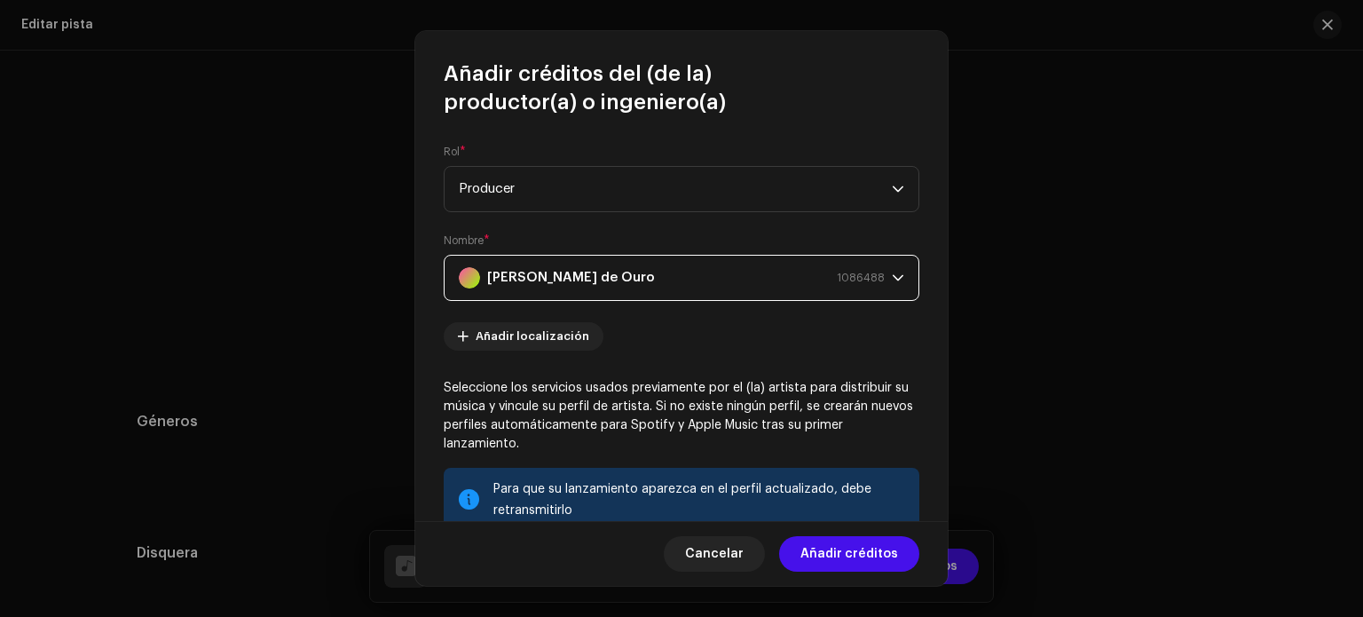
scroll to position [236, 0]
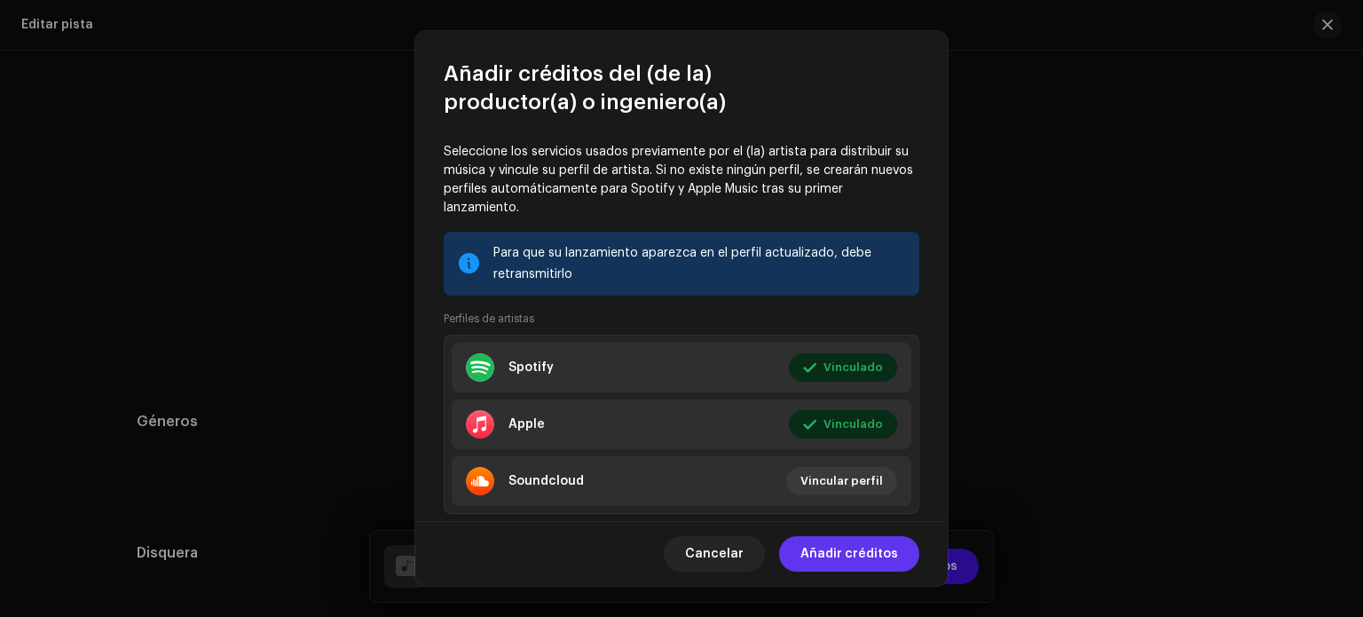
click at [840, 542] on span "Añadir créditos" at bounding box center [850, 554] width 98 height 36
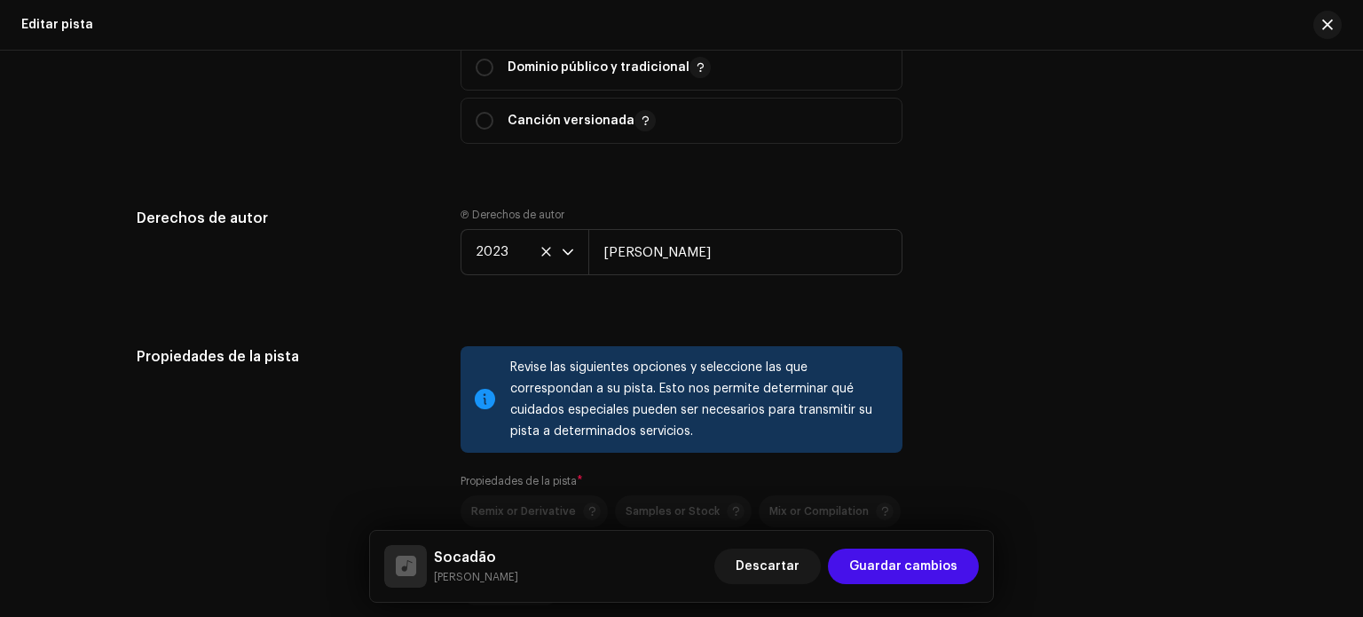
scroll to position [2130, 0]
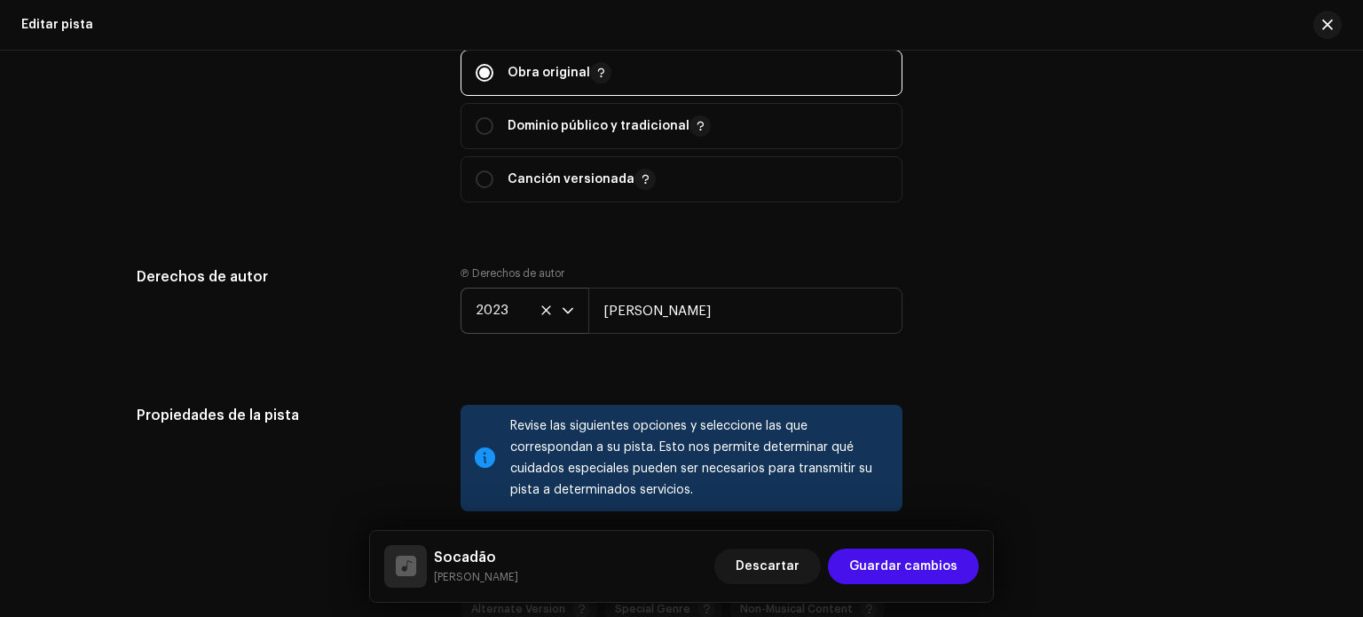
click at [515, 322] on span "2023" at bounding box center [519, 310] width 86 height 44
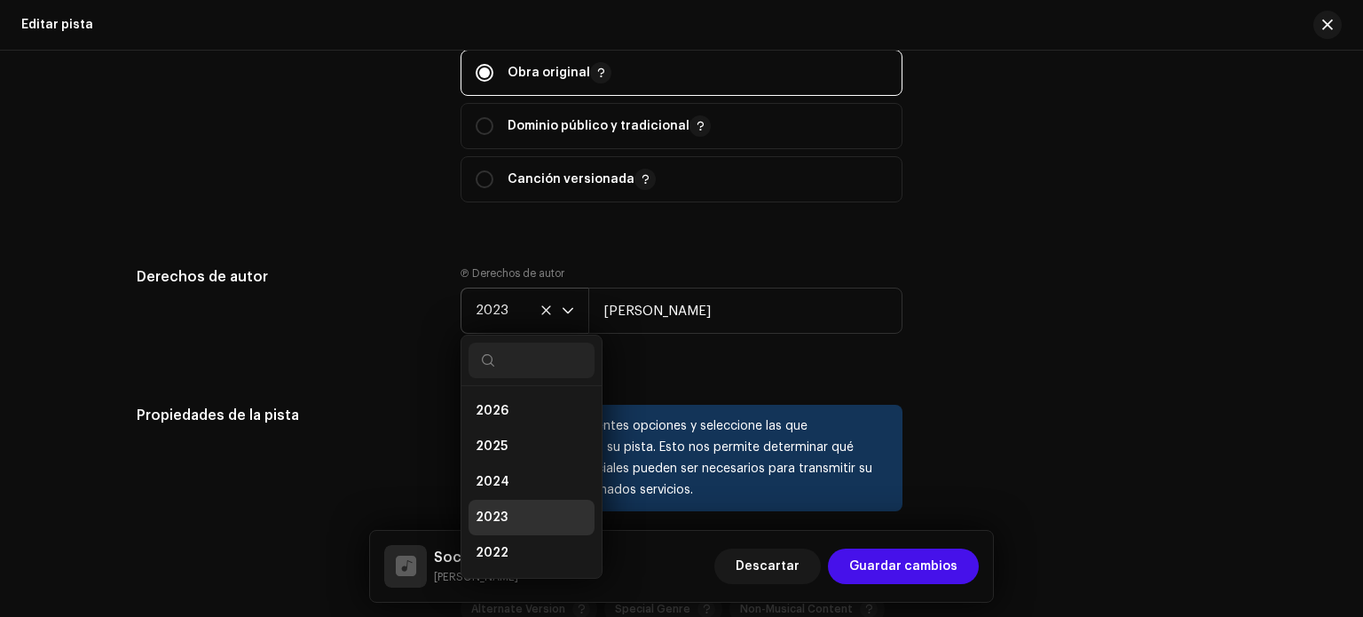
scroll to position [7, 0]
click at [533, 446] on li "2025" at bounding box center [532, 440] width 126 height 36
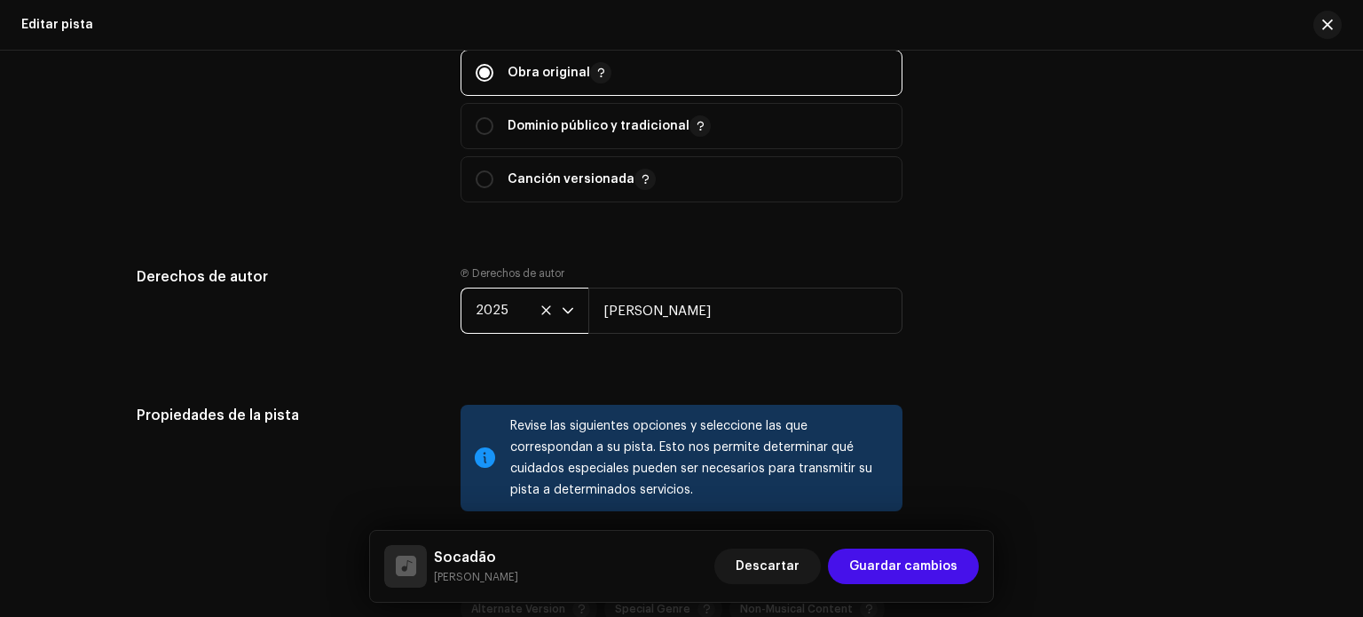
click at [518, 309] on span "2025" at bounding box center [519, 310] width 86 height 44
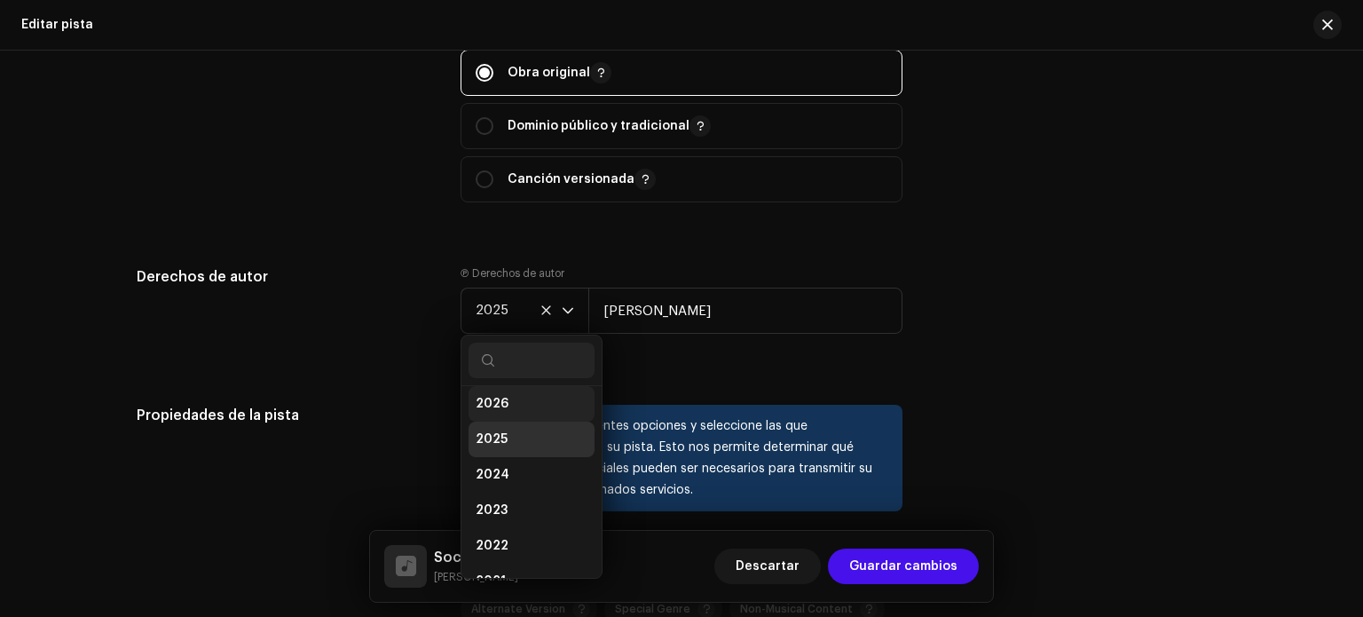
click at [525, 407] on li "2026" at bounding box center [532, 404] width 126 height 36
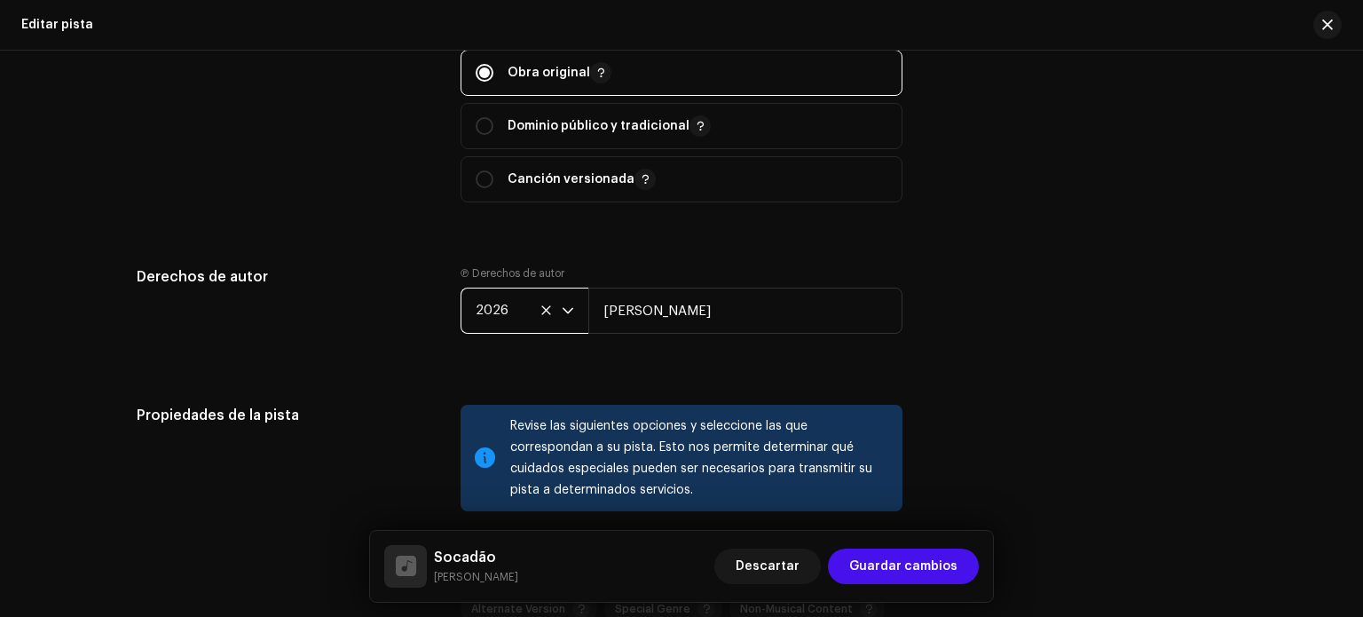
click at [621, 386] on div "Esta pista fue distribuida: algunos [PERSON_NAME] no pueden ser modificados sin…" at bounding box center [681, 219] width 1147 height 4513
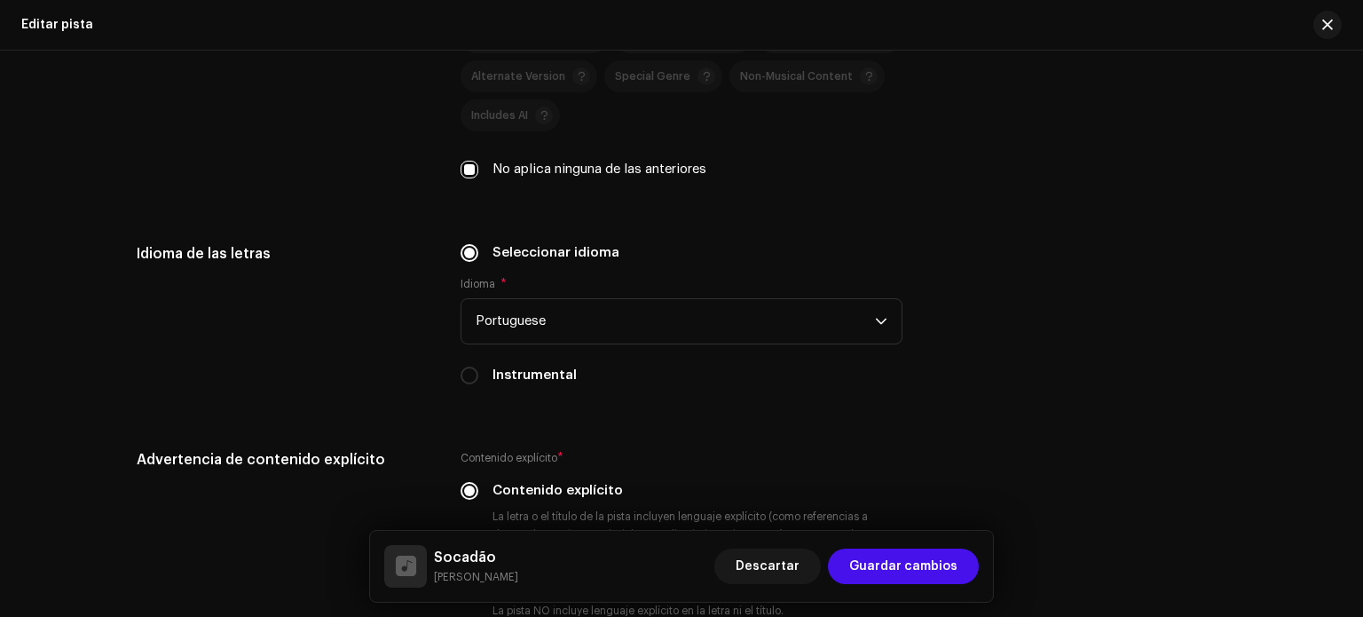
scroll to position [2781, 0]
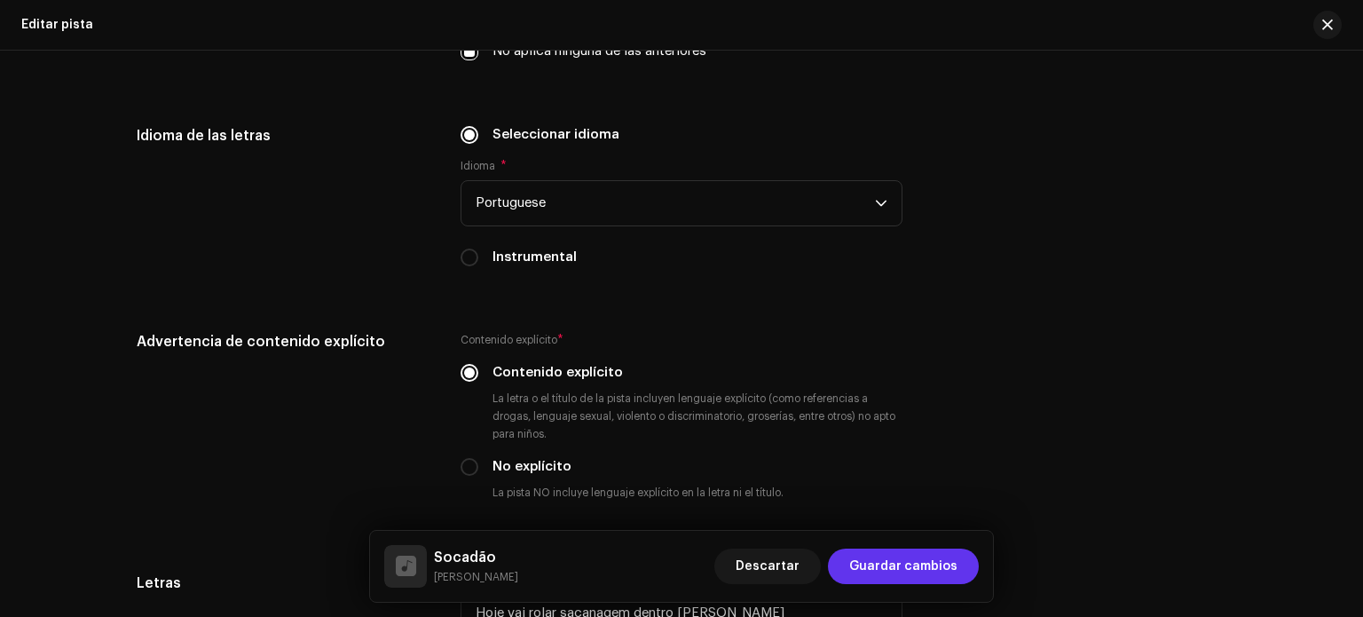
click at [912, 571] on span "Guardar cambios" at bounding box center [903, 567] width 108 height 36
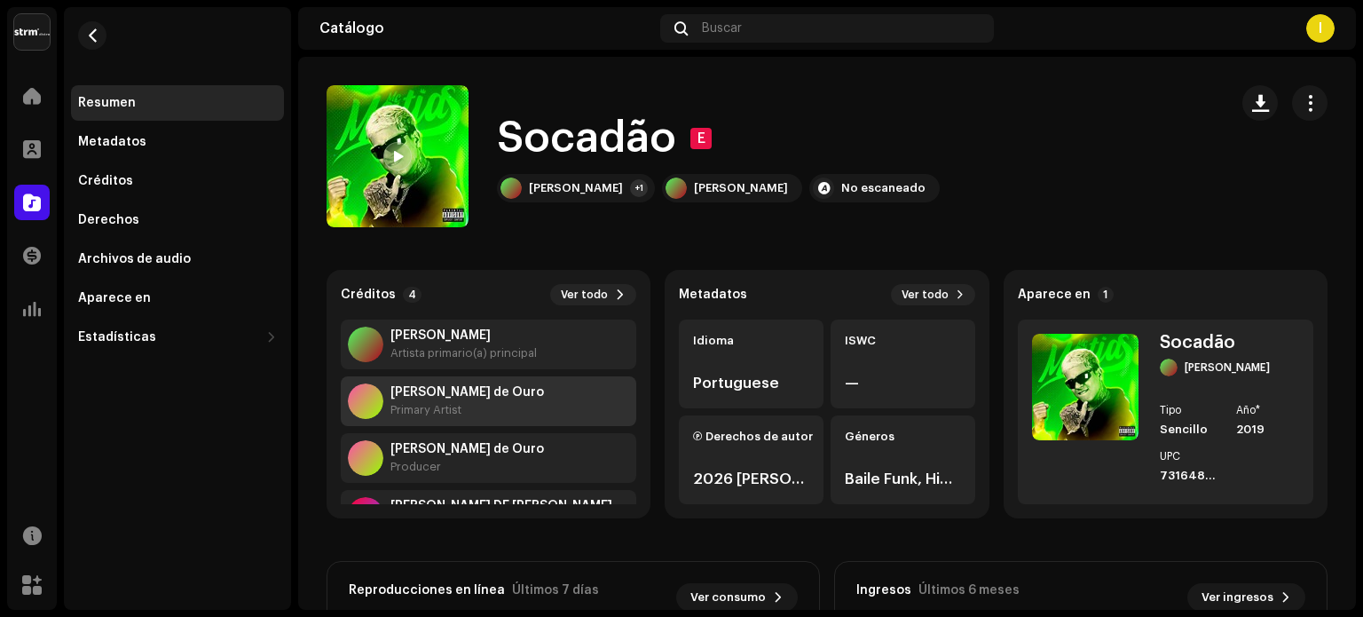
click at [524, 393] on div "[PERSON_NAME] de Ouro Primary Artist" at bounding box center [489, 401] width 296 height 50
click at [1302, 109] on span "button" at bounding box center [1310, 103] width 17 height 14
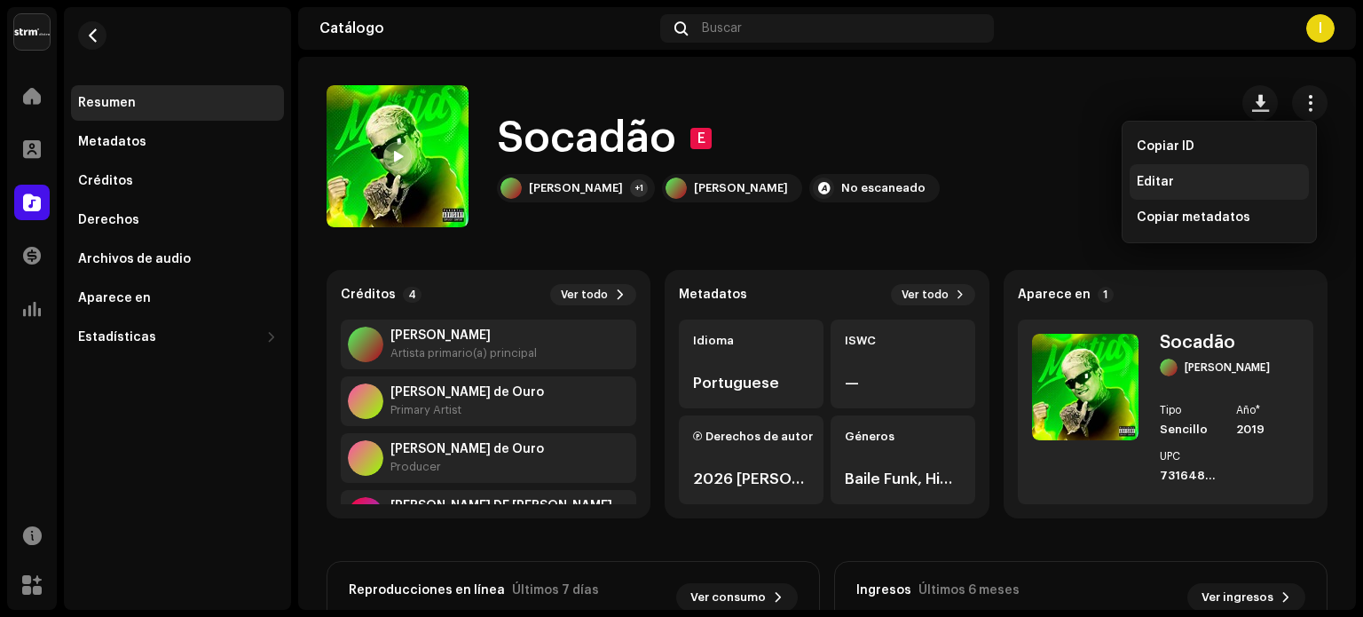
click at [1172, 181] on div "Editar" at bounding box center [1219, 182] width 165 height 14
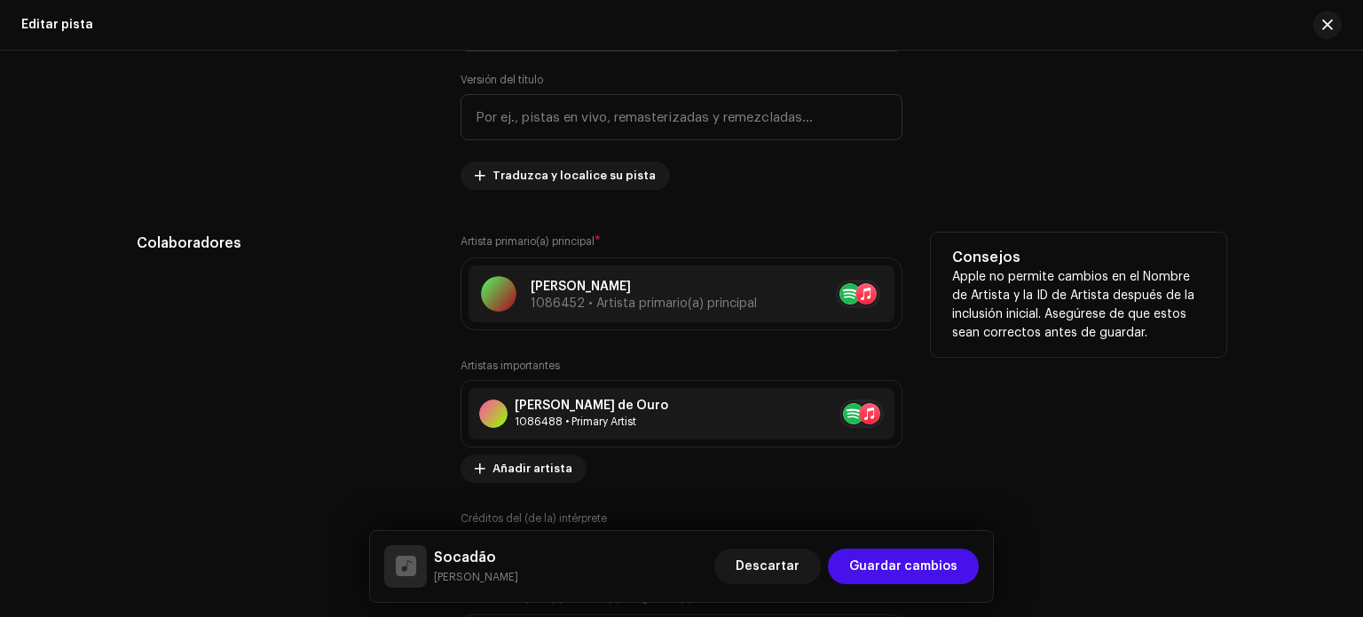
scroll to position [1006, 0]
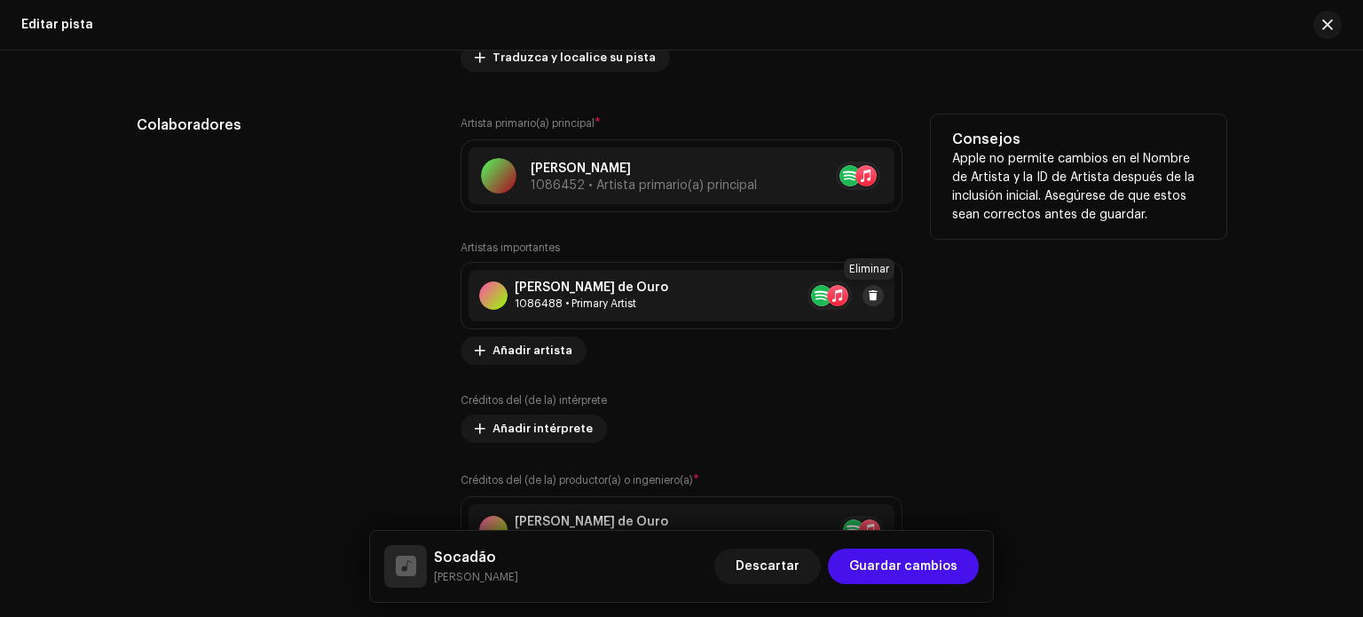
click at [870, 294] on span at bounding box center [873, 295] width 11 height 14
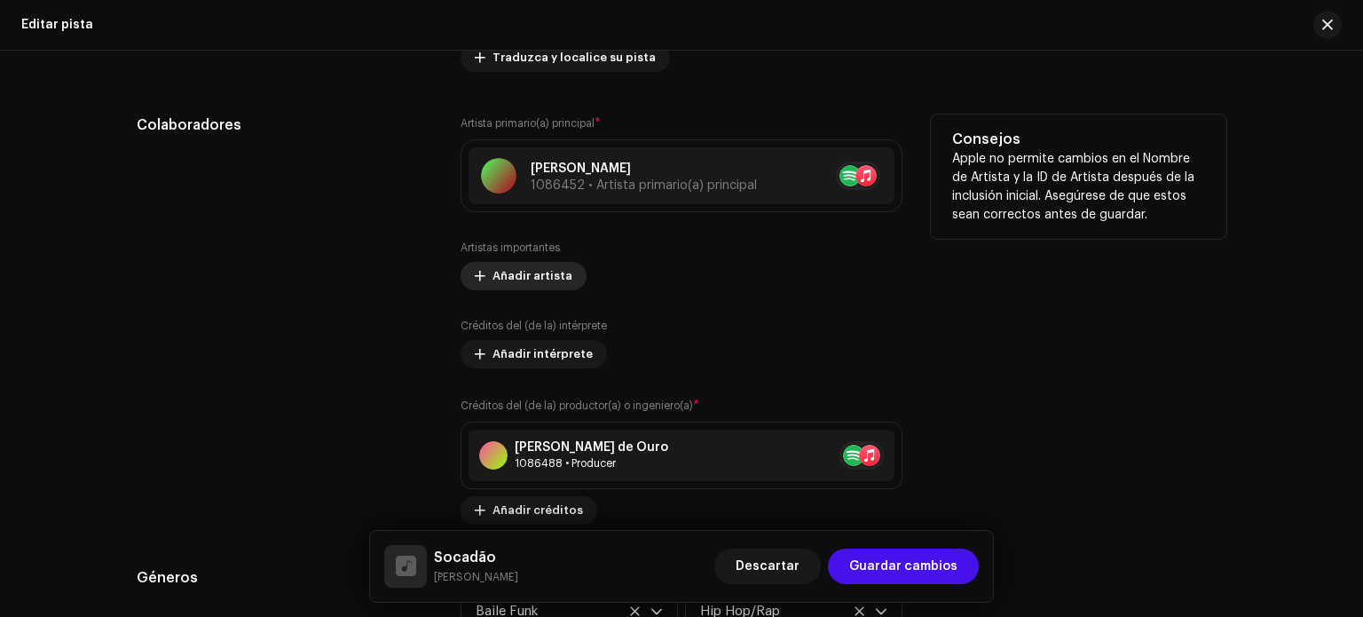
click at [515, 283] on span "Añadir artista" at bounding box center [533, 276] width 80 height 36
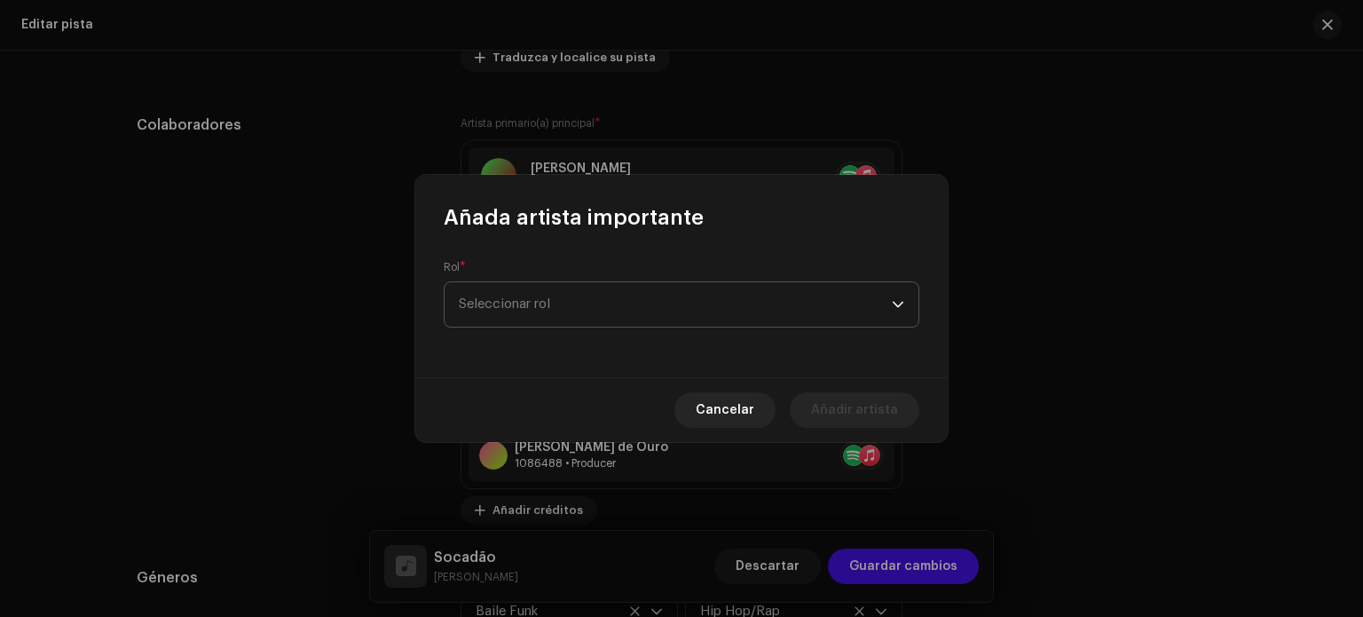
click at [573, 296] on span "Seleccionar rol" at bounding box center [675, 304] width 433 height 44
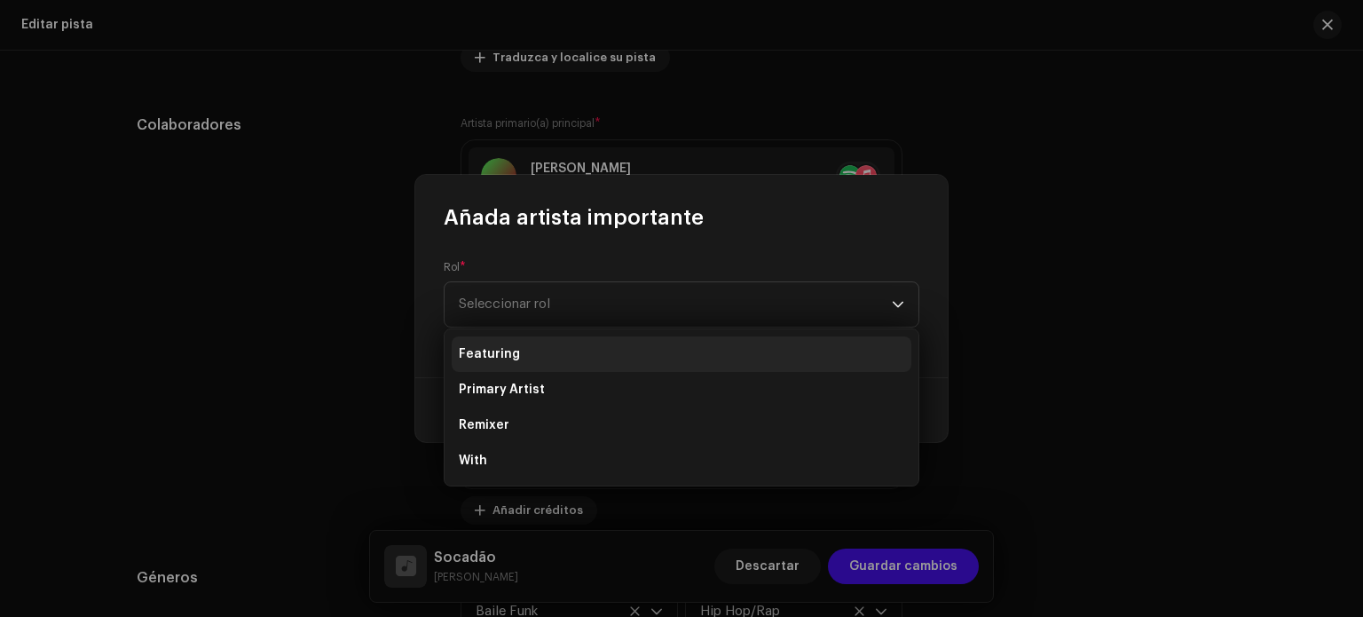
click at [561, 358] on li "Featuring" at bounding box center [682, 354] width 460 height 36
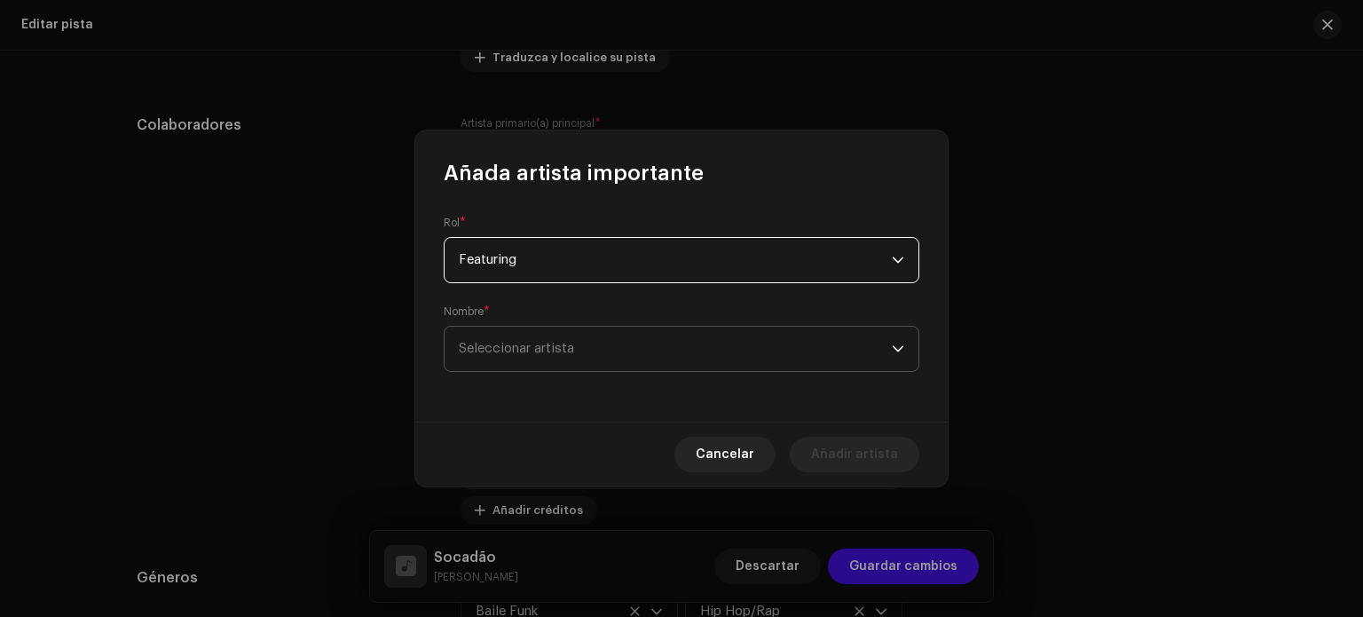
click at [556, 353] on span "Seleccionar artista" at bounding box center [516, 348] width 115 height 13
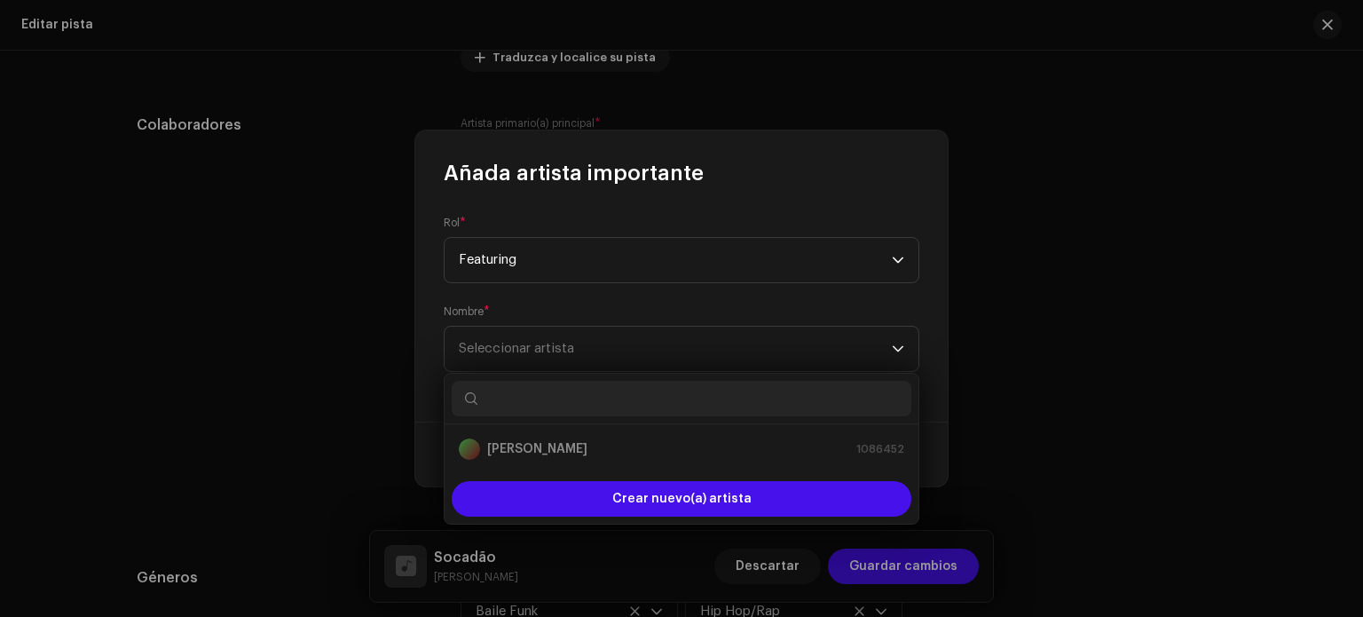
click at [563, 393] on input "text" at bounding box center [682, 399] width 460 height 36
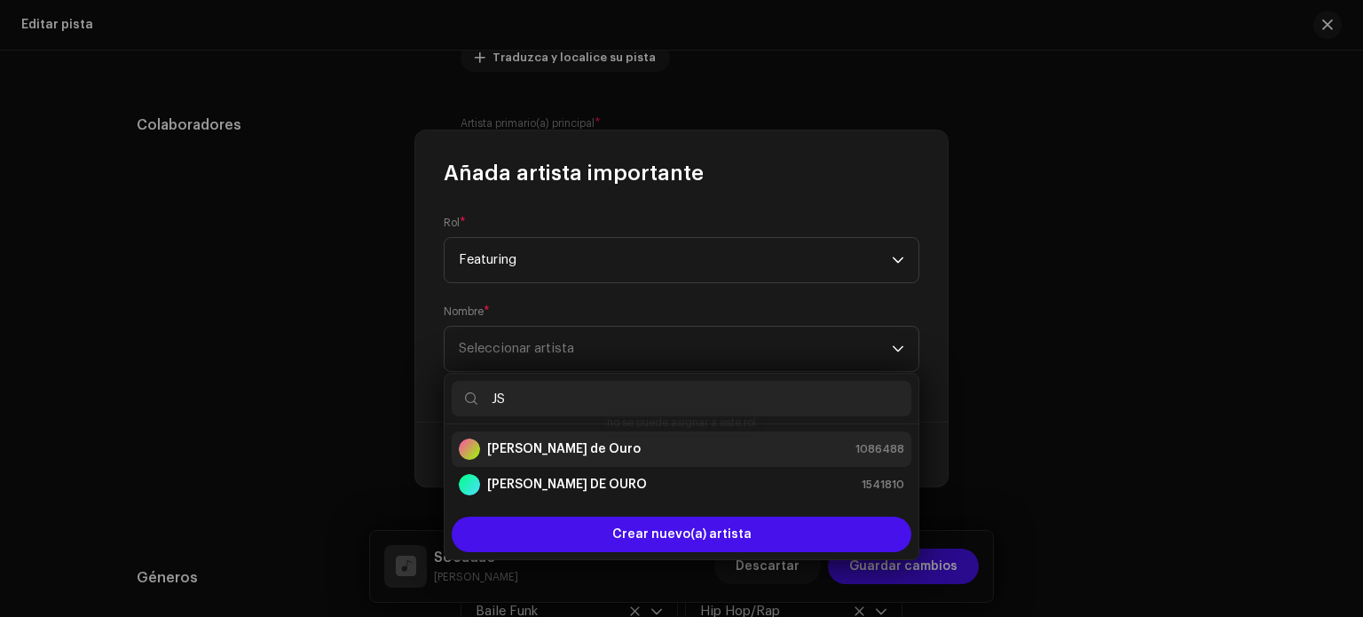
type input "JS"
click at [597, 439] on div "[PERSON_NAME] de Ouro 1086488" at bounding box center [682, 449] width 446 height 21
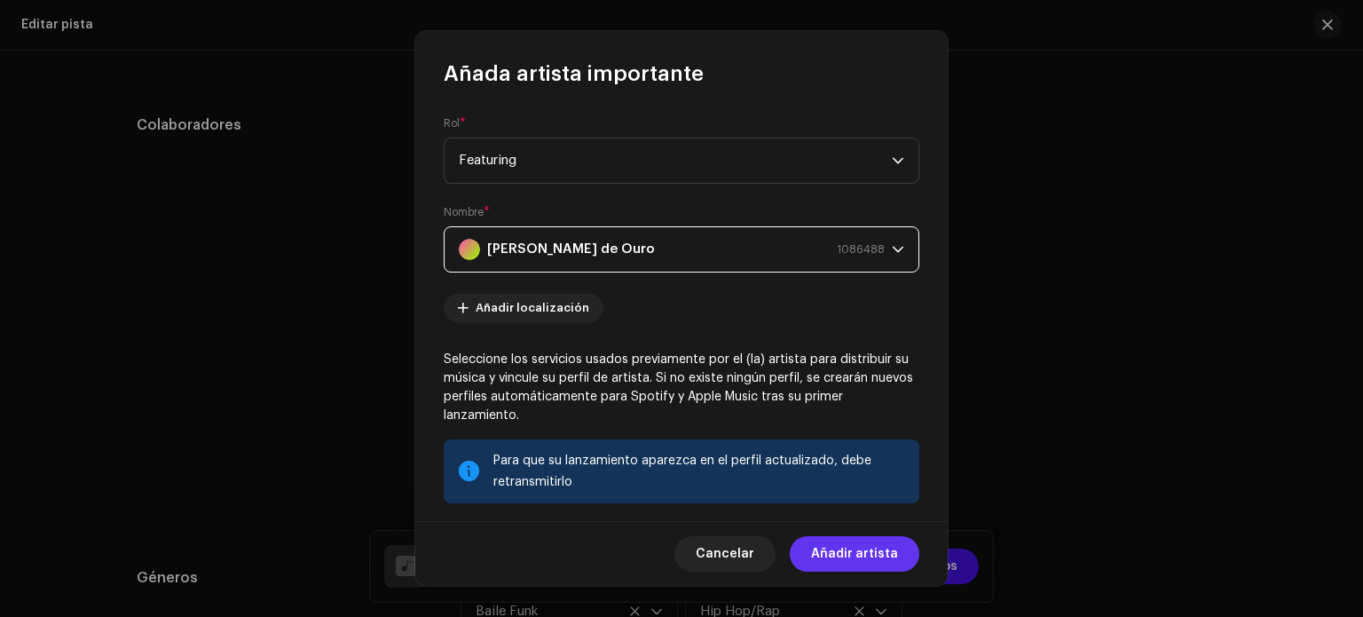
click at [860, 558] on span "Añadir artista" at bounding box center [854, 554] width 87 height 36
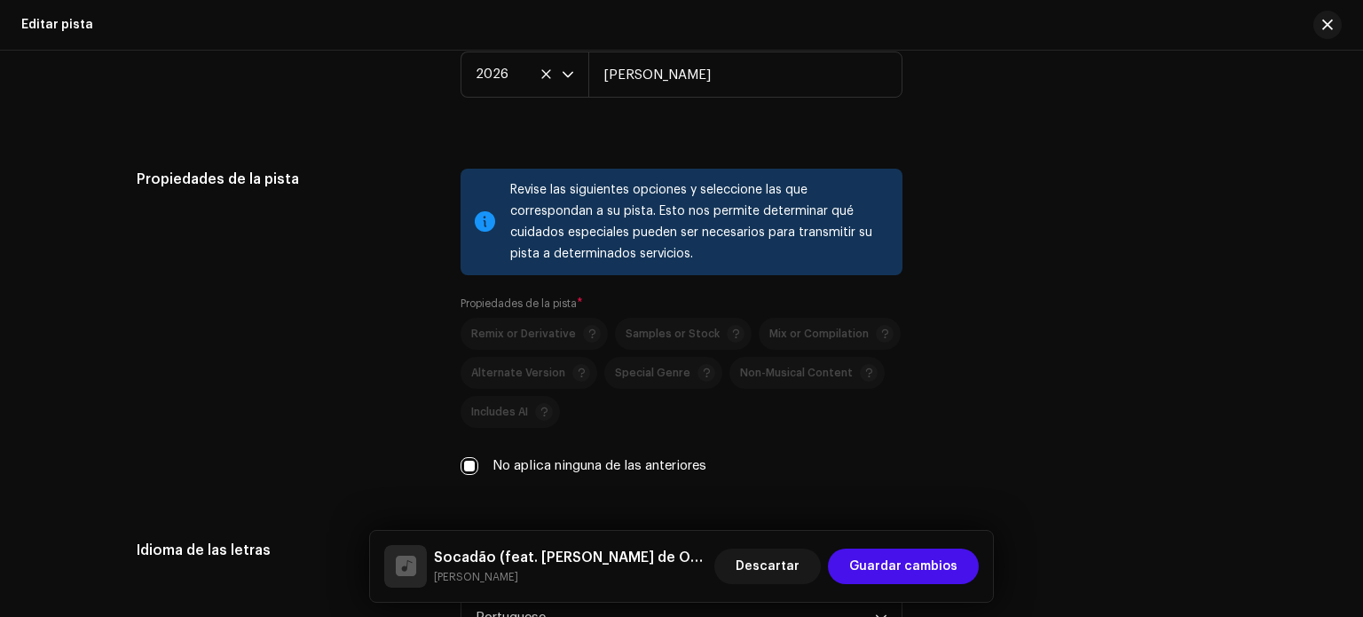
scroll to position [2722, 0]
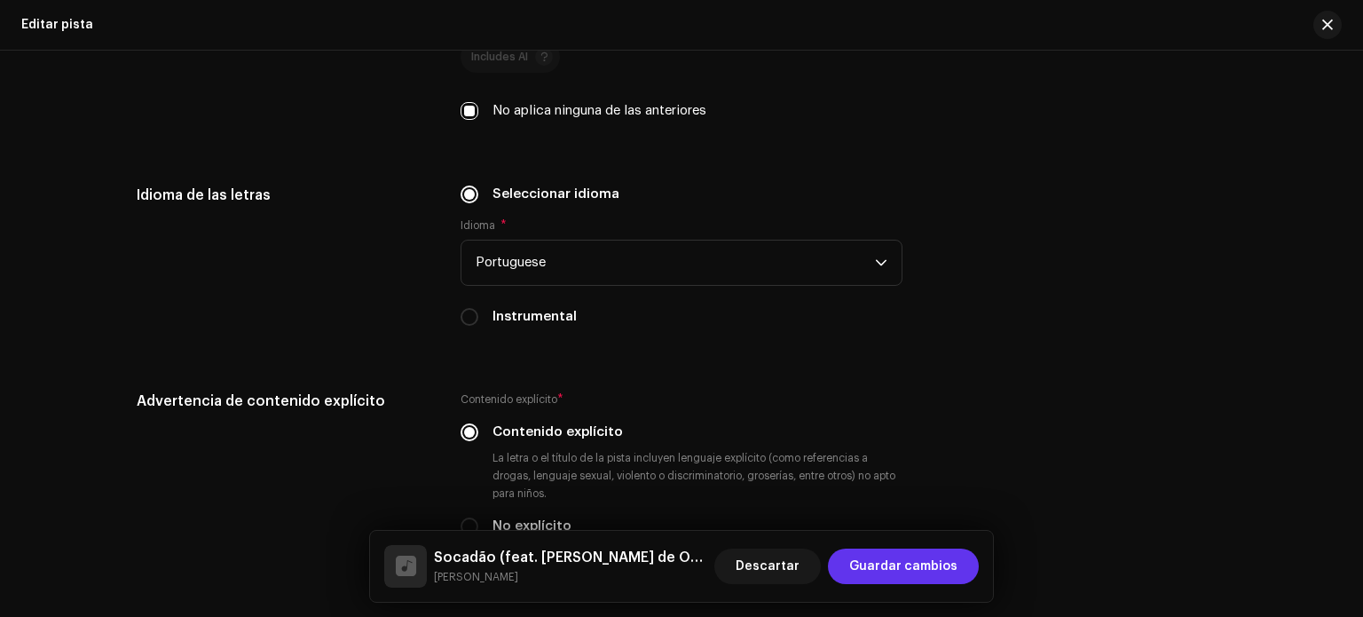
click at [955, 572] on span "Guardar cambios" at bounding box center [903, 567] width 108 height 36
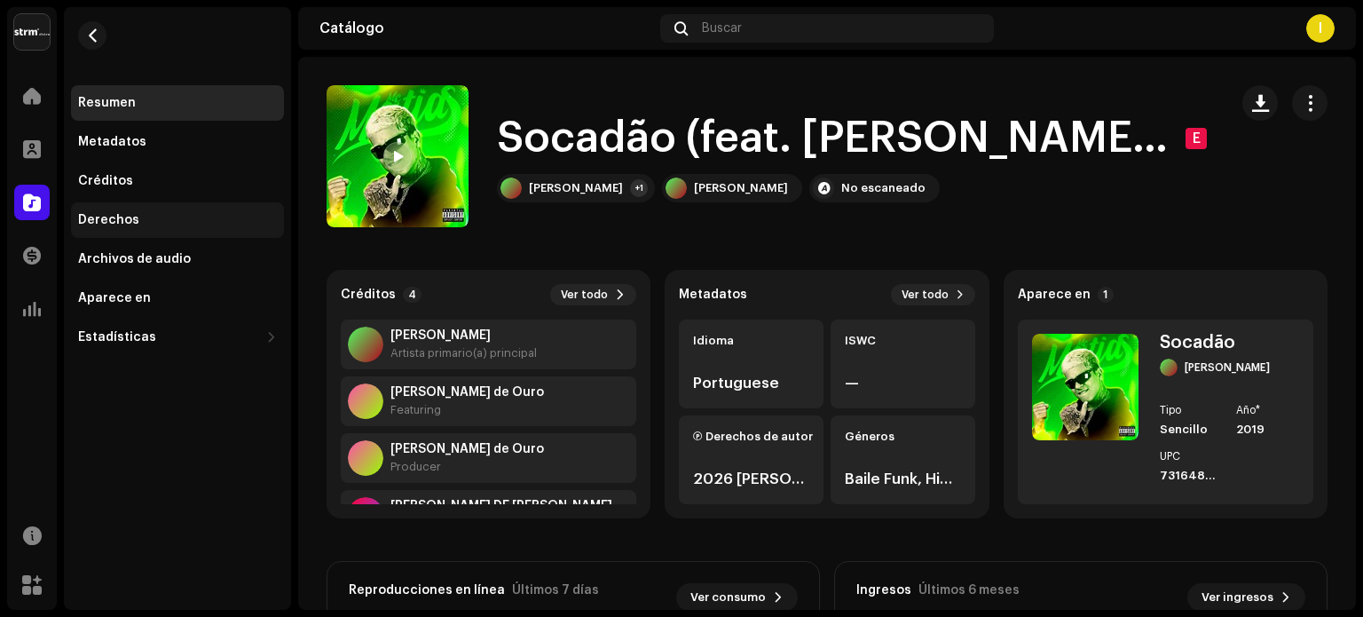
click at [174, 206] on div "Derechos" at bounding box center [177, 220] width 213 height 36
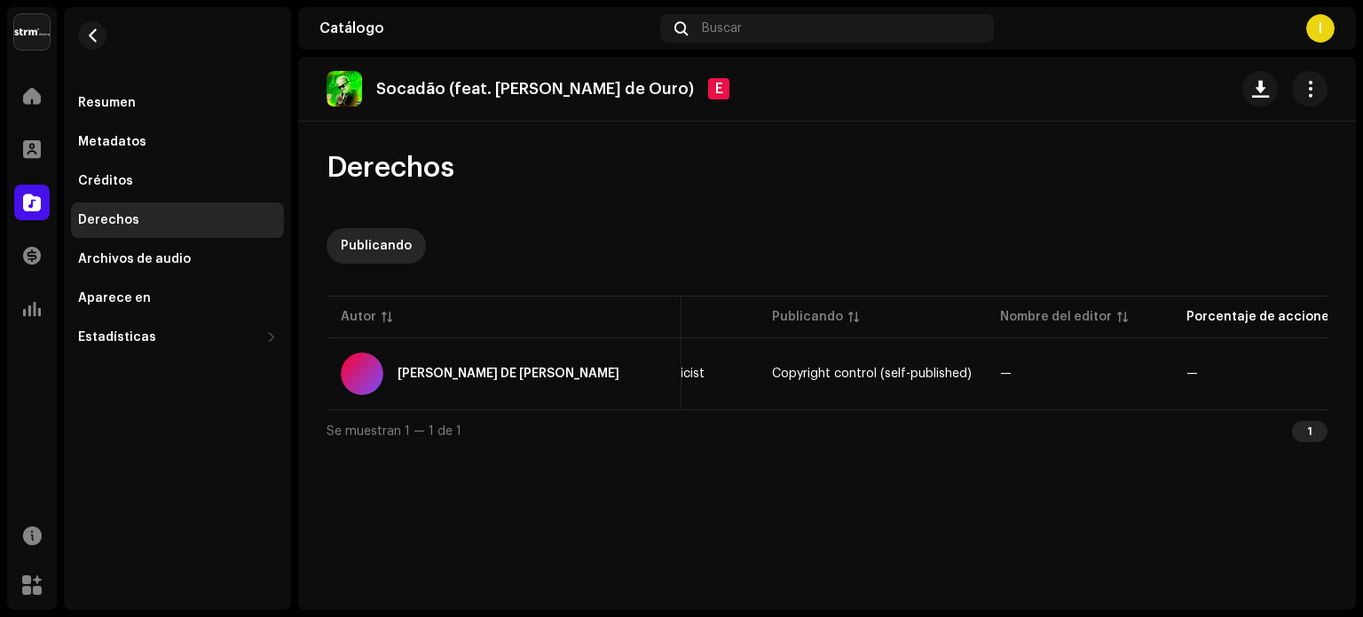
scroll to position [0, 138]
click at [1258, 323] on div "Porcentaje de acciones" at bounding box center [1234, 317] width 150 height 18
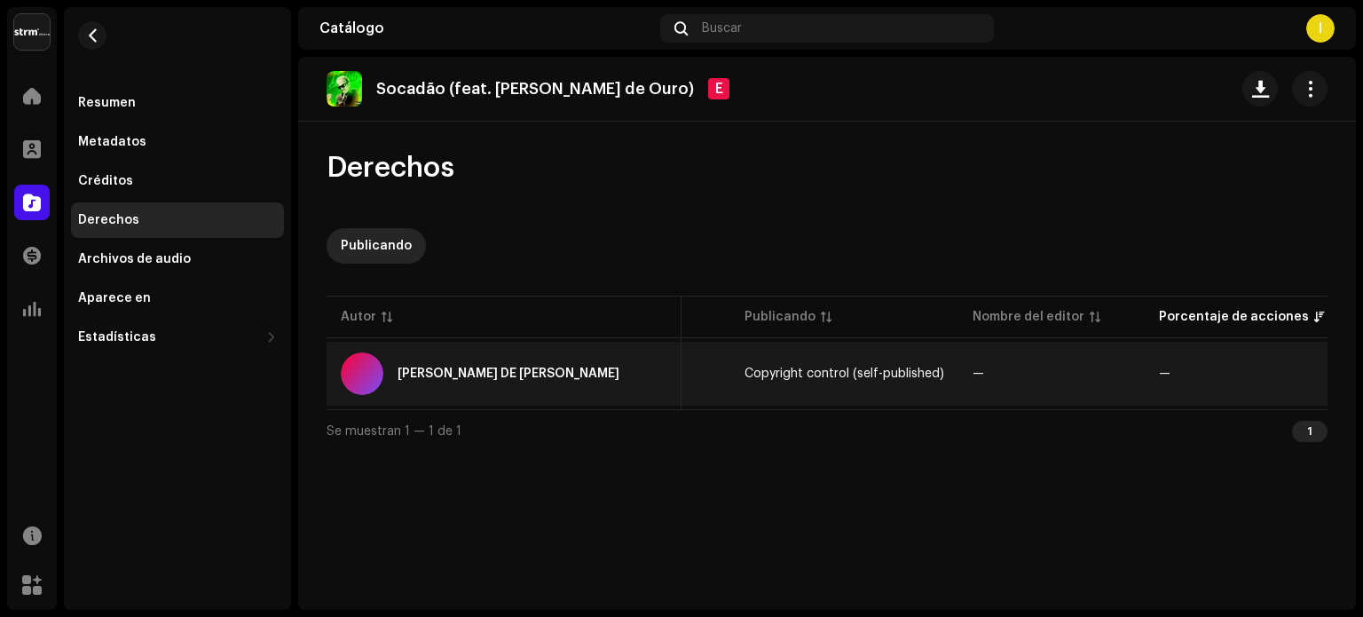
click at [1179, 386] on td "—" at bounding box center [1242, 374] width 194 height 64
click at [1126, 383] on td "—" at bounding box center [1052, 374] width 186 height 64
click at [542, 366] on div "[PERSON_NAME] DE [PERSON_NAME]" at bounding box center [504, 373] width 327 height 43
drag, startPoint x: 542, startPoint y: 366, endPoint x: 533, endPoint y: 366, distance: 9.8
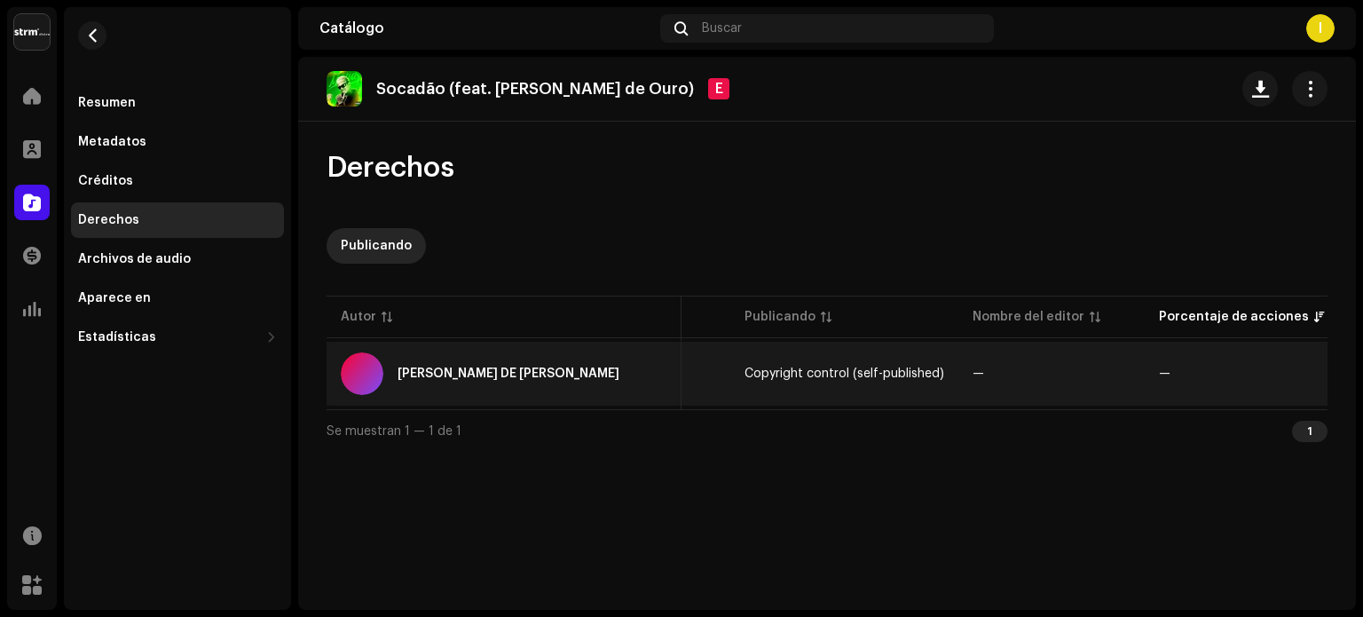
click at [541, 366] on div "[PERSON_NAME] DE [PERSON_NAME]" at bounding box center [504, 373] width 327 height 43
click at [518, 367] on div "[PERSON_NAME] DE [PERSON_NAME]" at bounding box center [509, 373] width 222 height 12
click at [511, 394] on td "[PERSON_NAME] DE [PERSON_NAME]" at bounding box center [504, 374] width 355 height 64
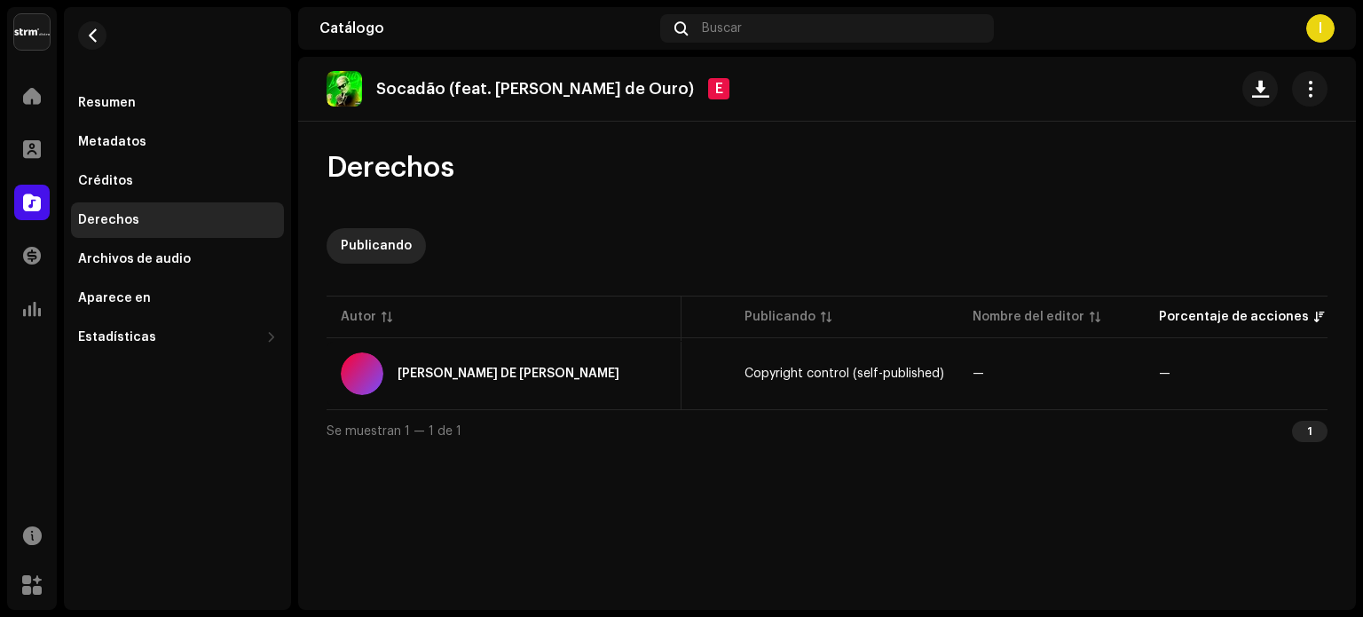
scroll to position [0, 0]
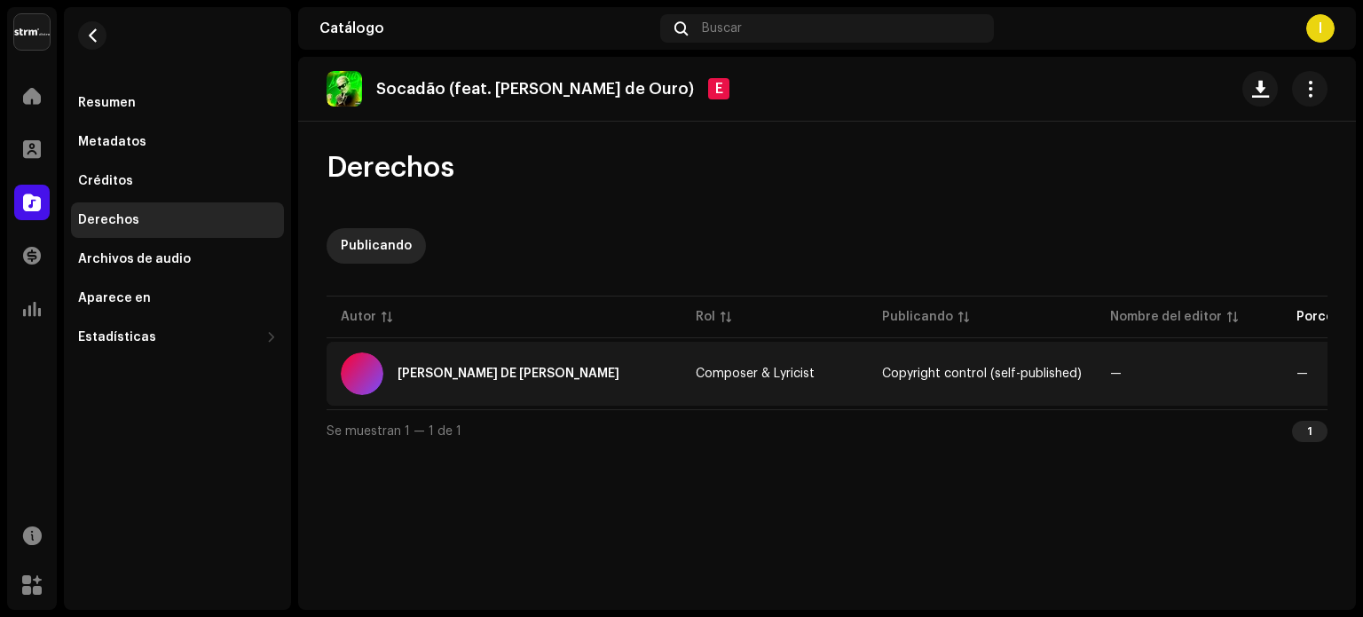
click at [413, 382] on div "[PERSON_NAME] DE [PERSON_NAME]" at bounding box center [504, 373] width 327 height 43
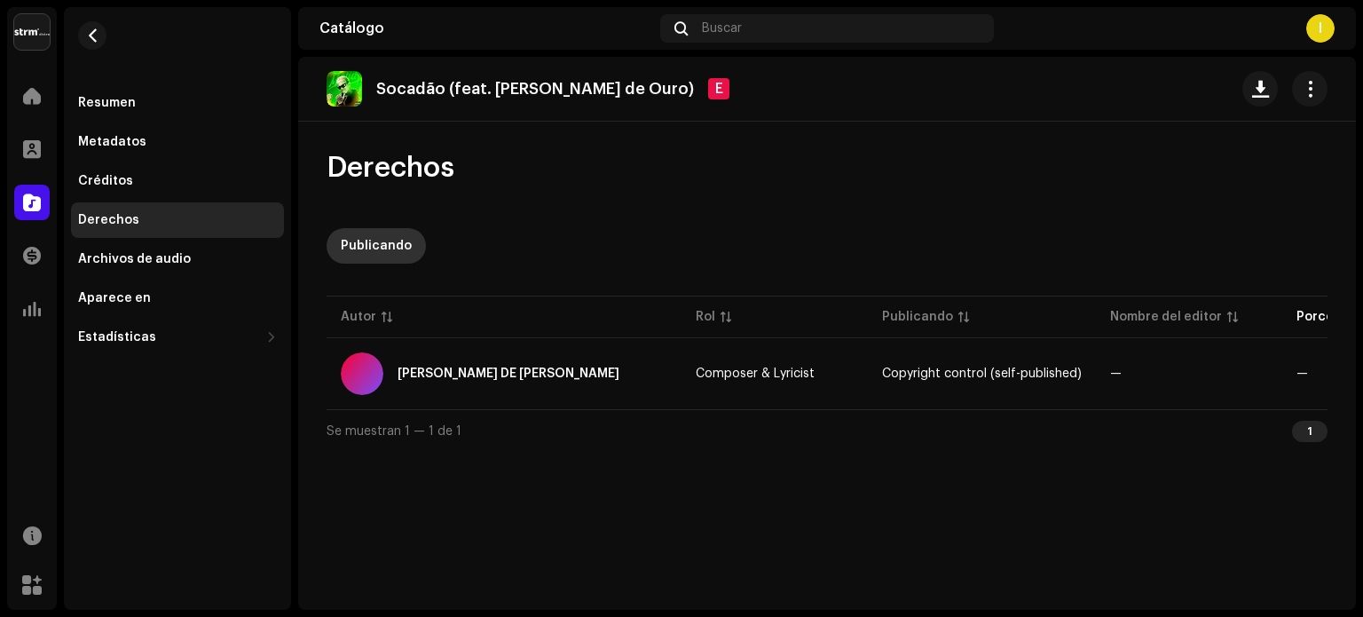
click at [394, 253] on div "Publicando" at bounding box center [376, 246] width 71 height 36
click at [1322, 95] on button "button" at bounding box center [1310, 89] width 36 height 36
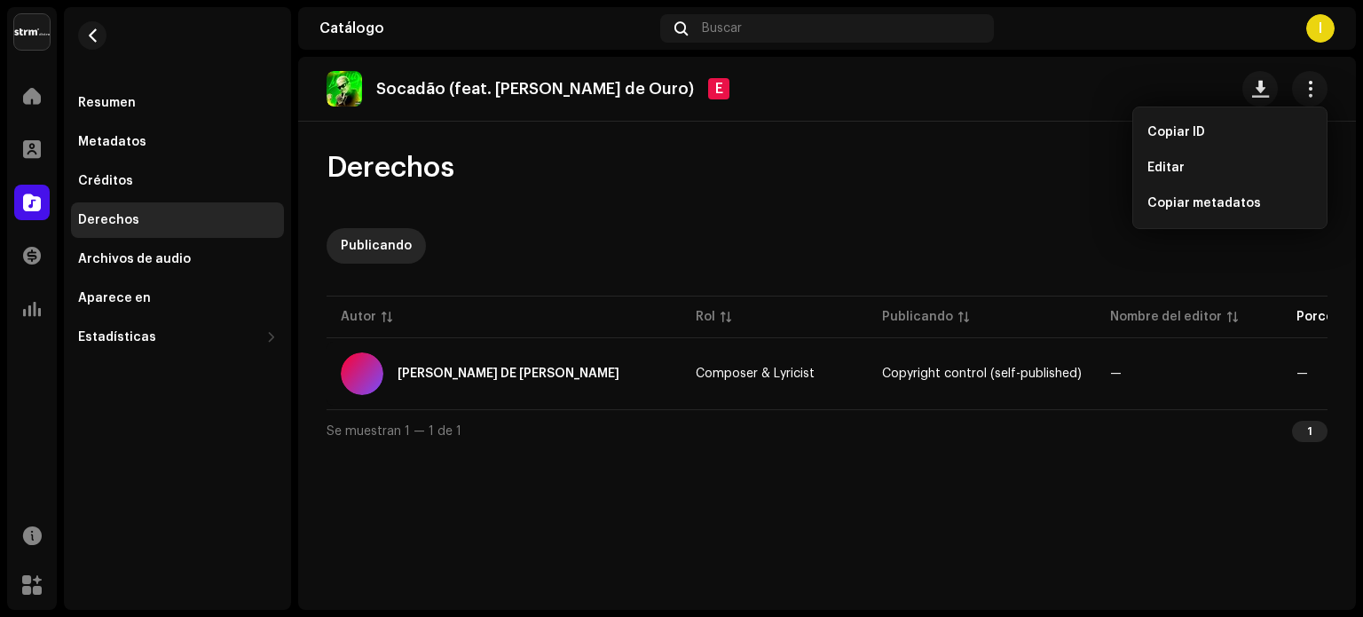
click at [897, 200] on div "Derechos Publicando Autor Rol Publicando Nombre del editor Porcentaje de accion…" at bounding box center [827, 301] width 1058 height 302
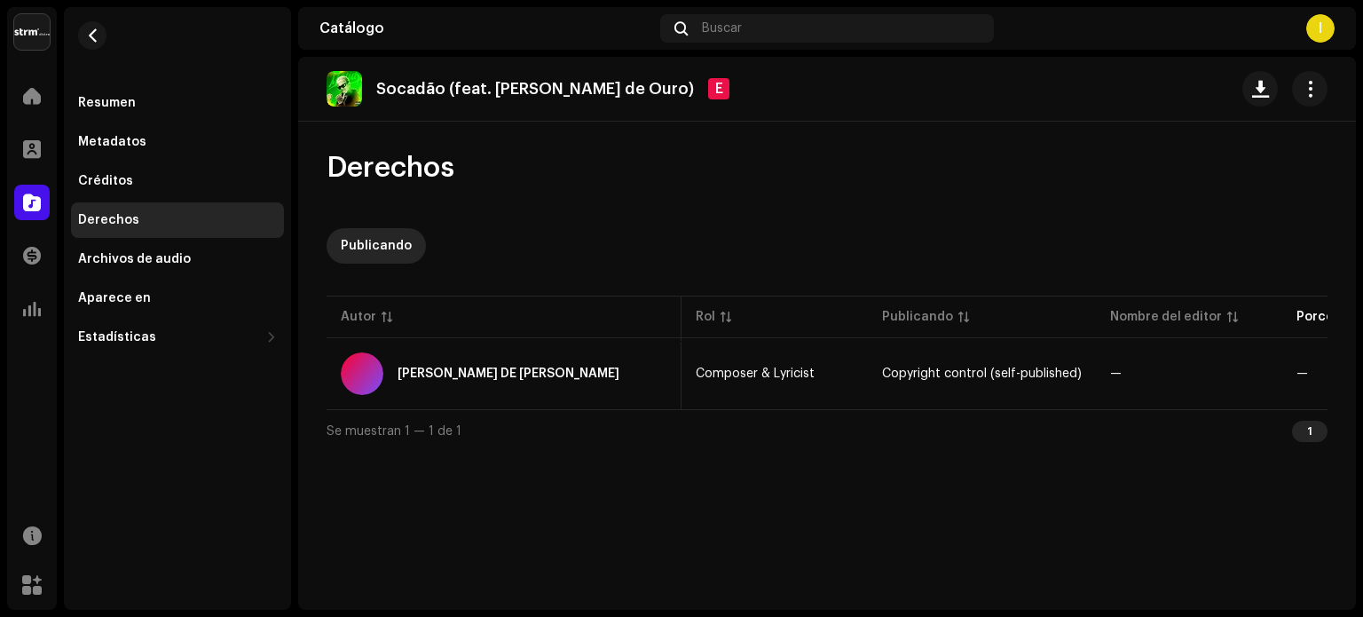
scroll to position [0, 138]
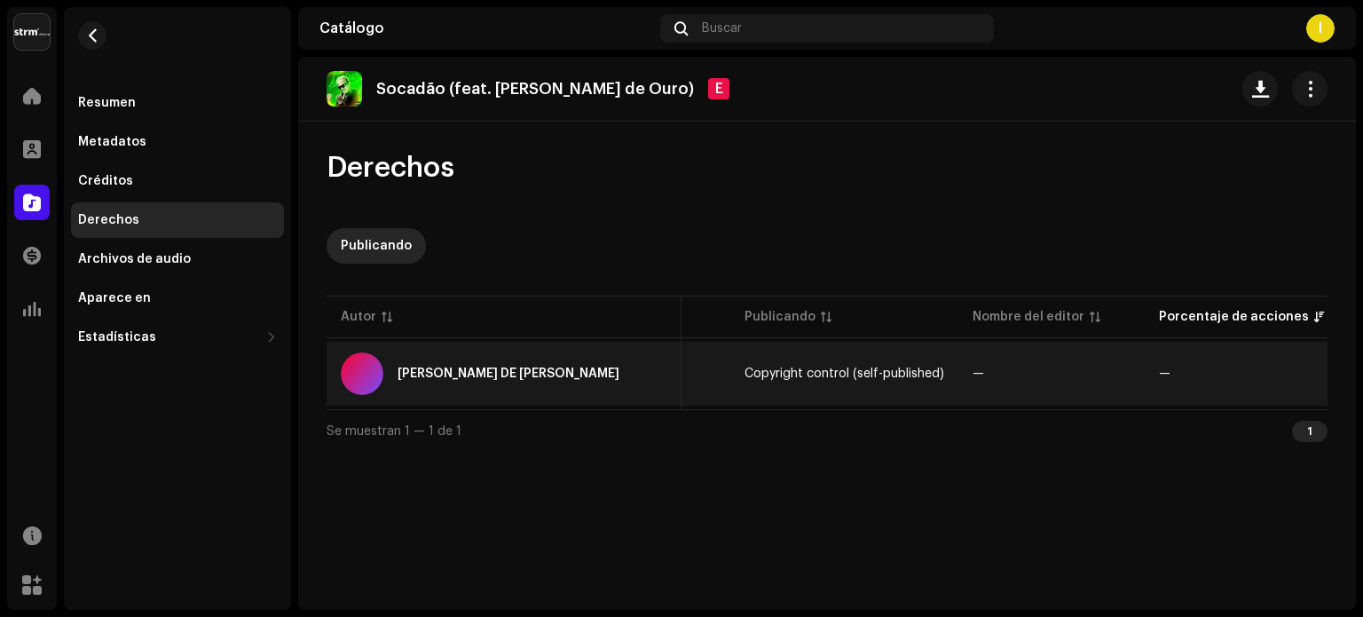
drag, startPoint x: 1179, startPoint y: 392, endPoint x: 1197, endPoint y: 374, distance: 26.4
click at [1197, 374] on td "—" at bounding box center [1242, 374] width 194 height 64
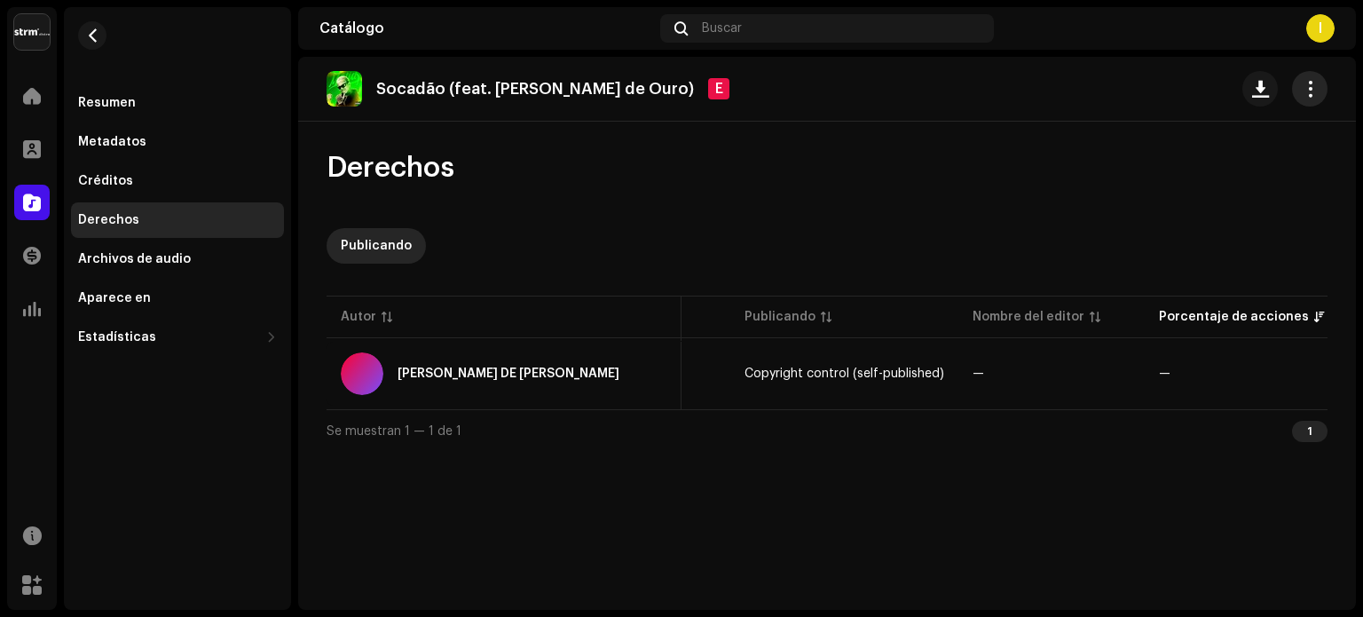
click at [1321, 77] on button "button" at bounding box center [1310, 89] width 36 height 36
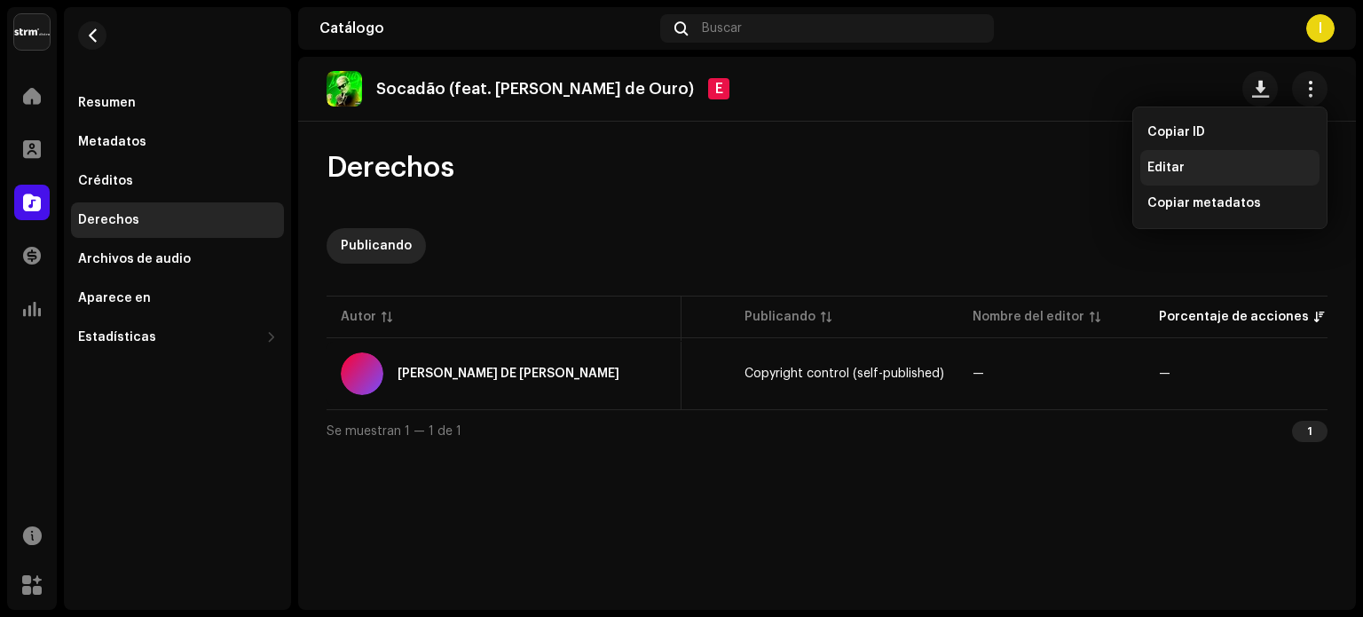
click at [1197, 166] on div "Editar" at bounding box center [1230, 168] width 165 height 14
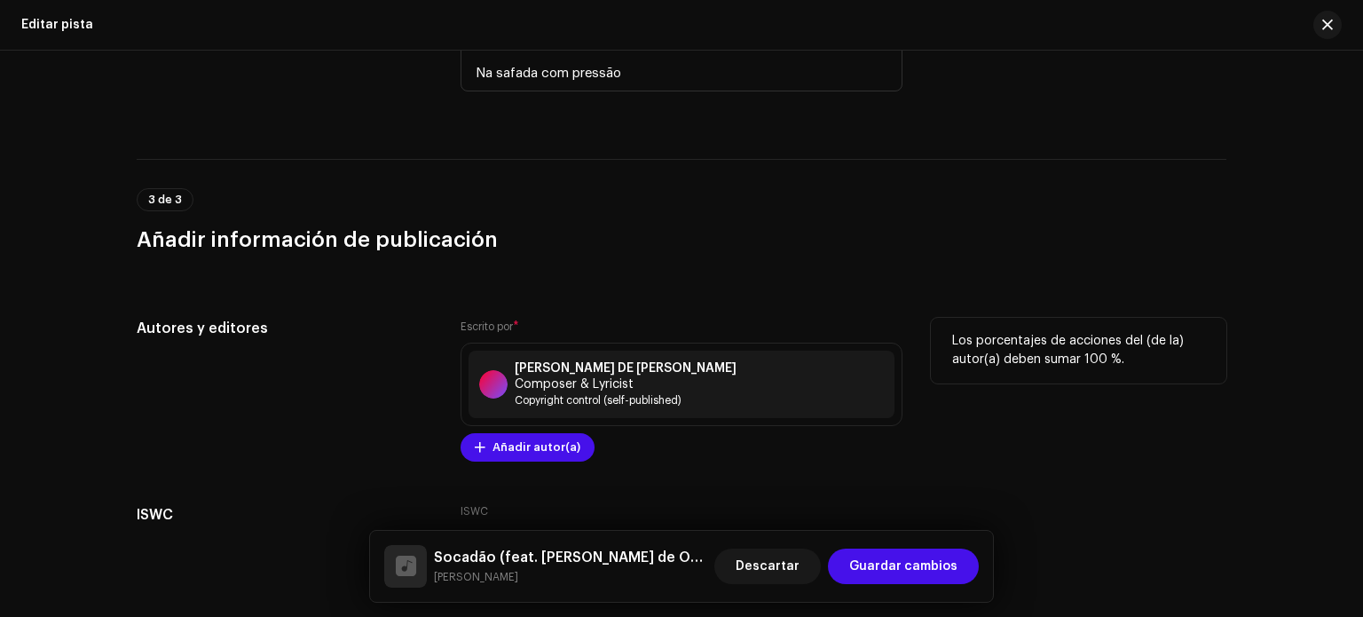
scroll to position [4147, 0]
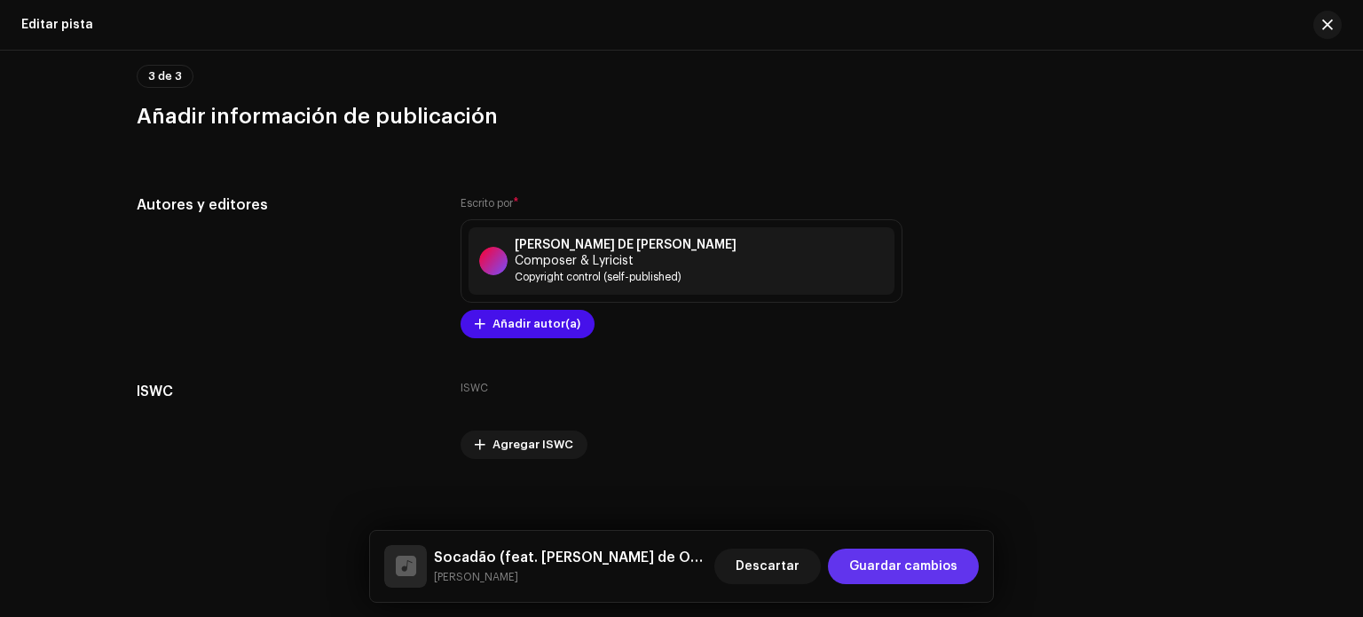
click at [915, 567] on span "Guardar cambios" at bounding box center [903, 567] width 108 height 36
